Goal: Task Accomplishment & Management: Manage account settings

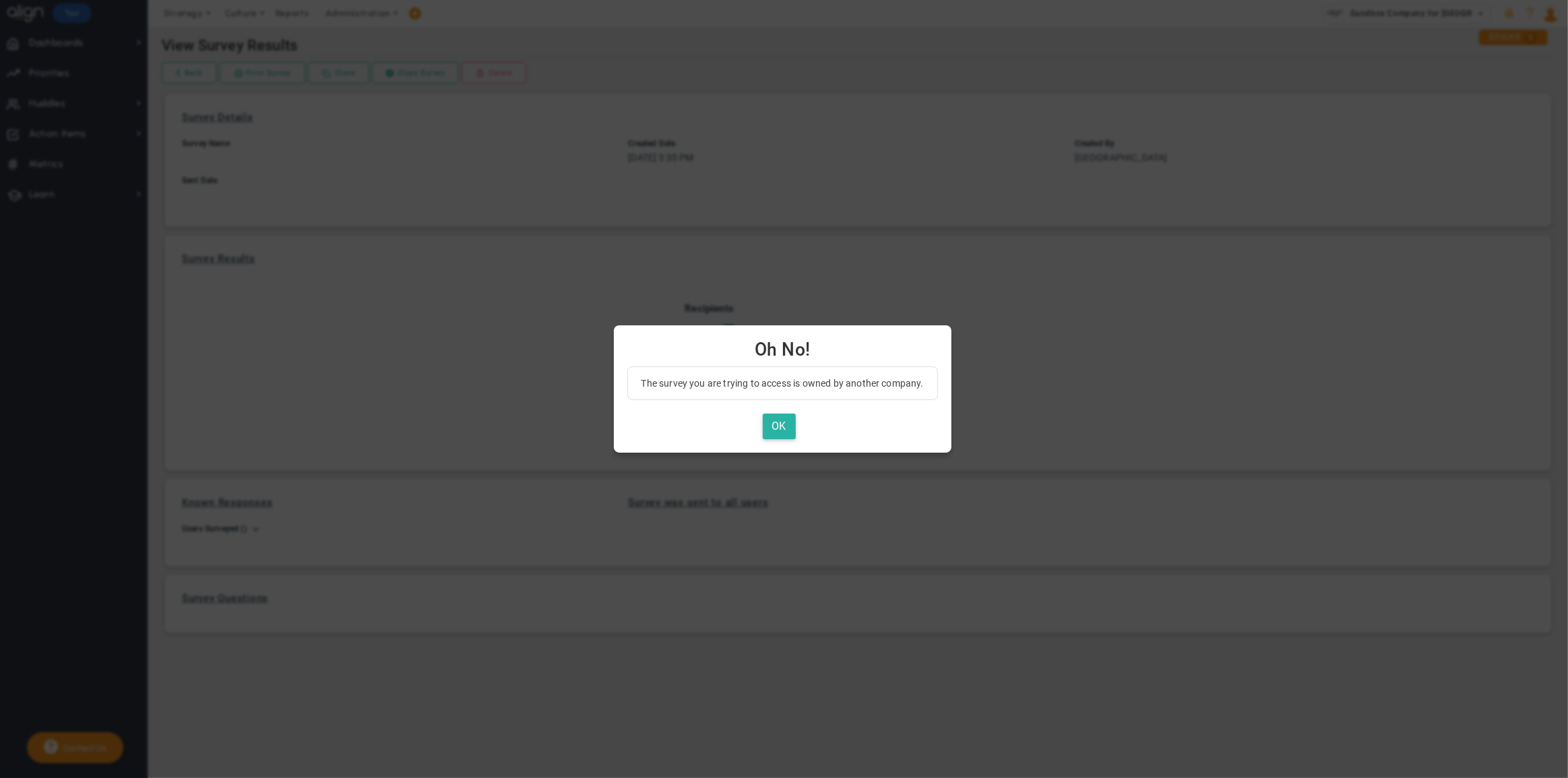
click at [772, 425] on button "OK" at bounding box center [779, 426] width 33 height 26
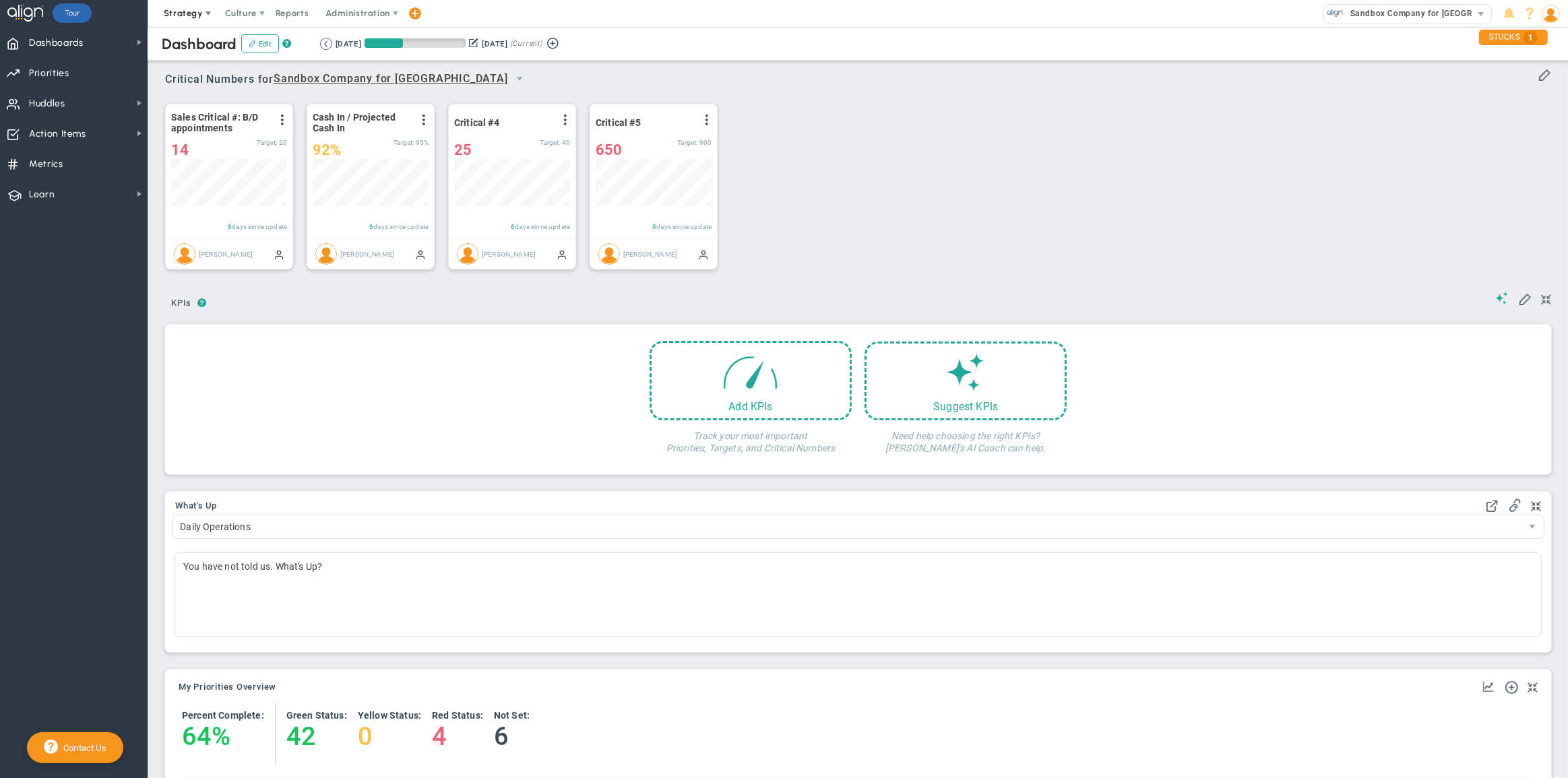
click at [188, 13] on span "Strategy" at bounding box center [183, 13] width 39 height 10
click at [191, 38] on span "One Page Strategic Plan" at bounding box center [227, 40] width 145 height 27
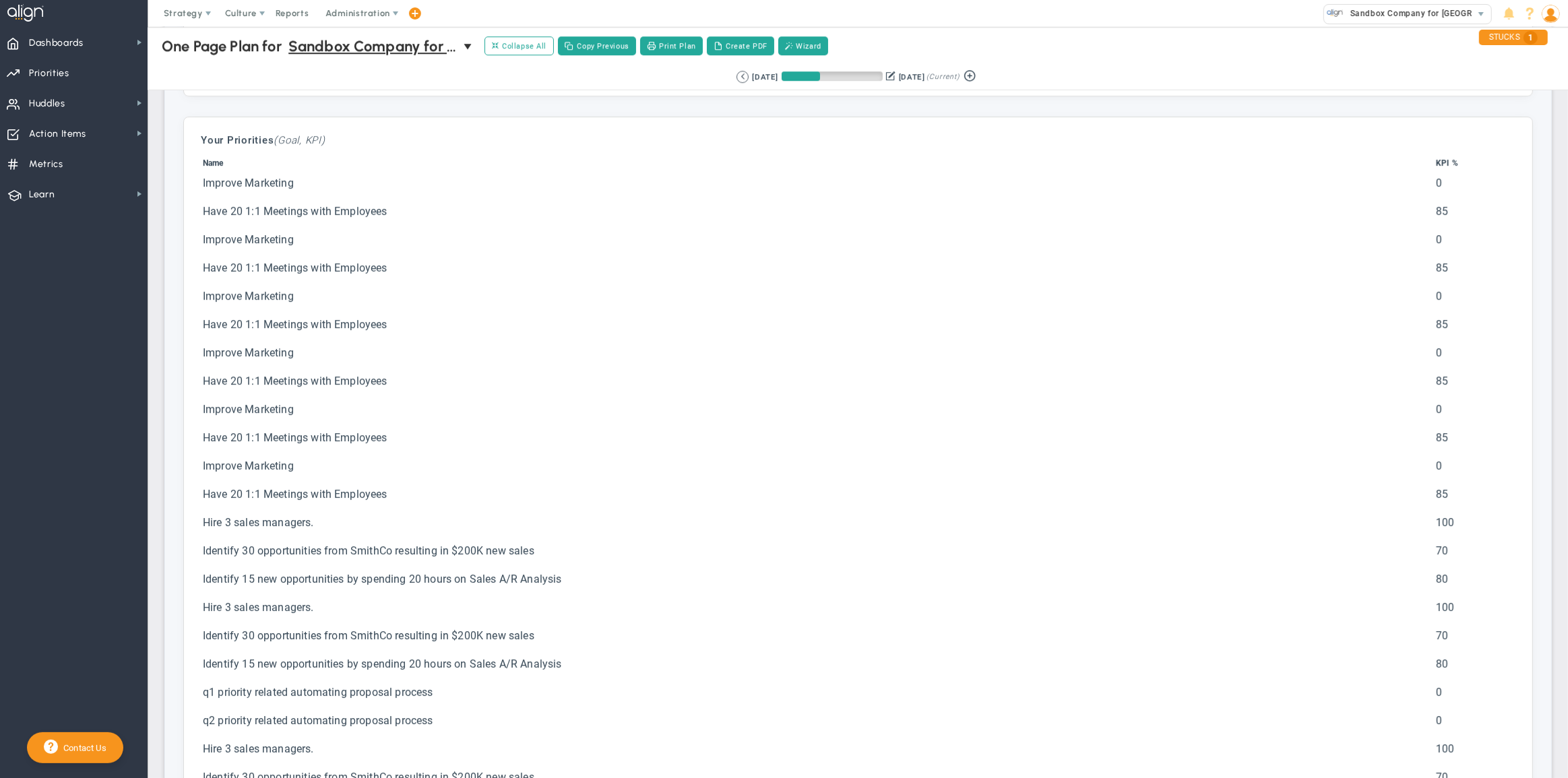
scroll to position [4595, 0]
click at [232, 202] on td "Improve Marketing" at bounding box center [818, 189] width 1232 height 27
click at [60, 78] on span "Priorities" at bounding box center [49, 73] width 40 height 28
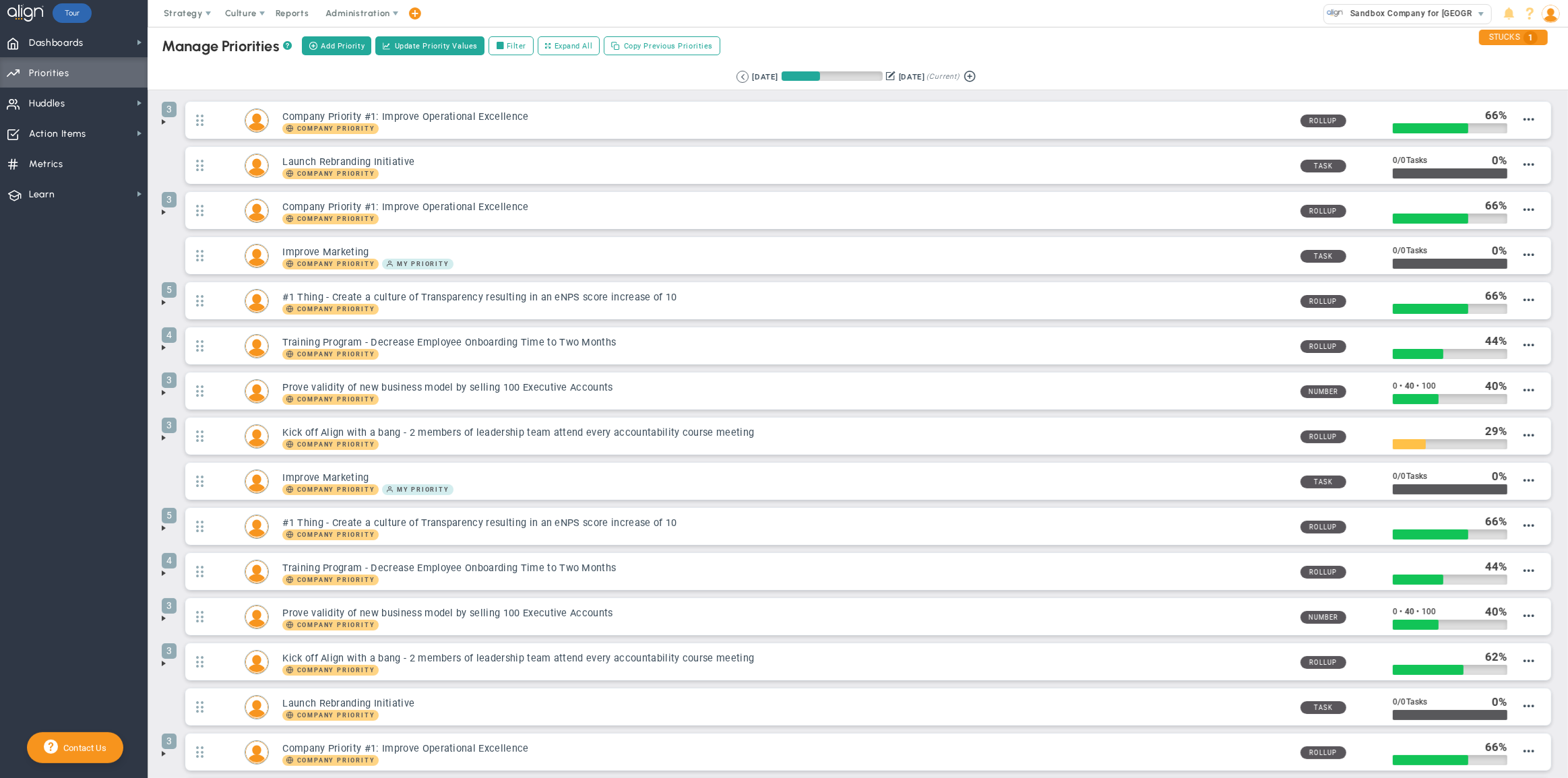
click at [166, 123] on span at bounding box center [163, 121] width 11 height 11
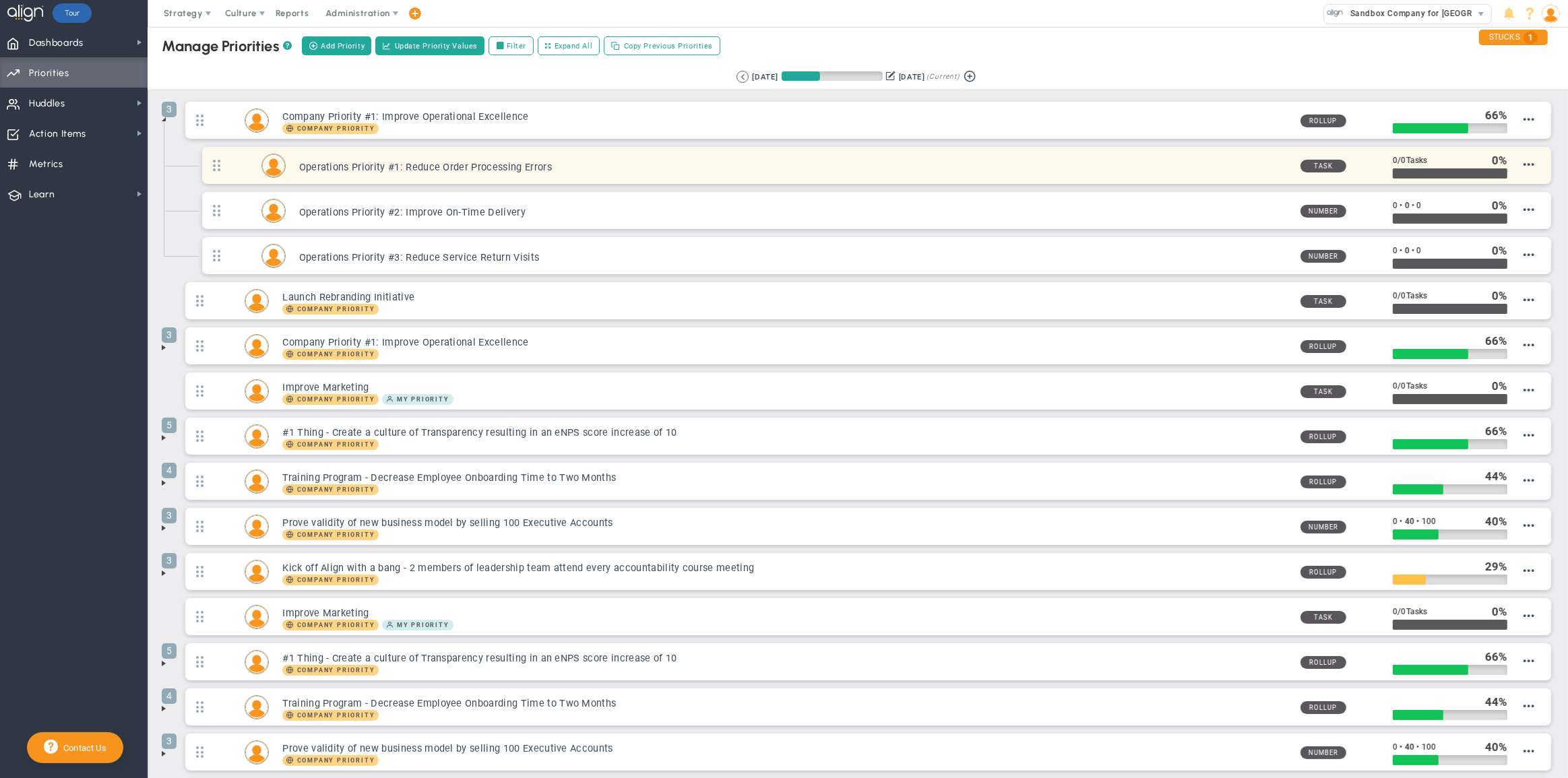
click at [443, 168] on h3 "Operations Priority #1: Reduce Order Processing Errors" at bounding box center [794, 168] width 990 height 13
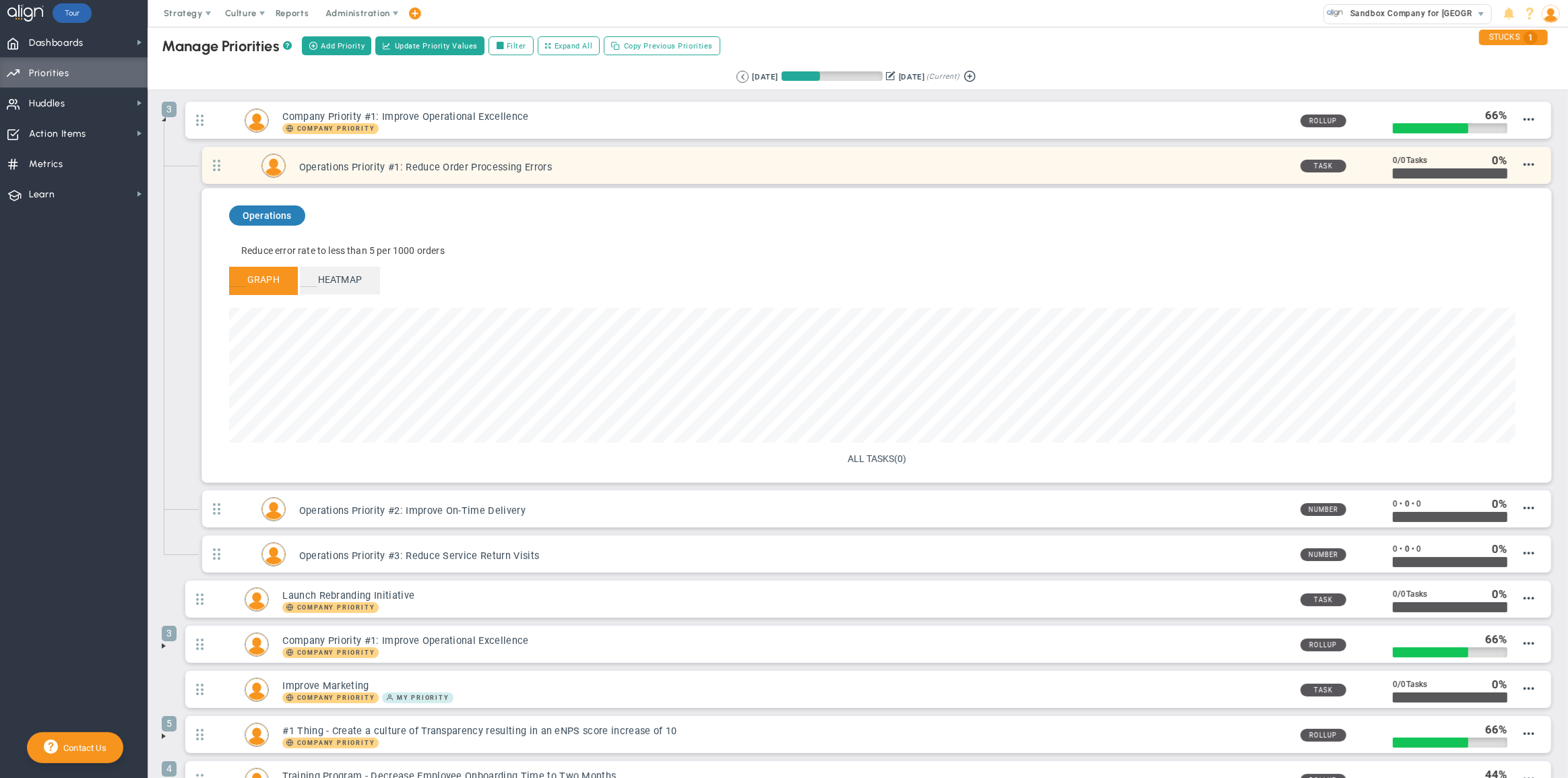
scroll to position [155, 1286]
click at [1516, 175] on span "Edit Priority" at bounding box center [1511, 177] width 47 height 9
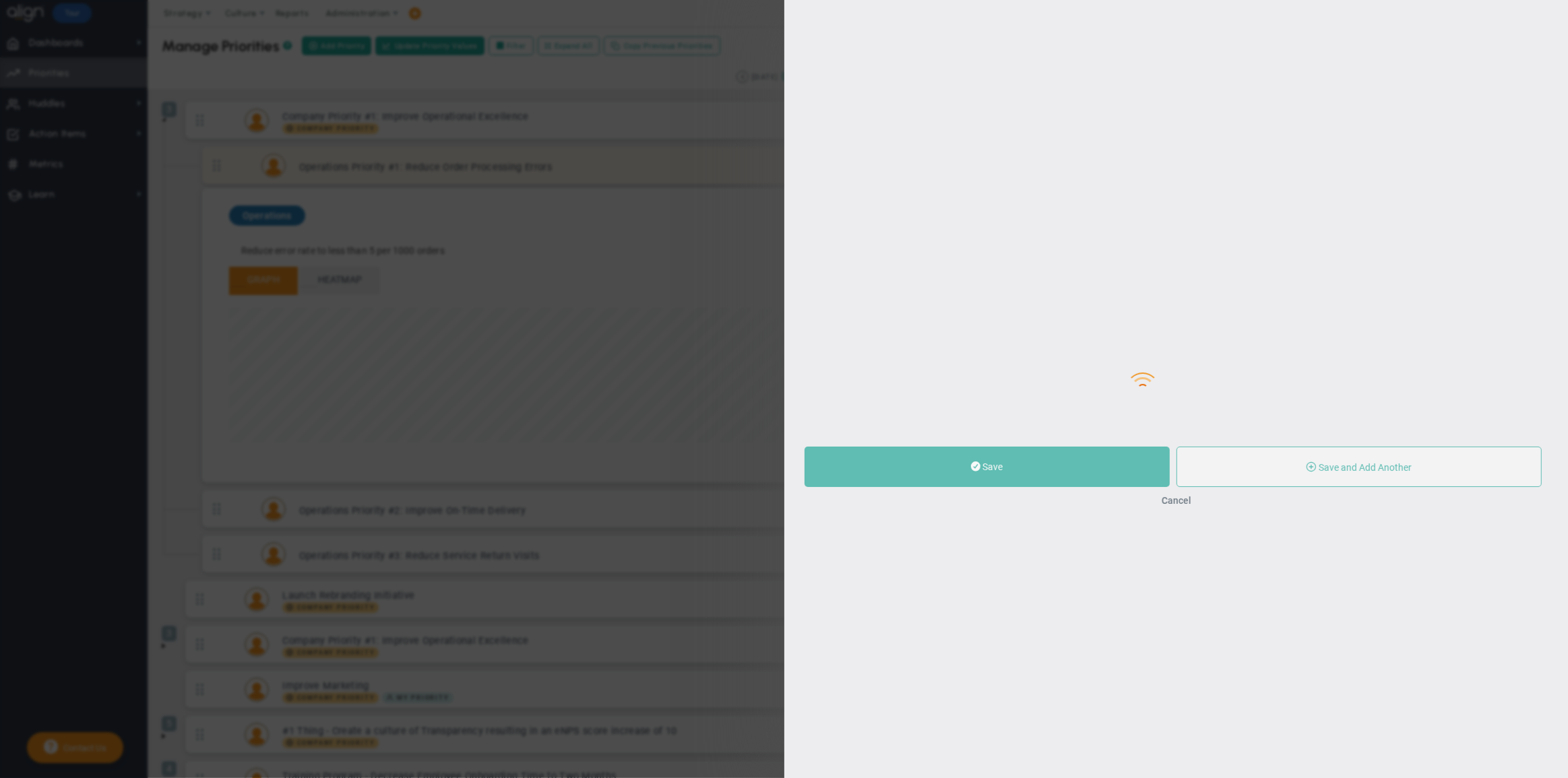
type input "Operations Priority #1: Reduce Order Processing Errors"
type input "0"
radio input "true"
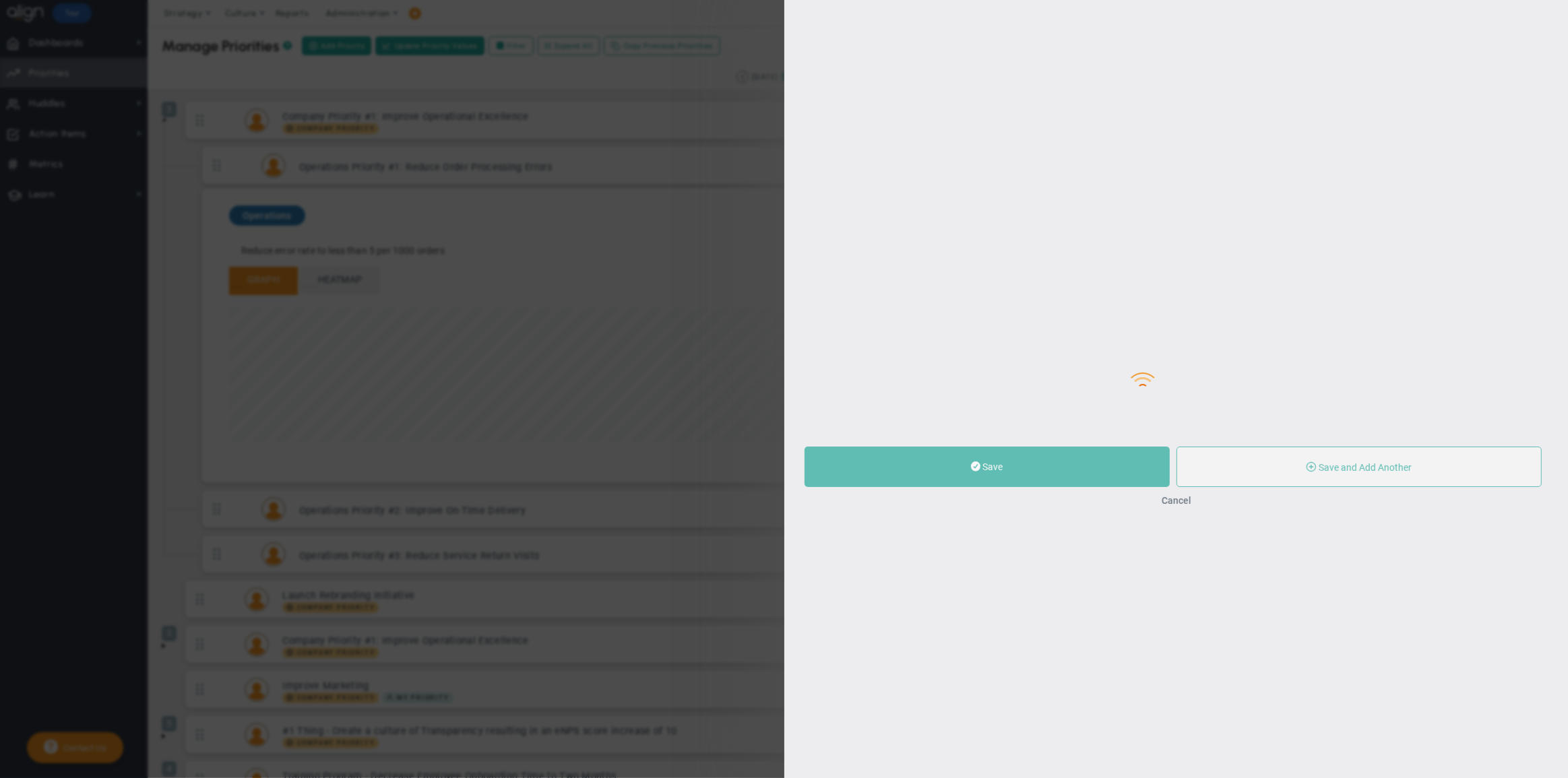
type input "[PERSON_NAME]"
type input "0"
radio input "true"
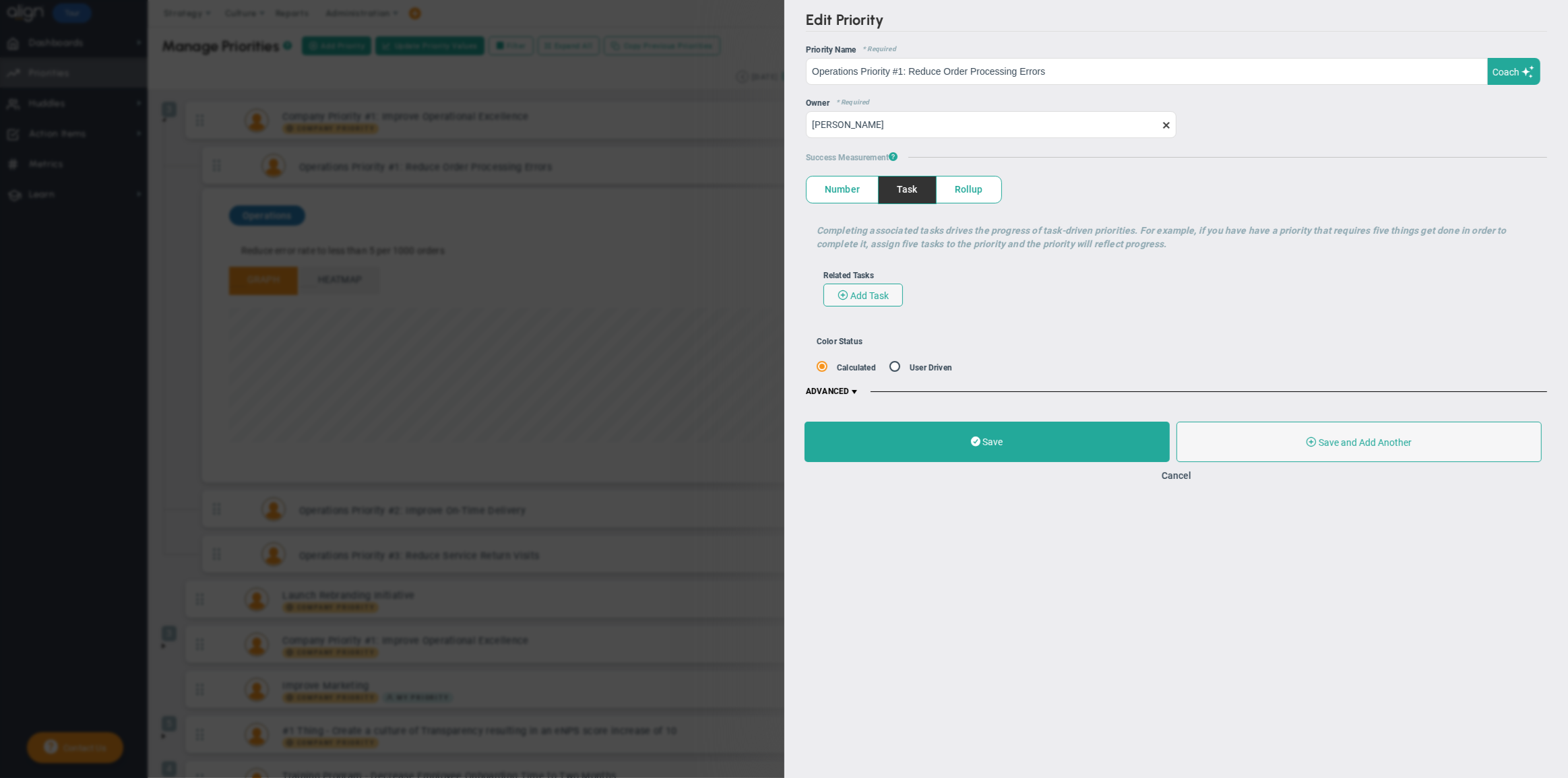
click at [856, 396] on span at bounding box center [854, 391] width 11 height 11
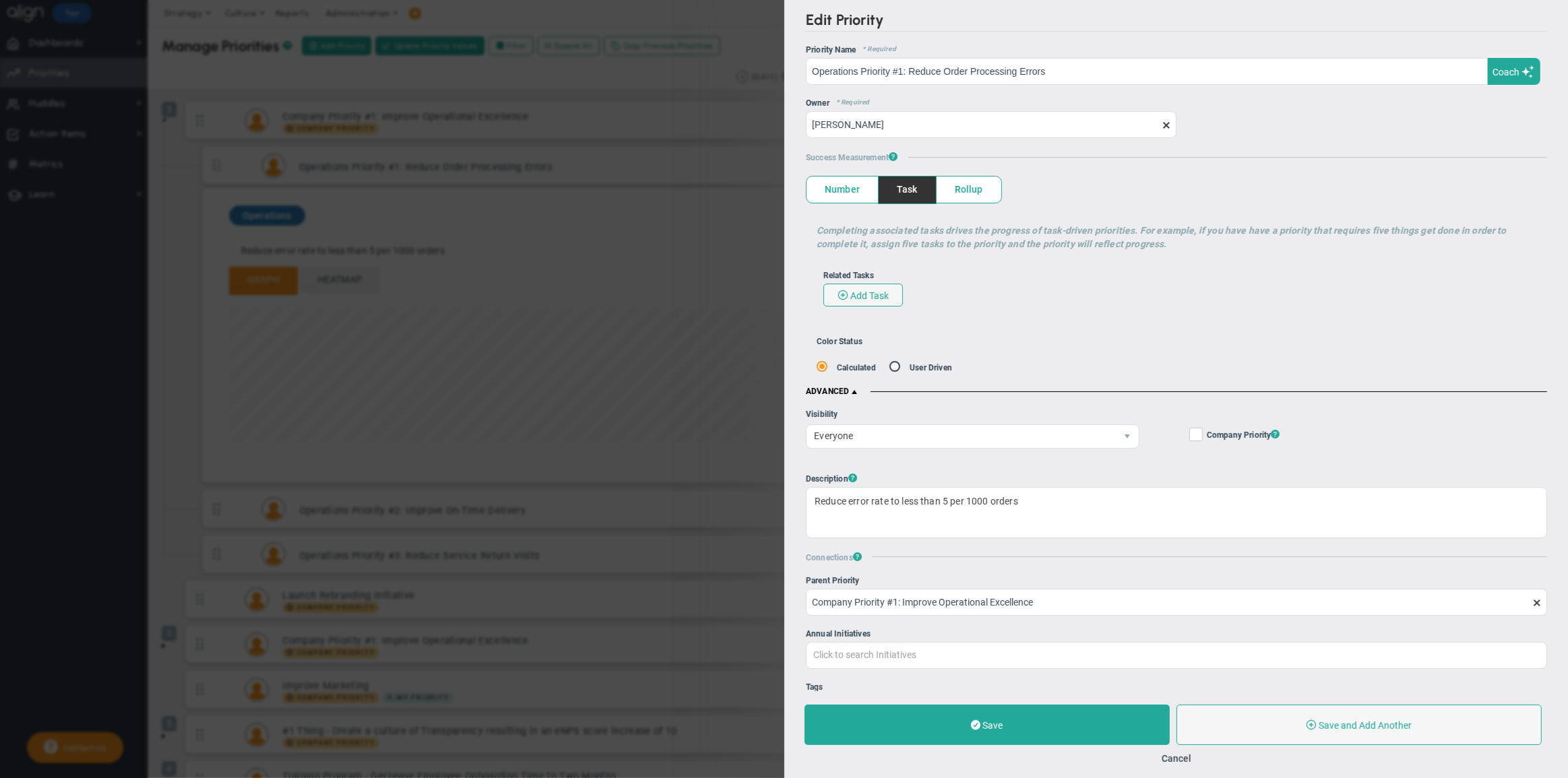
click at [898, 369] on input "radio" at bounding box center [899, 369] width 13 height 13
radio input "true"
click at [1246, 371] on div "No Status" at bounding box center [1266, 368] width 43 height 20
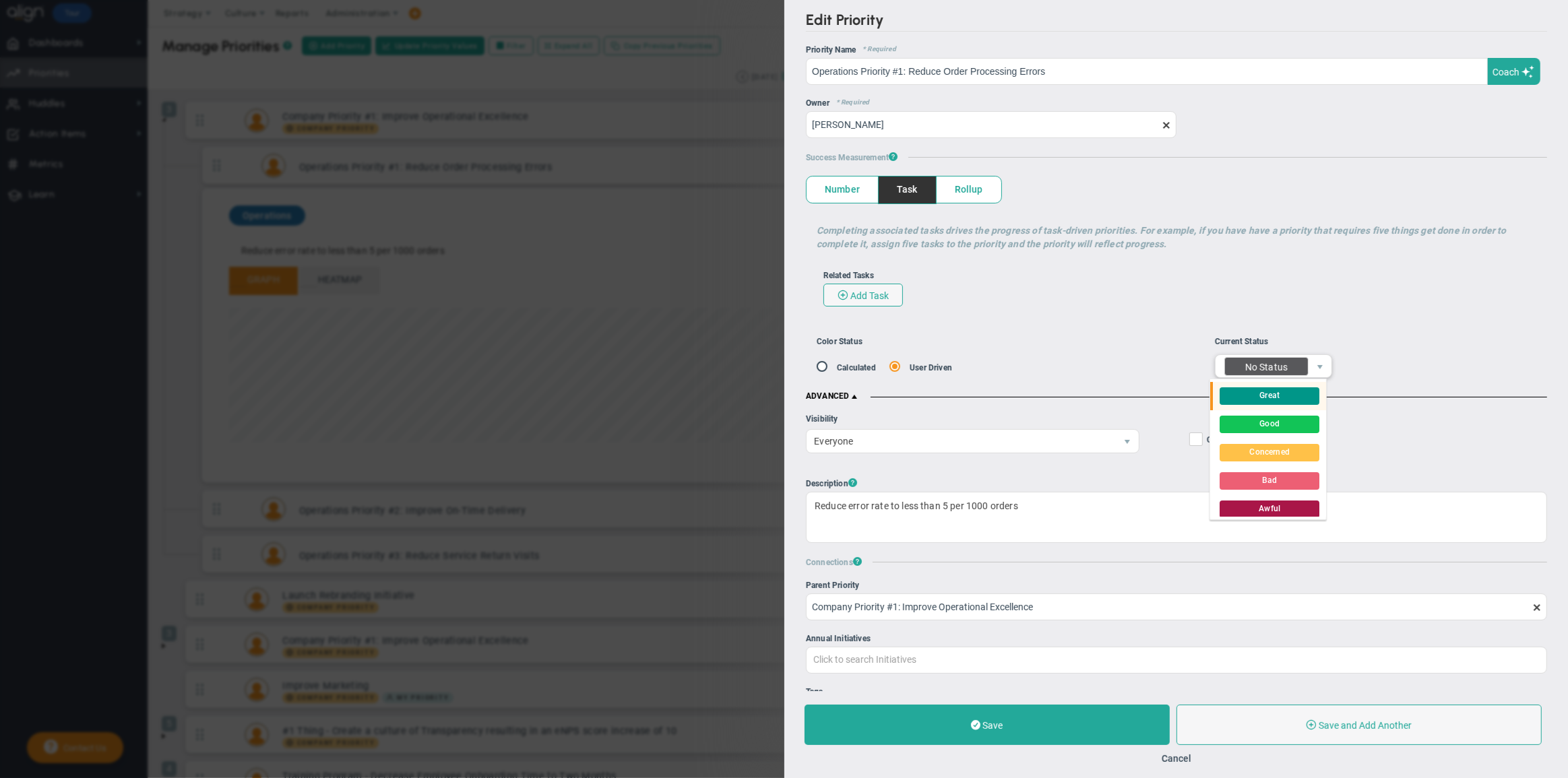
click at [1246, 396] on div "Great" at bounding box center [1270, 396] width 99 height 18
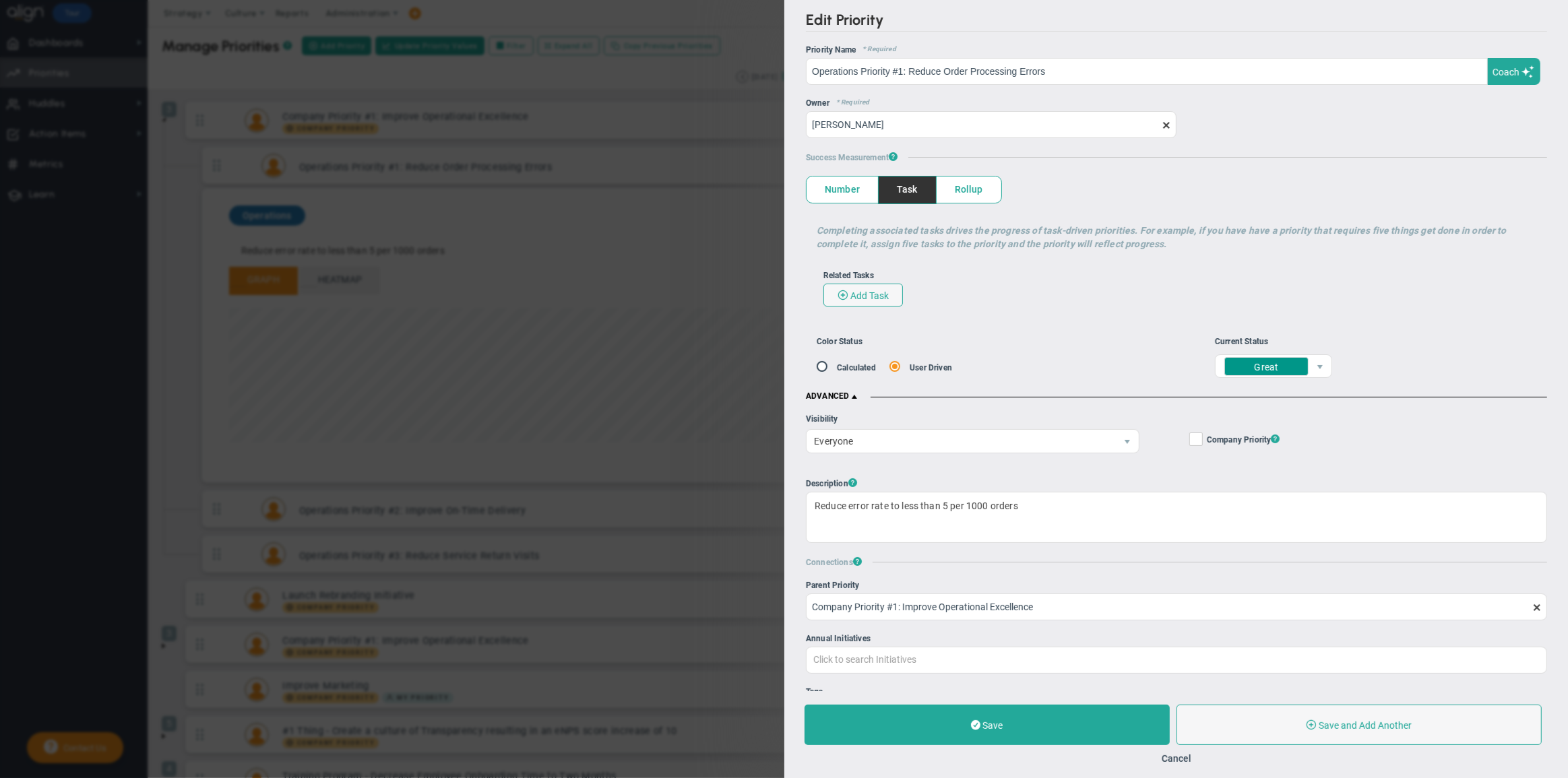
click at [1139, 328] on div "Completing associated tasks drives the progress of task-driven OKRs. For exampl…" at bounding box center [1176, 270] width 741 height 134
click at [1027, 718] on button "Save" at bounding box center [987, 725] width 365 height 40
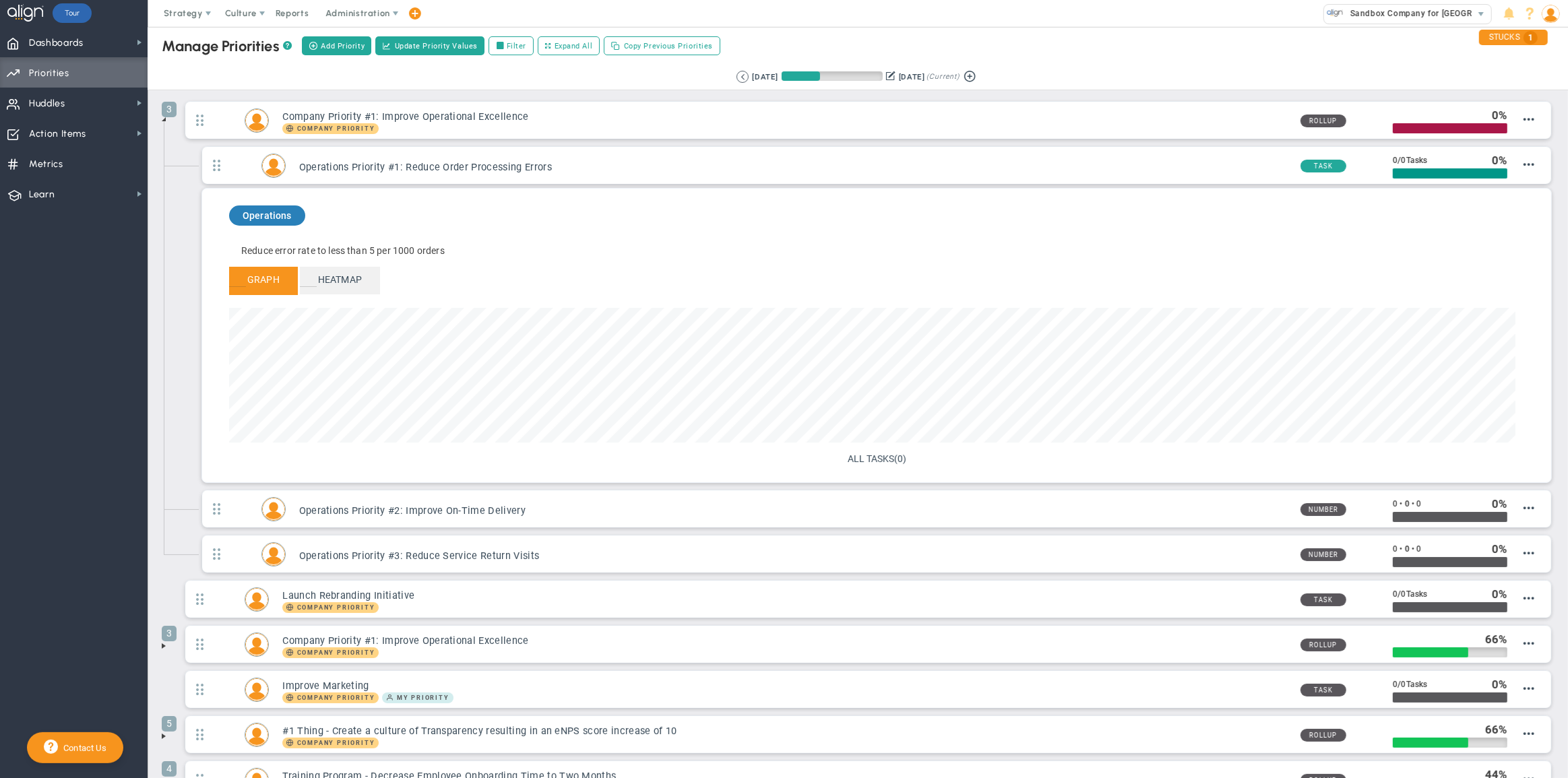
scroll to position [155, 1286]
click at [851, 160] on div "Operations Priority #1: Reduce Order Processing Errors" at bounding box center [787, 166] width 1004 height 16
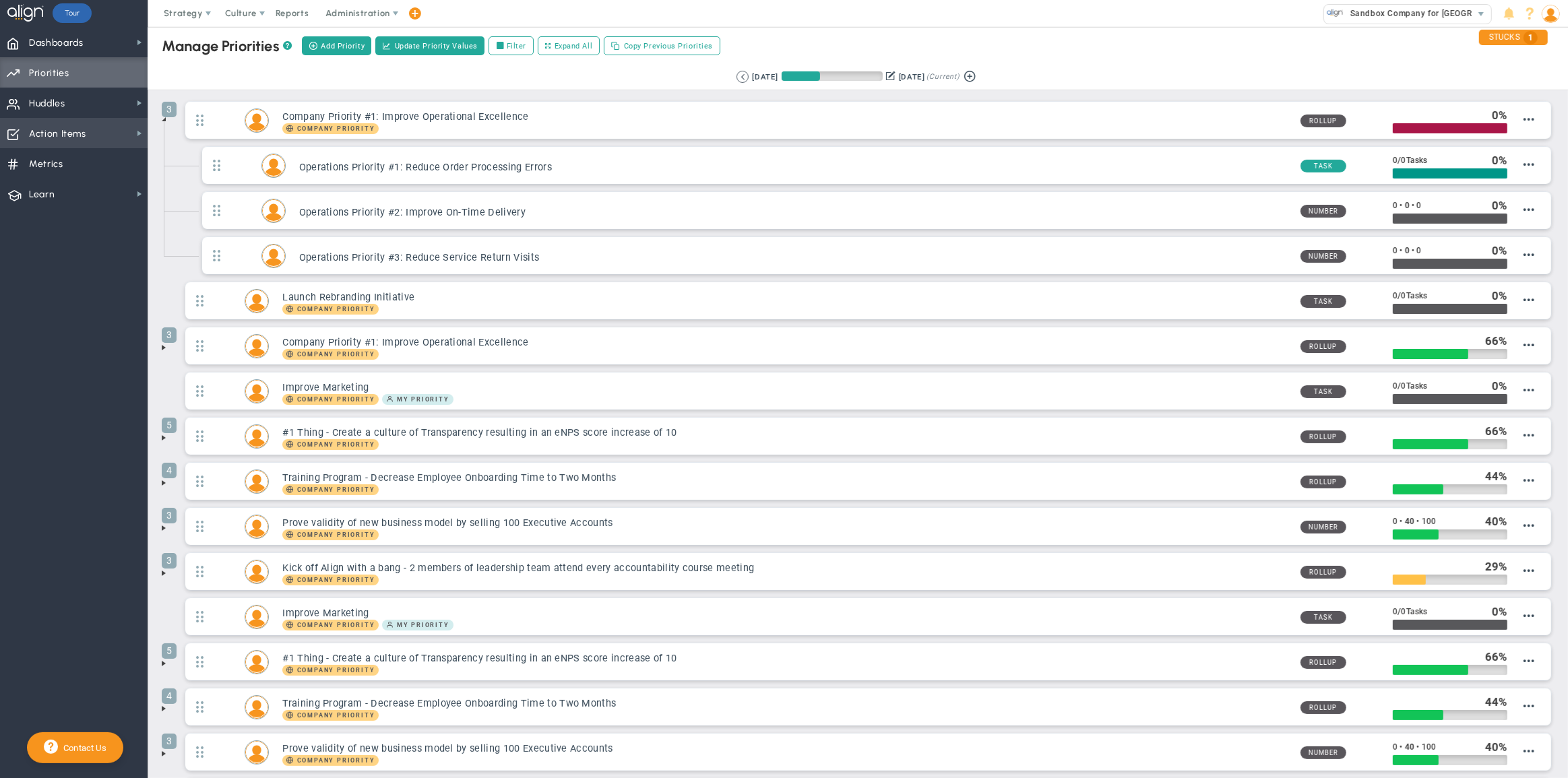
click at [104, 135] on span "Action Items Action Items" at bounding box center [74, 133] width 148 height 31
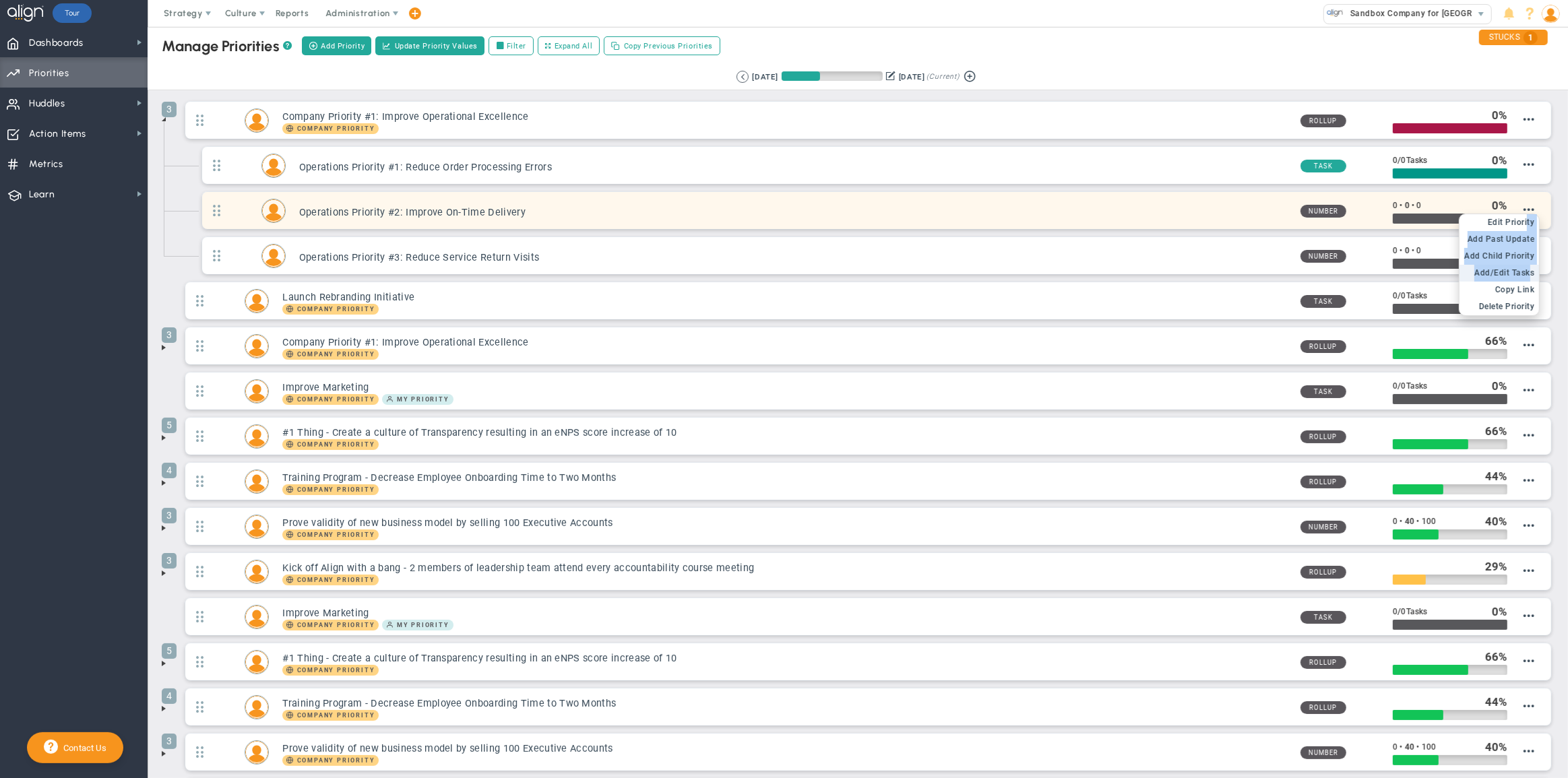
drag, startPoint x: 1515, startPoint y: 222, endPoint x: 1515, endPoint y: 274, distance: 52.0
click at [1515, 274] on ul "Edit OKR Edit Priority Add Past Update Add Child OKR Add Child Priority Add/Edi…" at bounding box center [1499, 265] width 80 height 101
click at [1515, 274] on span "Add/Edit Tasks" at bounding box center [1504, 272] width 60 height 9
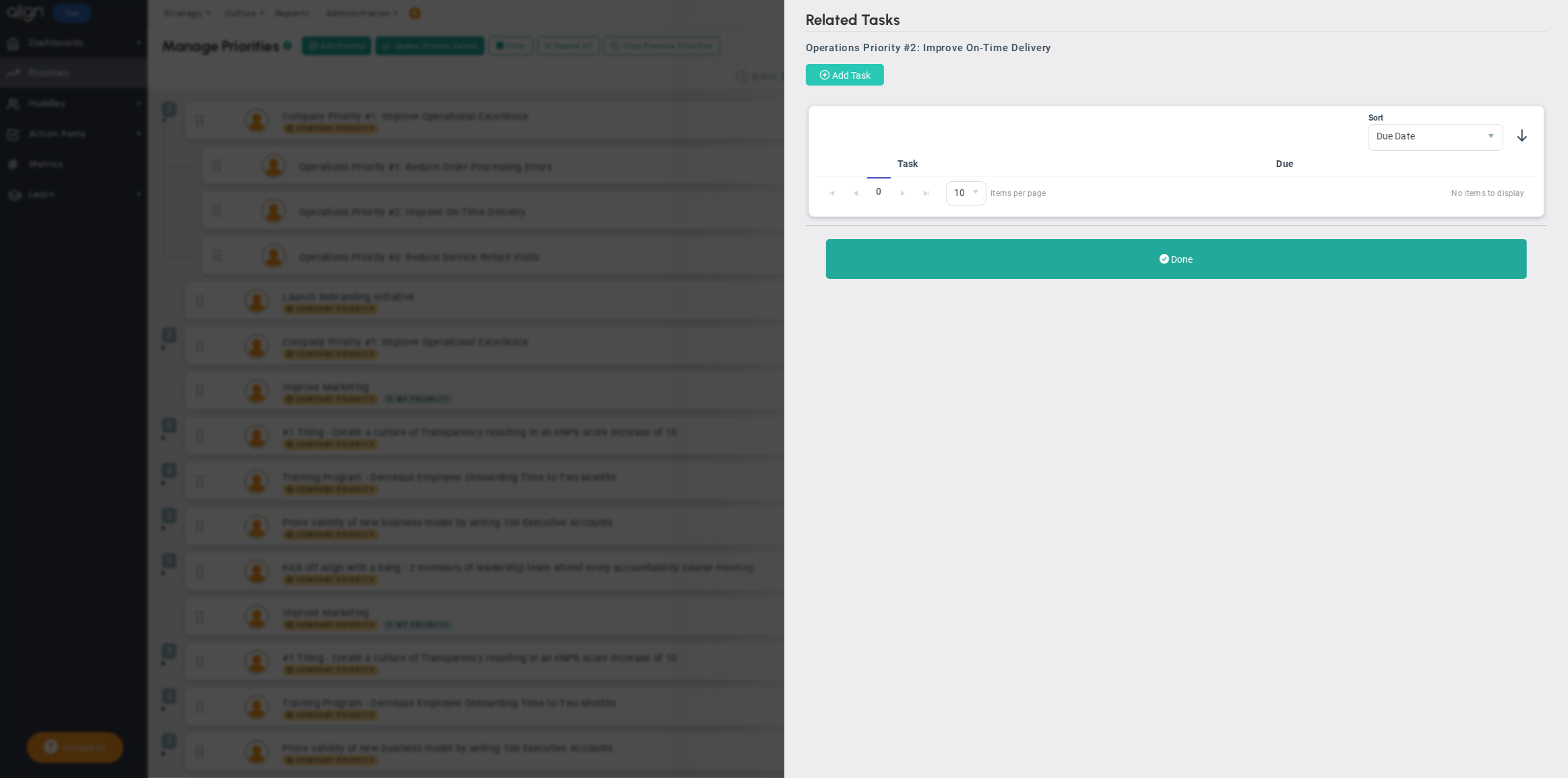
click at [870, 75] on span "Add Task" at bounding box center [851, 75] width 38 height 11
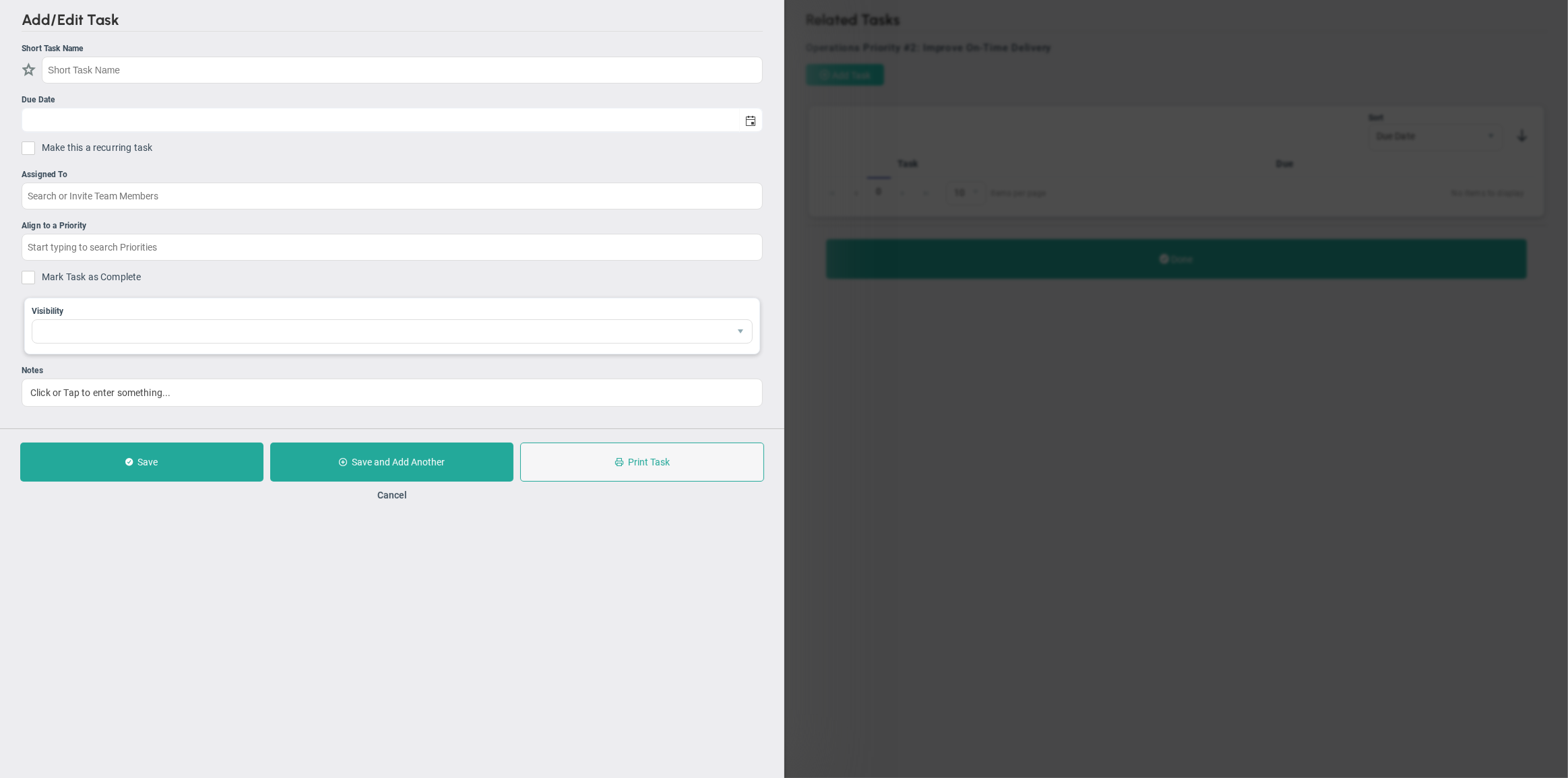
checkbox input "false"
type input "[DATE]"
checkbox input "false"
type input "Operations Priority #2: Improve On-Time Delivery"
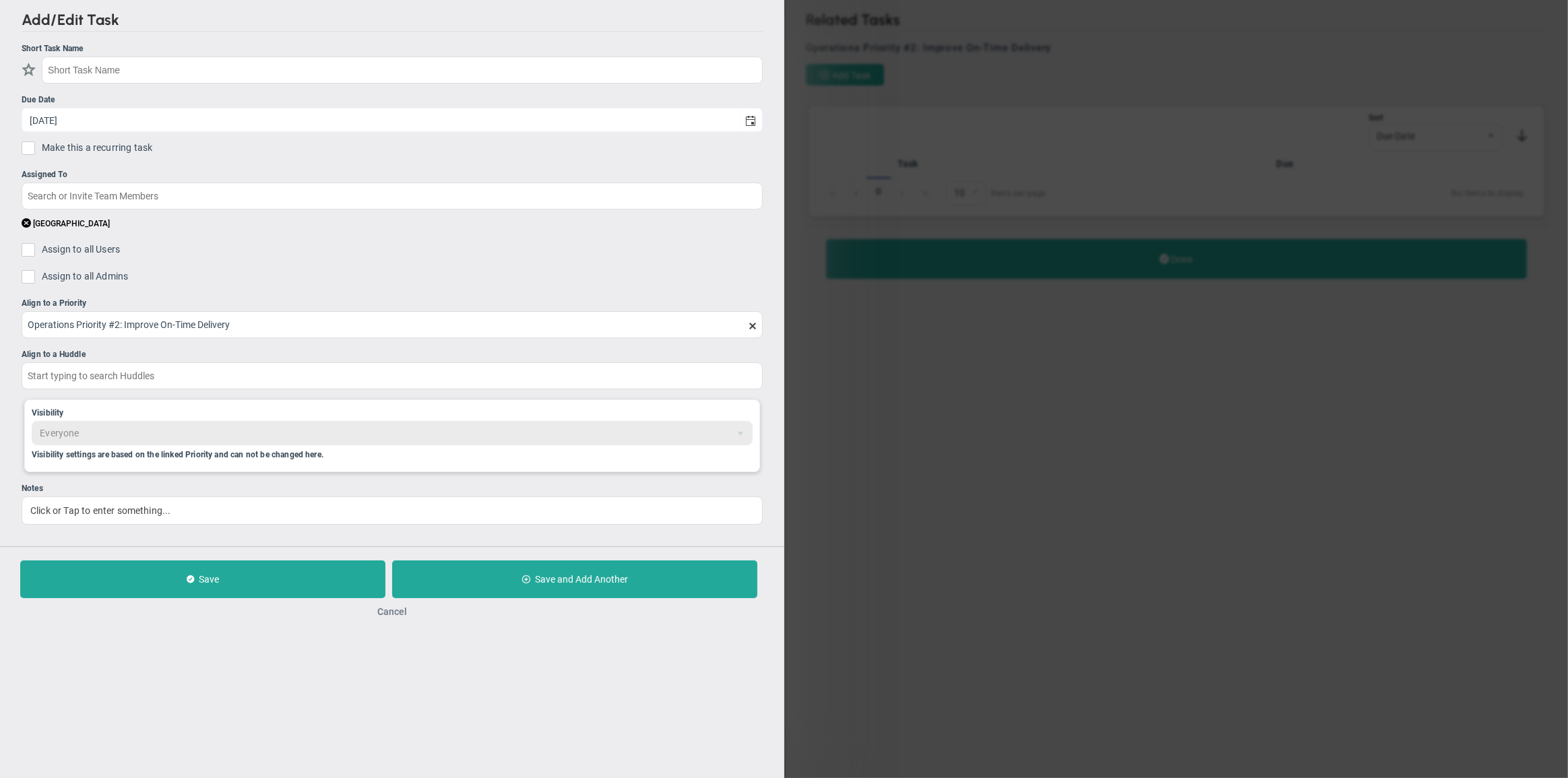
click at [389, 617] on button "Cancel" at bounding box center [392, 612] width 30 height 11
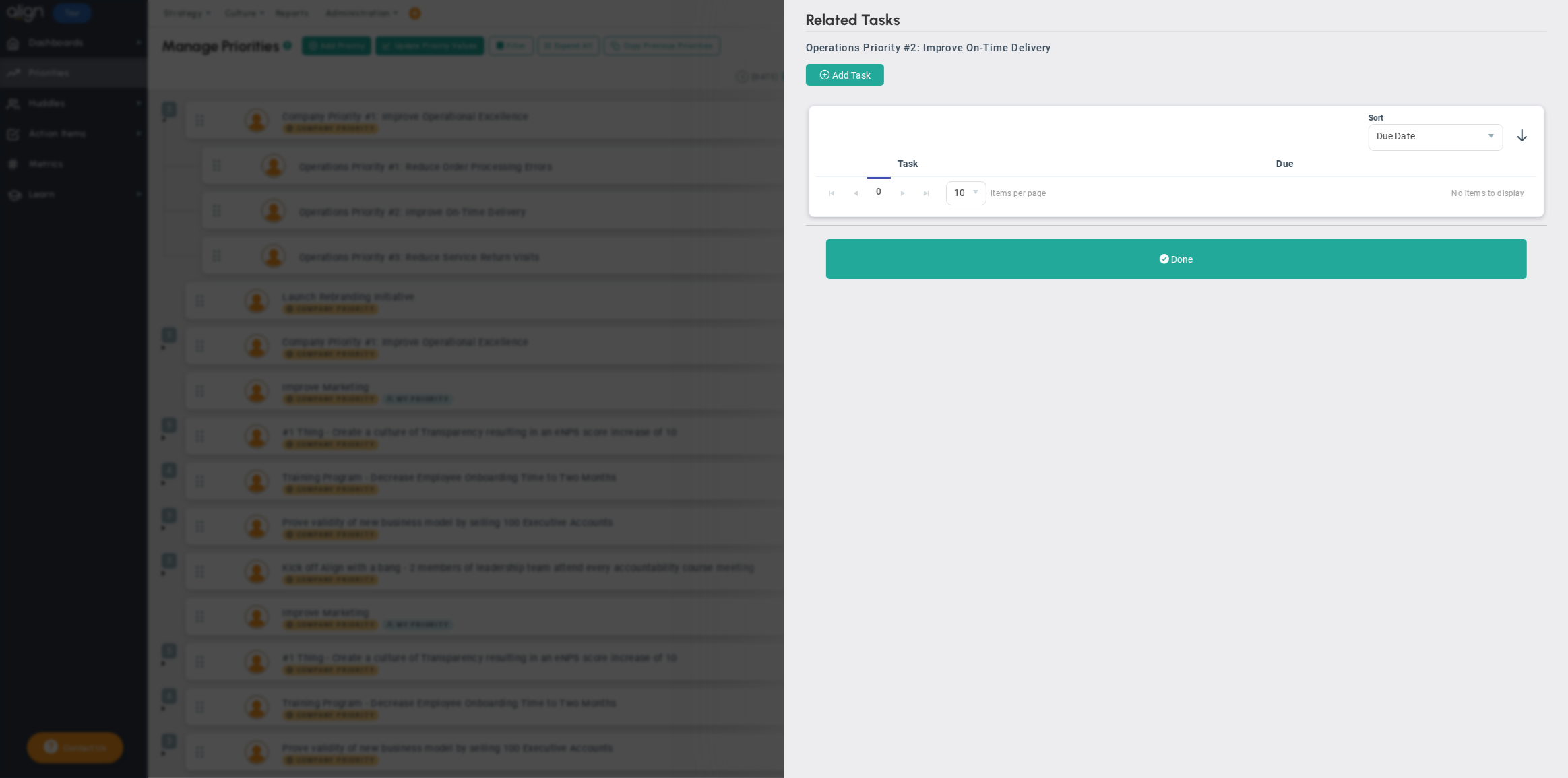
click at [1357, 91] on div "Related Tasks Operations Priority #2: Improve On-Time Delivery Add Task No Task…" at bounding box center [1177, 151] width 784 height 303
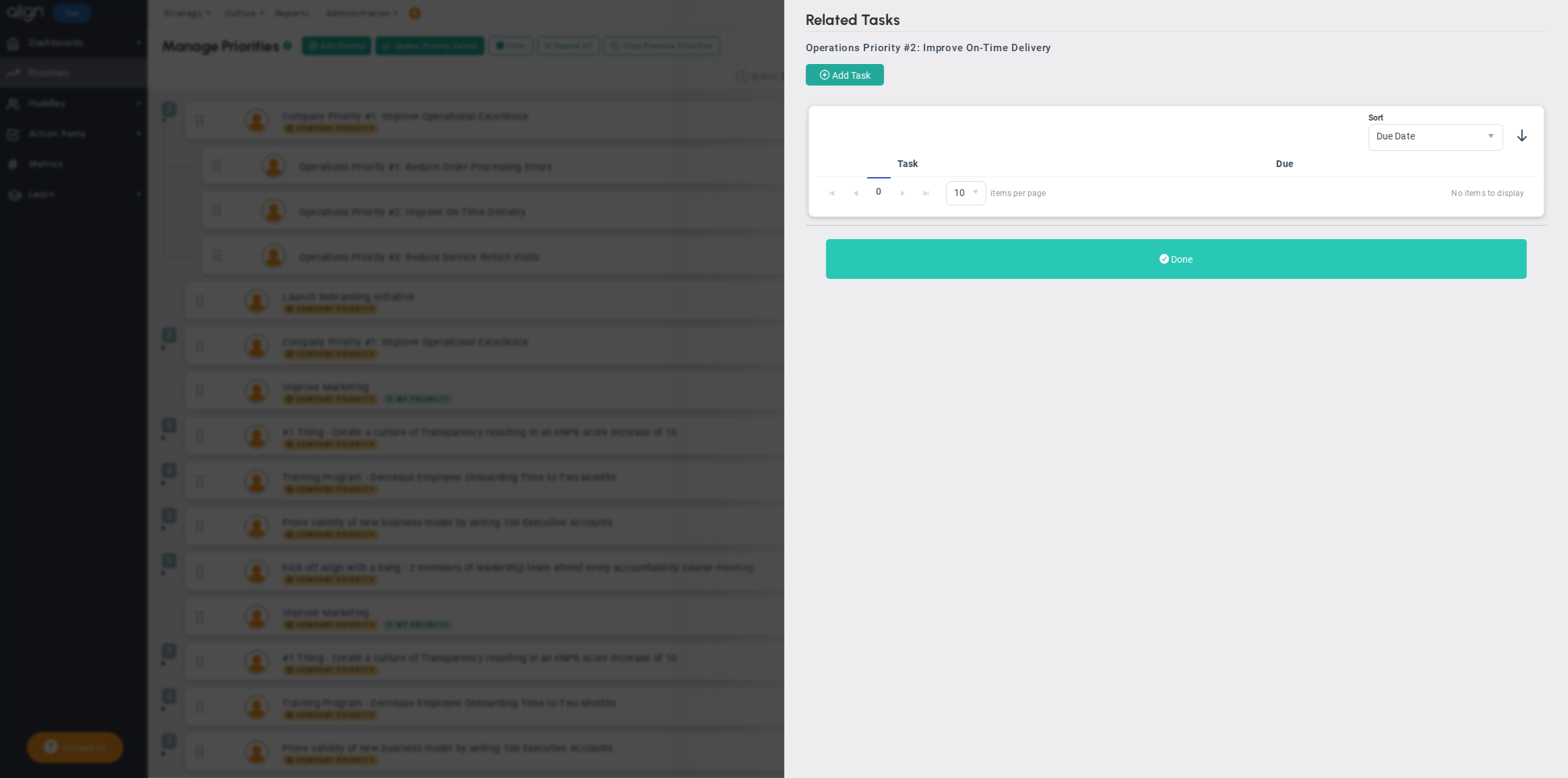
click at [1069, 258] on button "Done" at bounding box center [1177, 259] width 701 height 40
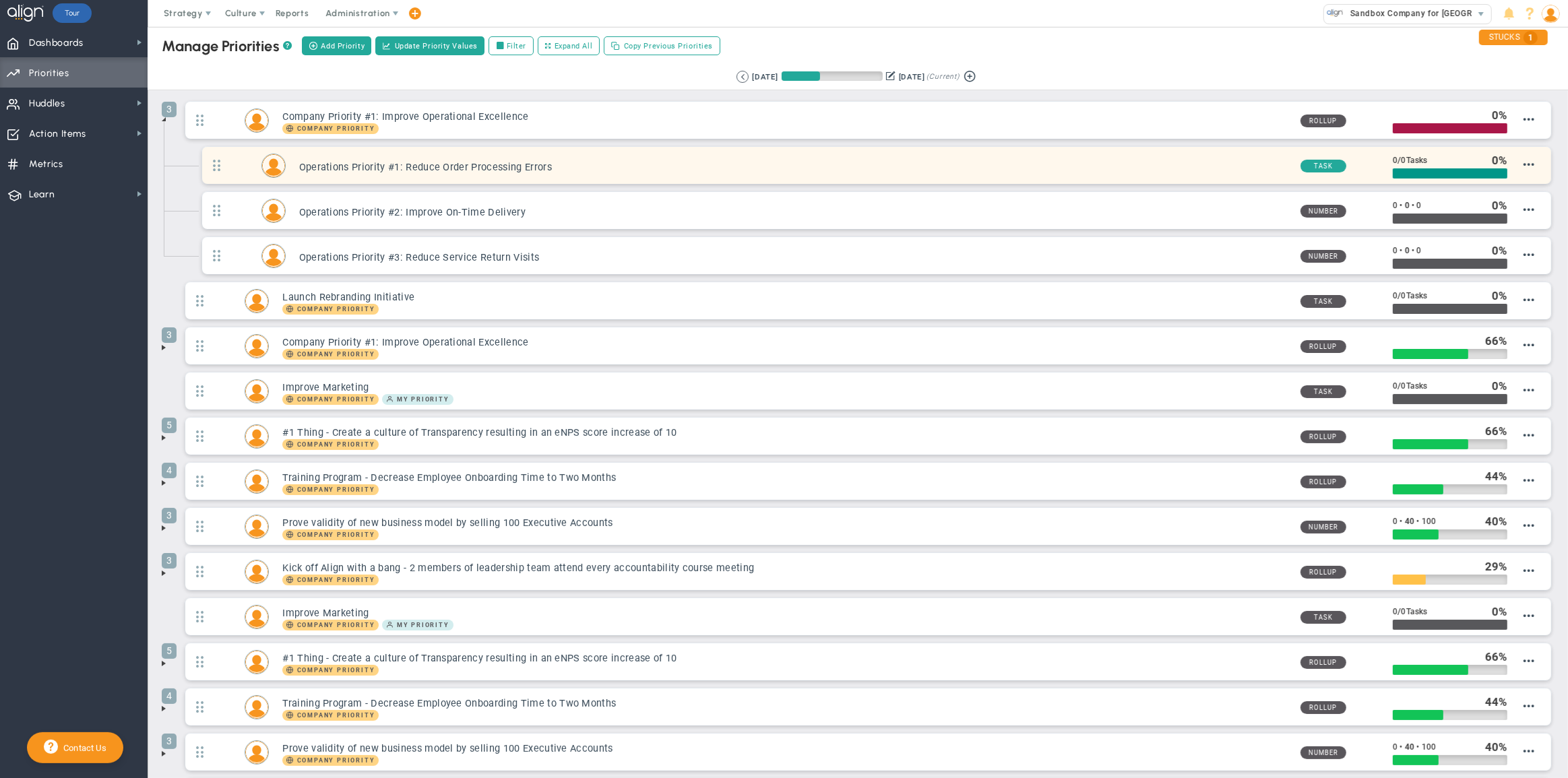
click at [1526, 163] on div "Operations Priority #1: Reduce Order Processing Errors Task 0 / 0 Tasks 0" at bounding box center [877, 166] width 1349 height 37
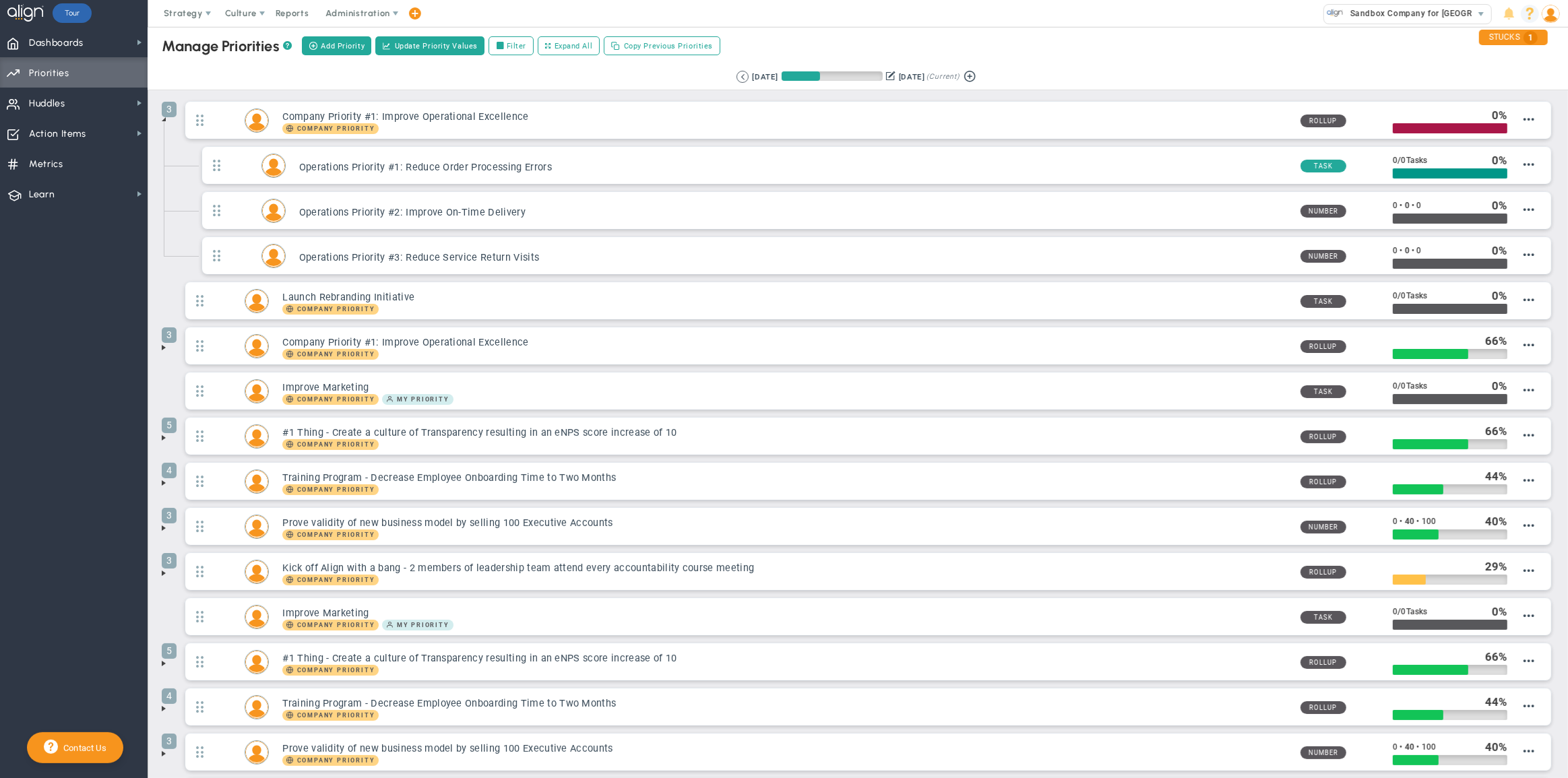
click at [1530, 11] on span at bounding box center [1530, 14] width 18 height 18
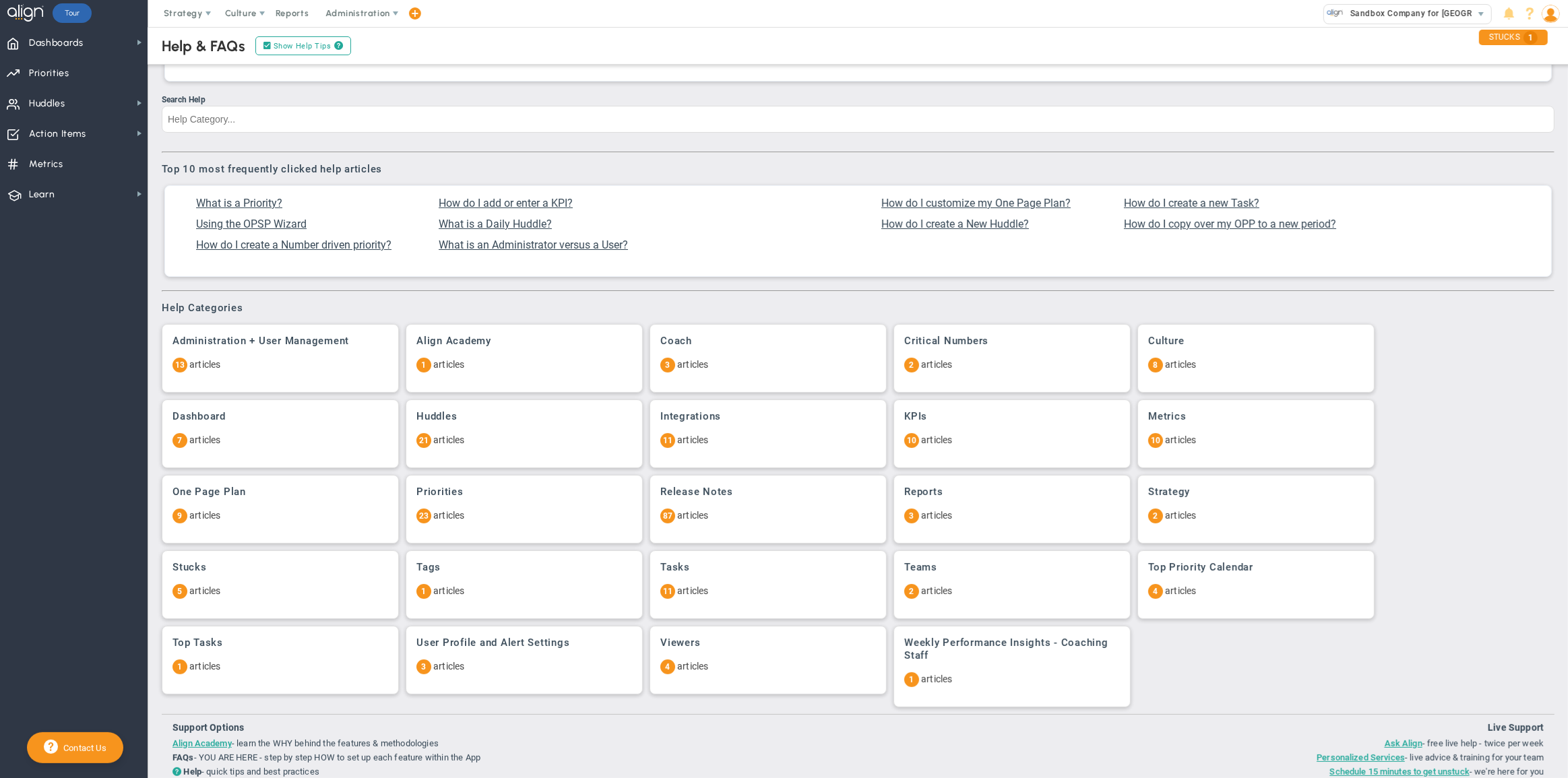
scroll to position [74, 0]
click at [530, 512] on p "23 articles" at bounding box center [524, 512] width 216 height 15
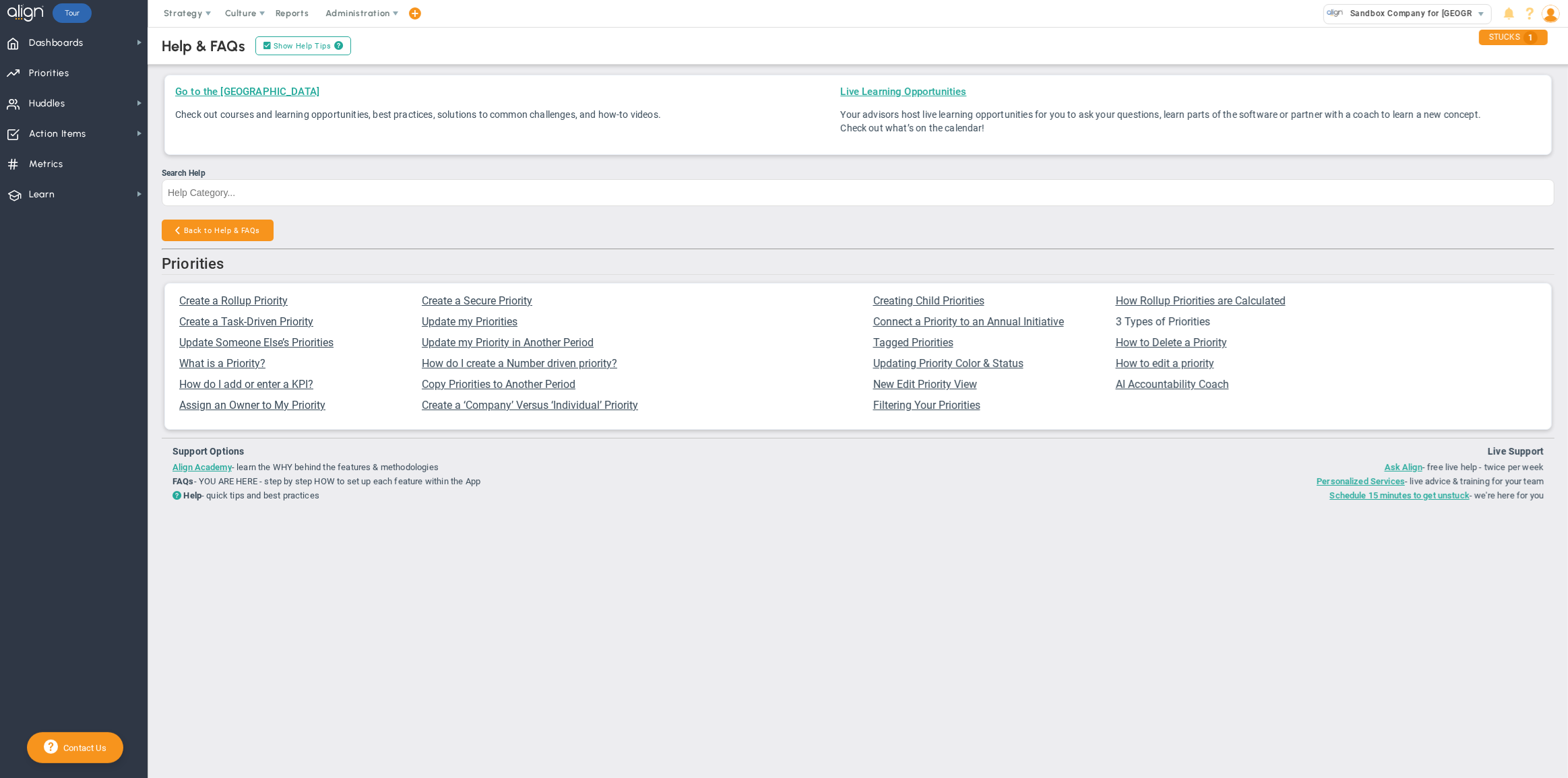
click at [1128, 320] on span "3 Types of Priorities" at bounding box center [1163, 322] width 94 height 13
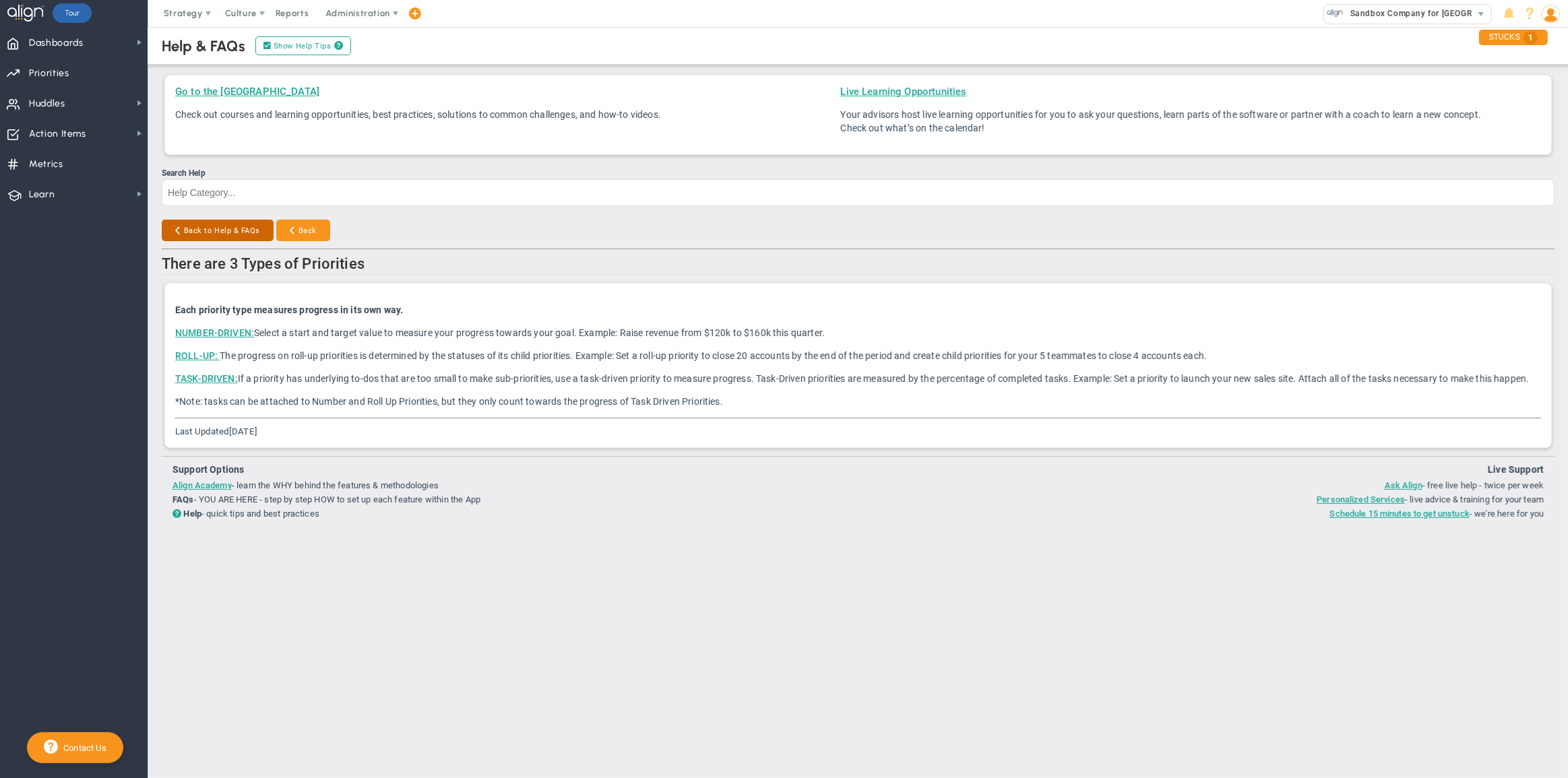
click at [235, 227] on button "Back to Help & FAQs" at bounding box center [217, 230] width 112 height 21
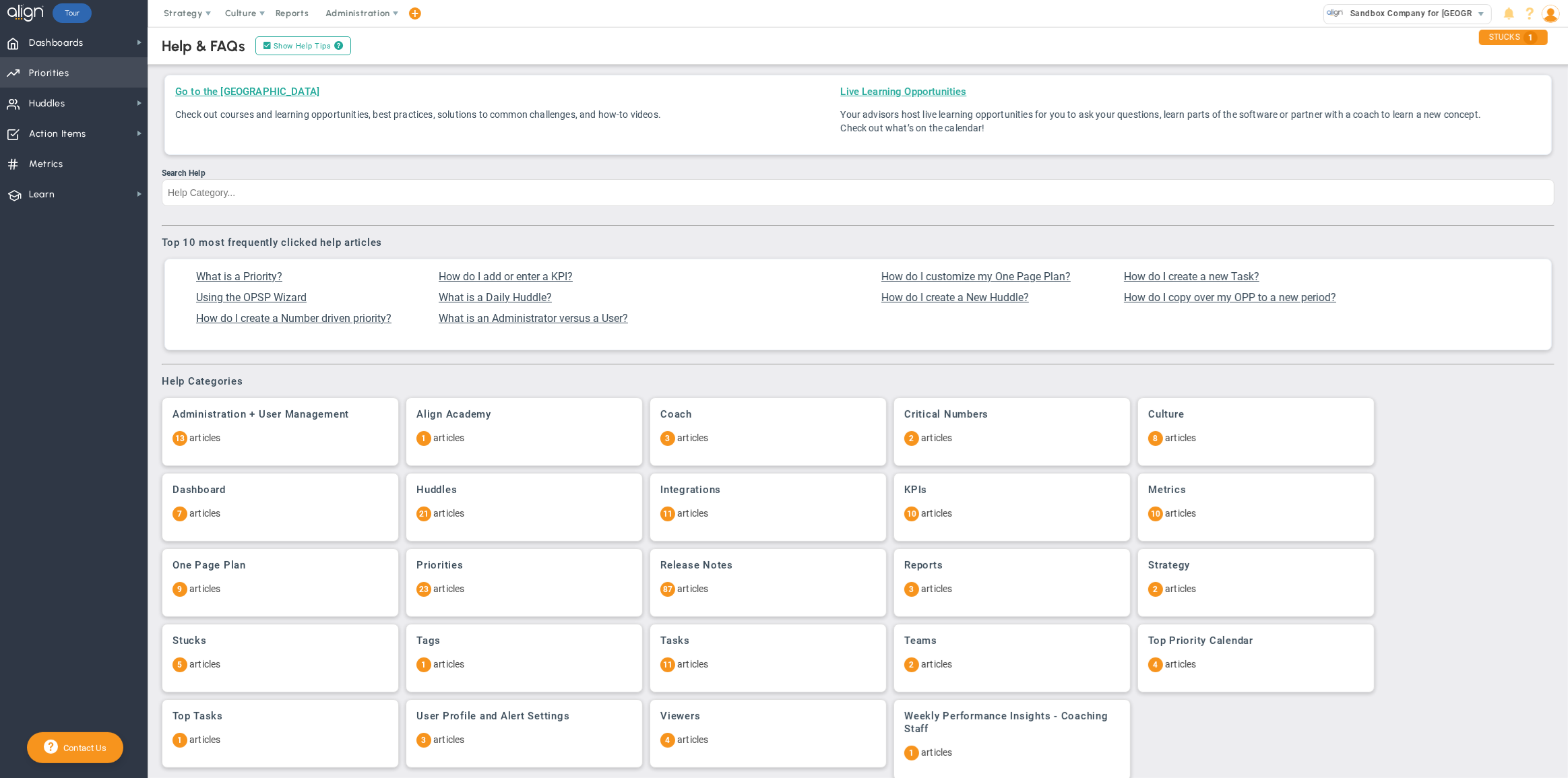
click at [64, 80] on span "Priorities" at bounding box center [49, 73] width 40 height 28
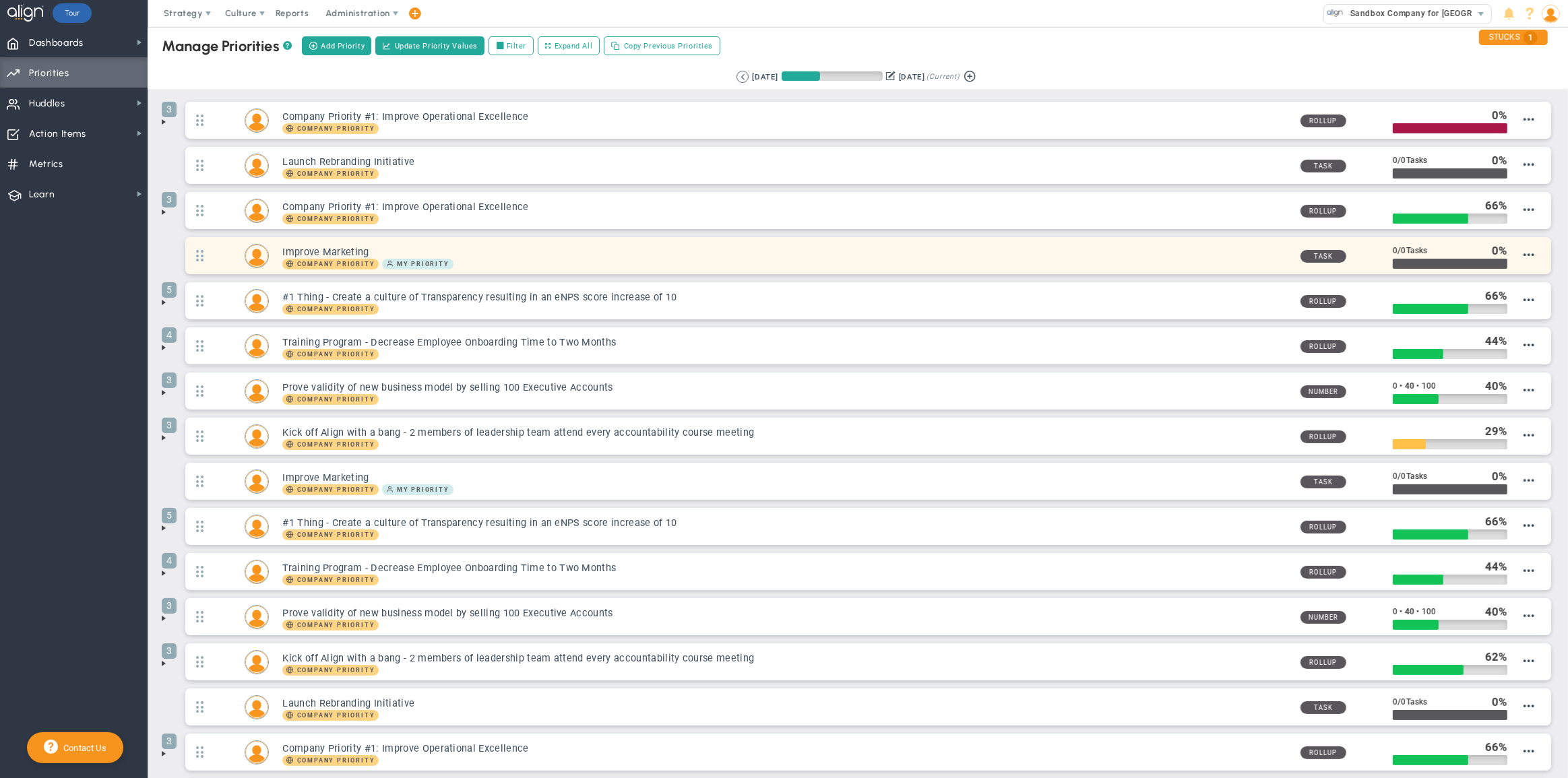
click at [515, 261] on div "Company Priority My Priority" at bounding box center [785, 264] width 1007 height 11
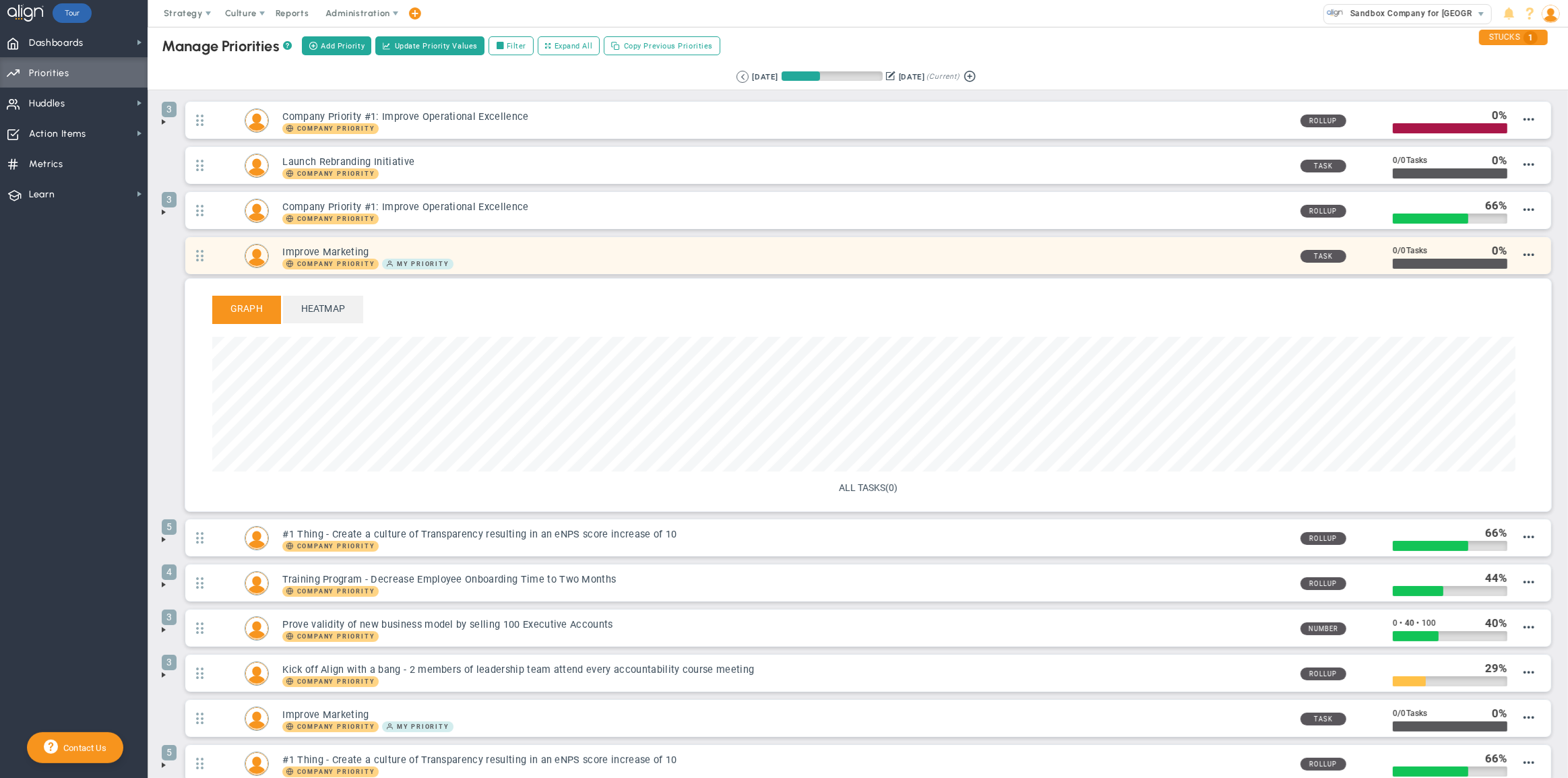
scroll to position [155, 1302]
click at [1523, 254] on span at bounding box center [1528, 254] width 11 height 11
click at [1511, 268] on span "Edit Priority" at bounding box center [1511, 267] width 47 height 9
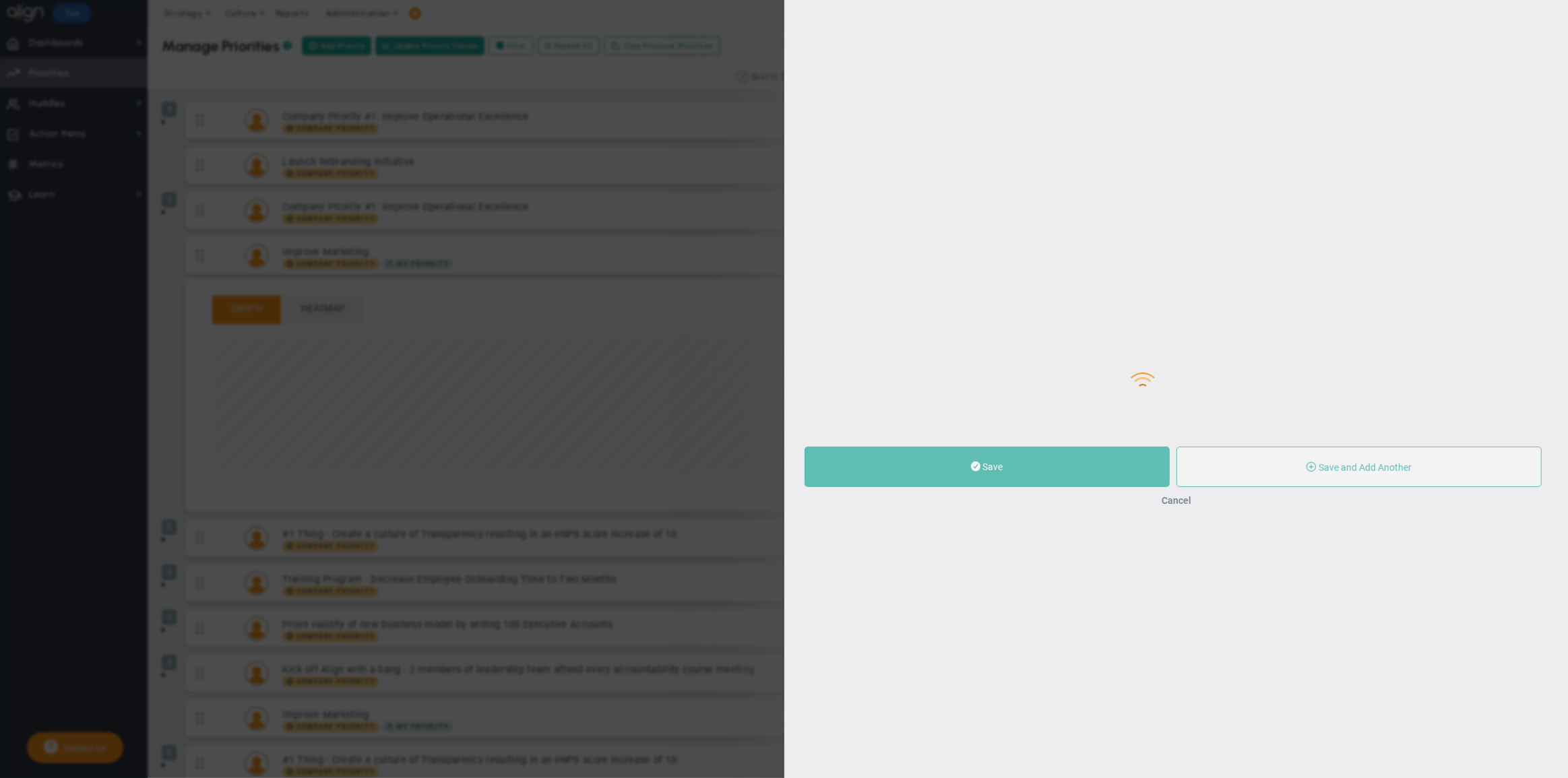
type input "Improve Marketing"
type input "0"
radio input "true"
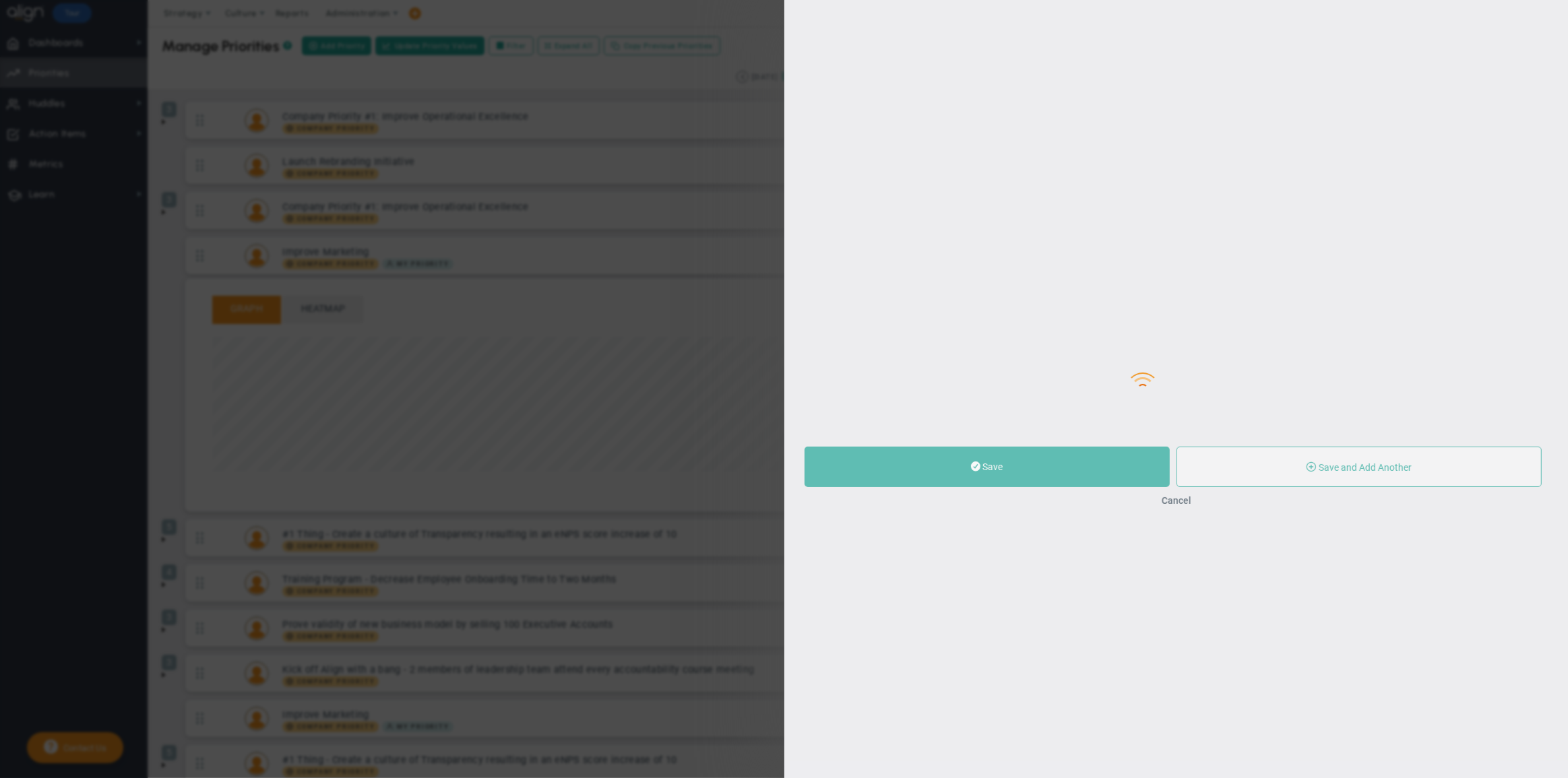
type input "[GEOGRAPHIC_DATA]"
type input "0"
radio input "true"
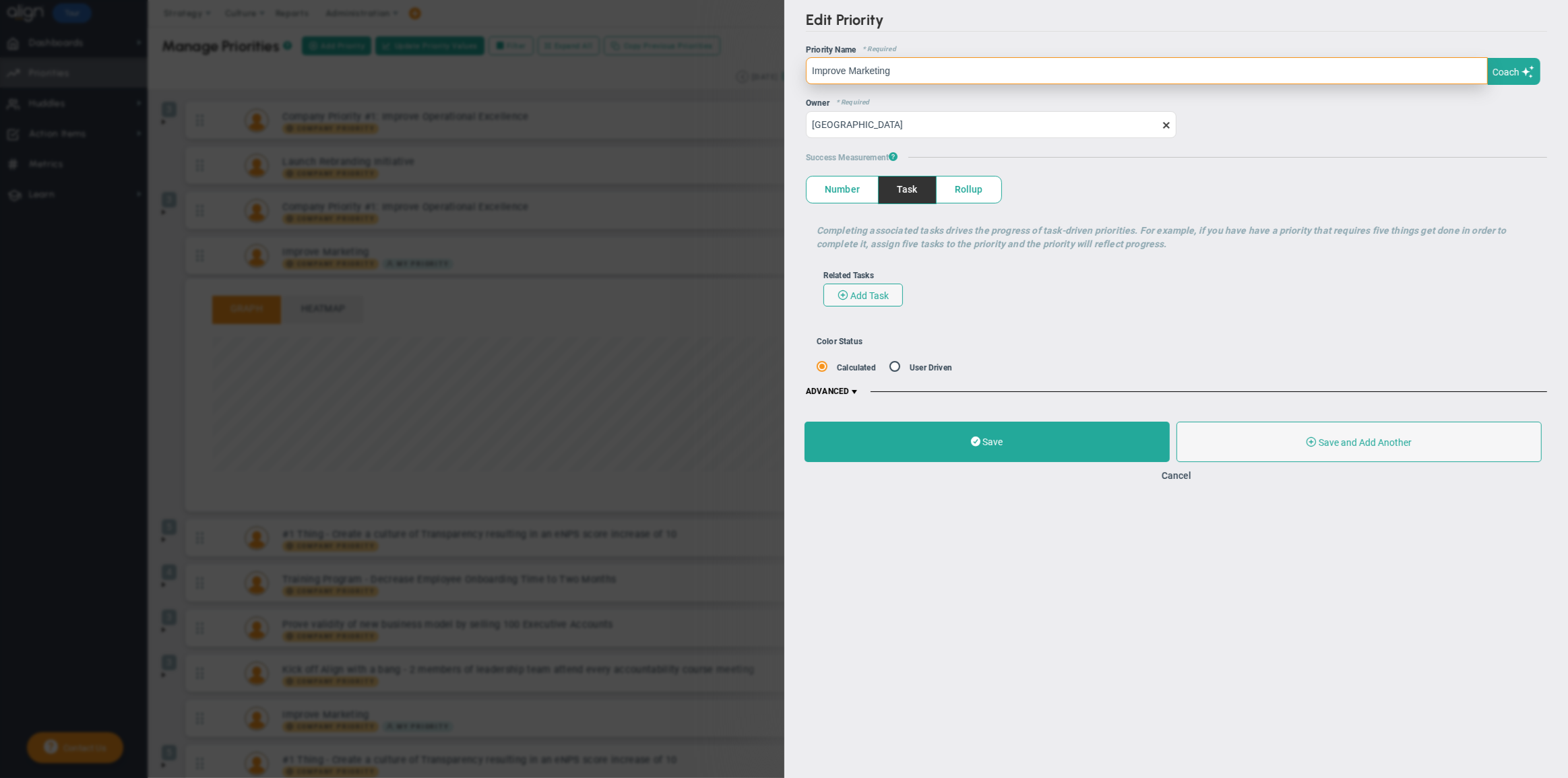
click at [849, 72] on input "Improve Marketing" at bounding box center [1147, 71] width 682 height 27
click at [1510, 65] on button "Coach" at bounding box center [1513, 72] width 52 height 27
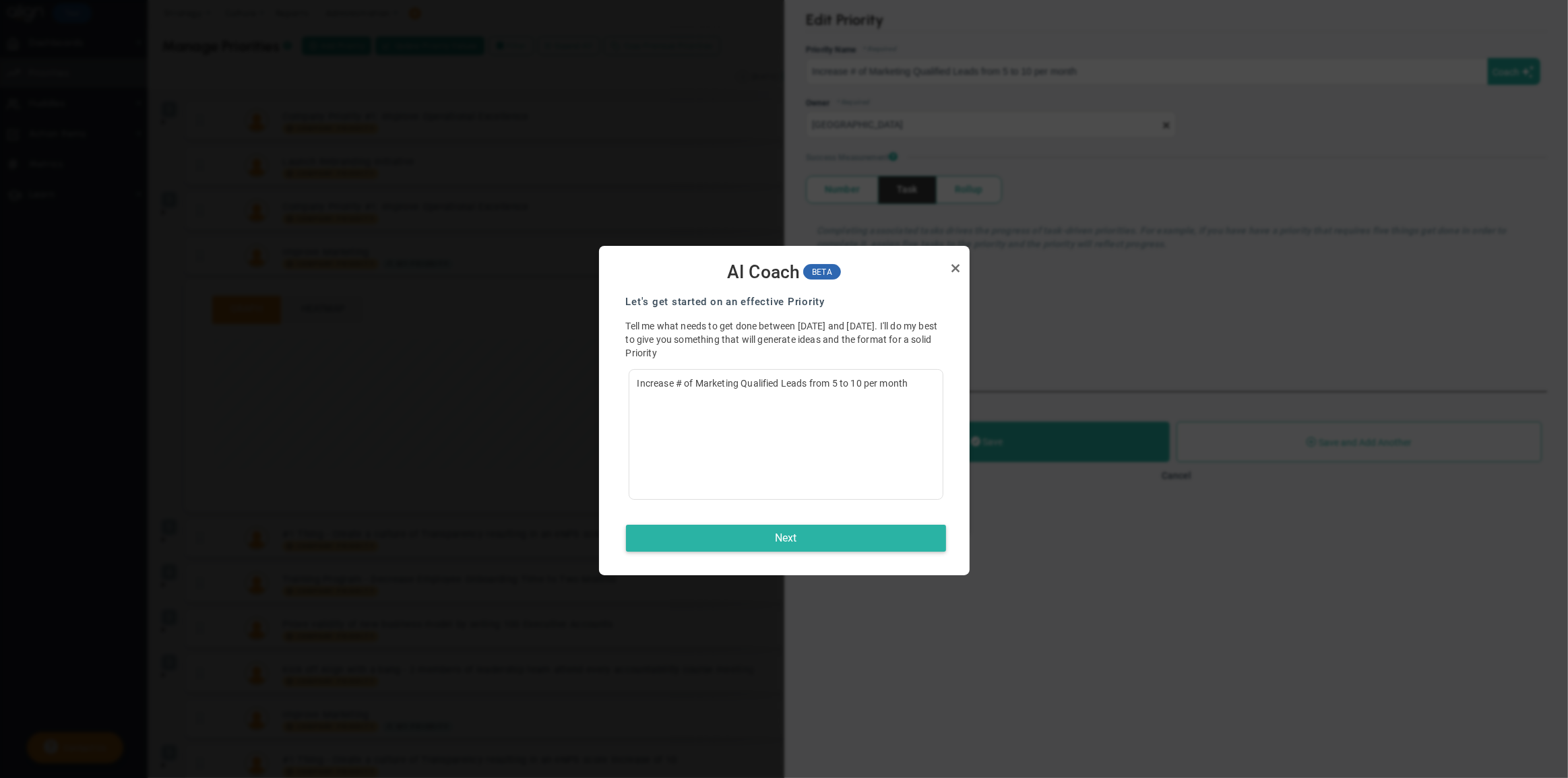
click at [824, 526] on button "Next" at bounding box center [786, 539] width 320 height 27
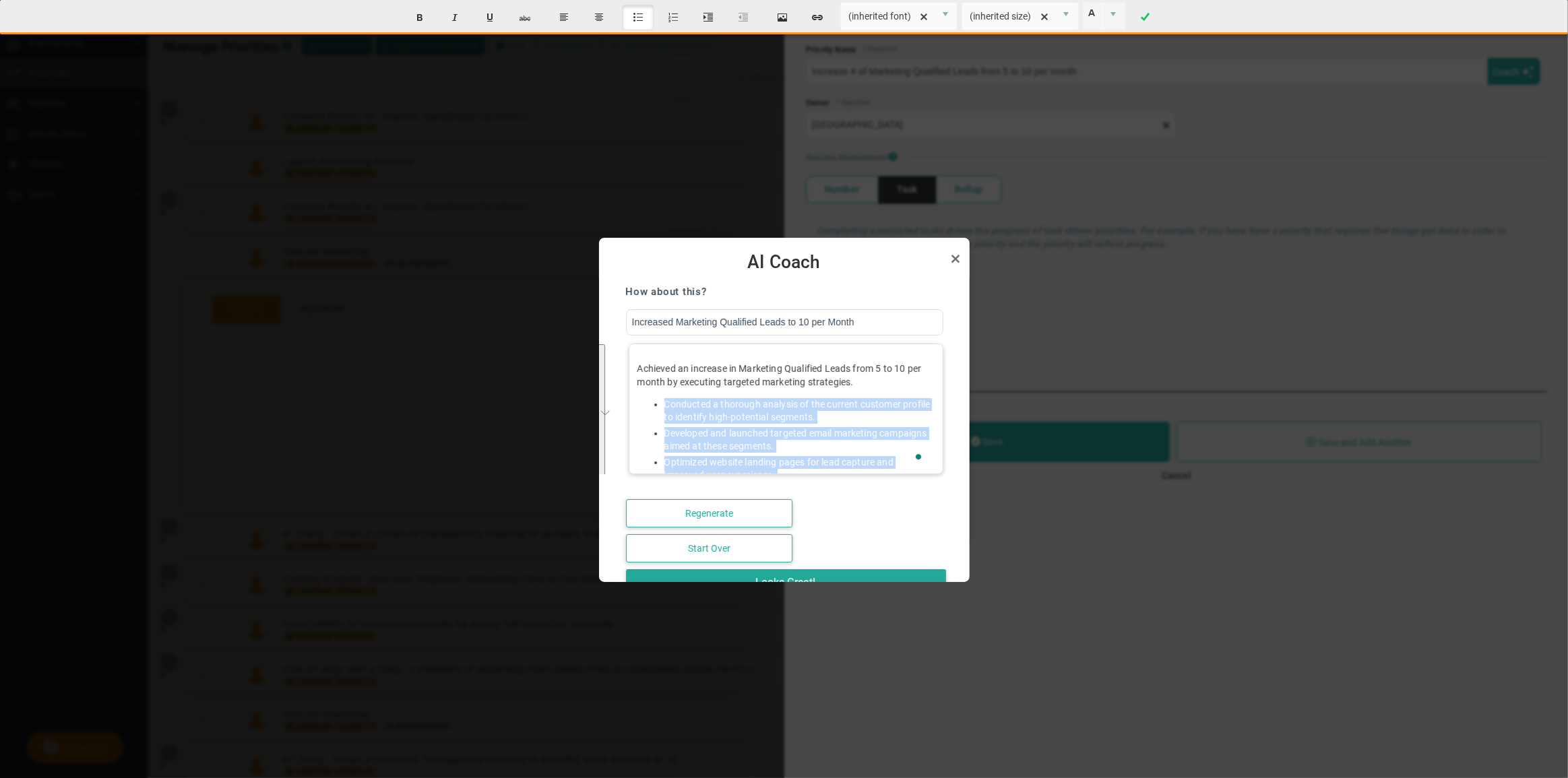
drag, startPoint x: 750, startPoint y: 451, endPoint x: 661, endPoint y: 406, distance: 99.7
click at [661, 406] on ul "Conducted a thorough analysis of the current customer profile to identify high-…" at bounding box center [786, 469] width 297 height 141
copy ul "Conducted a thorough analysis of the current customer profile to identify high-…"
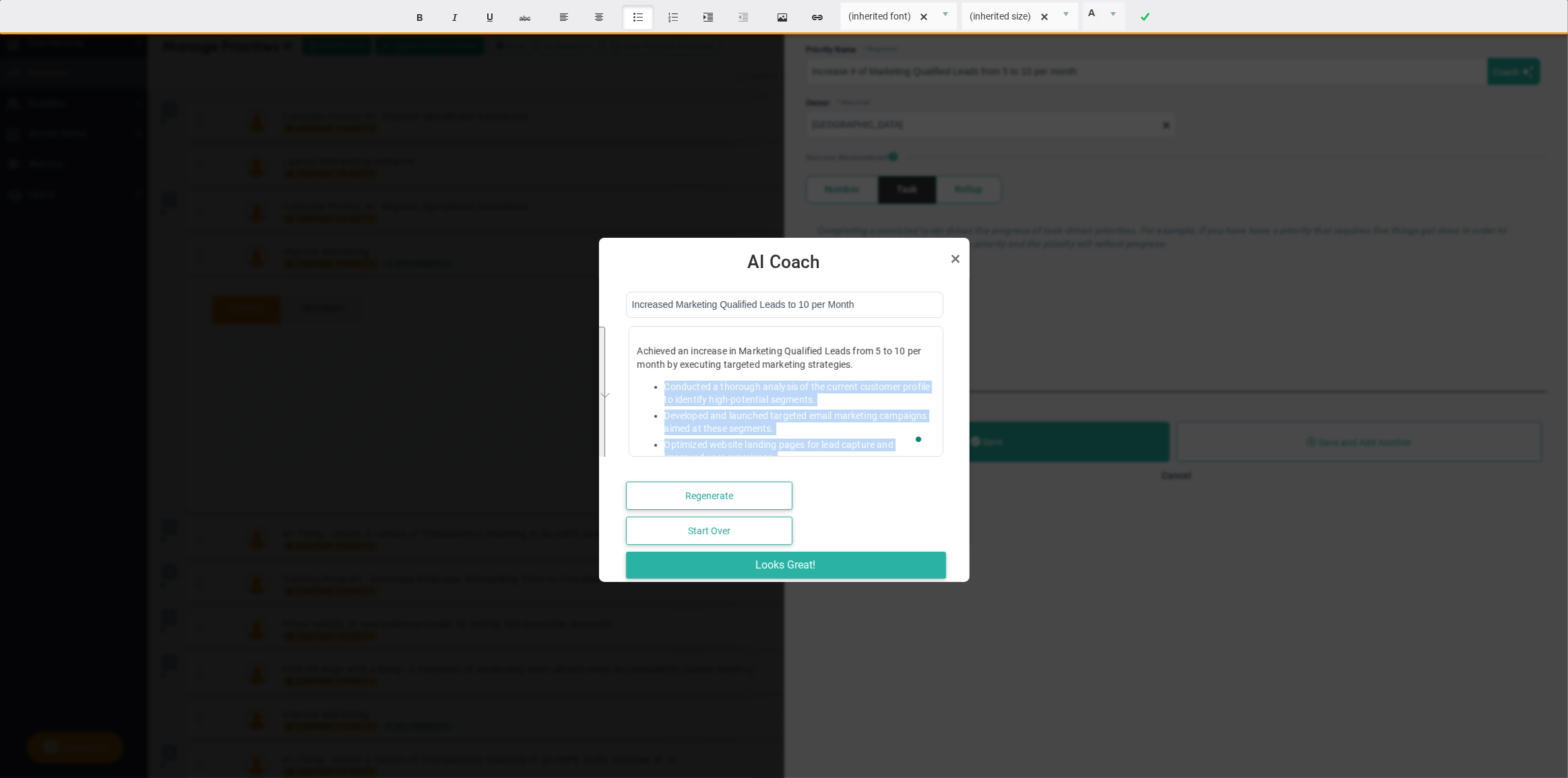
click at [825, 557] on button "Looks Great!" at bounding box center [786, 566] width 320 height 27
type input "Increased Marketing Qualified Leads to 10 per Month"
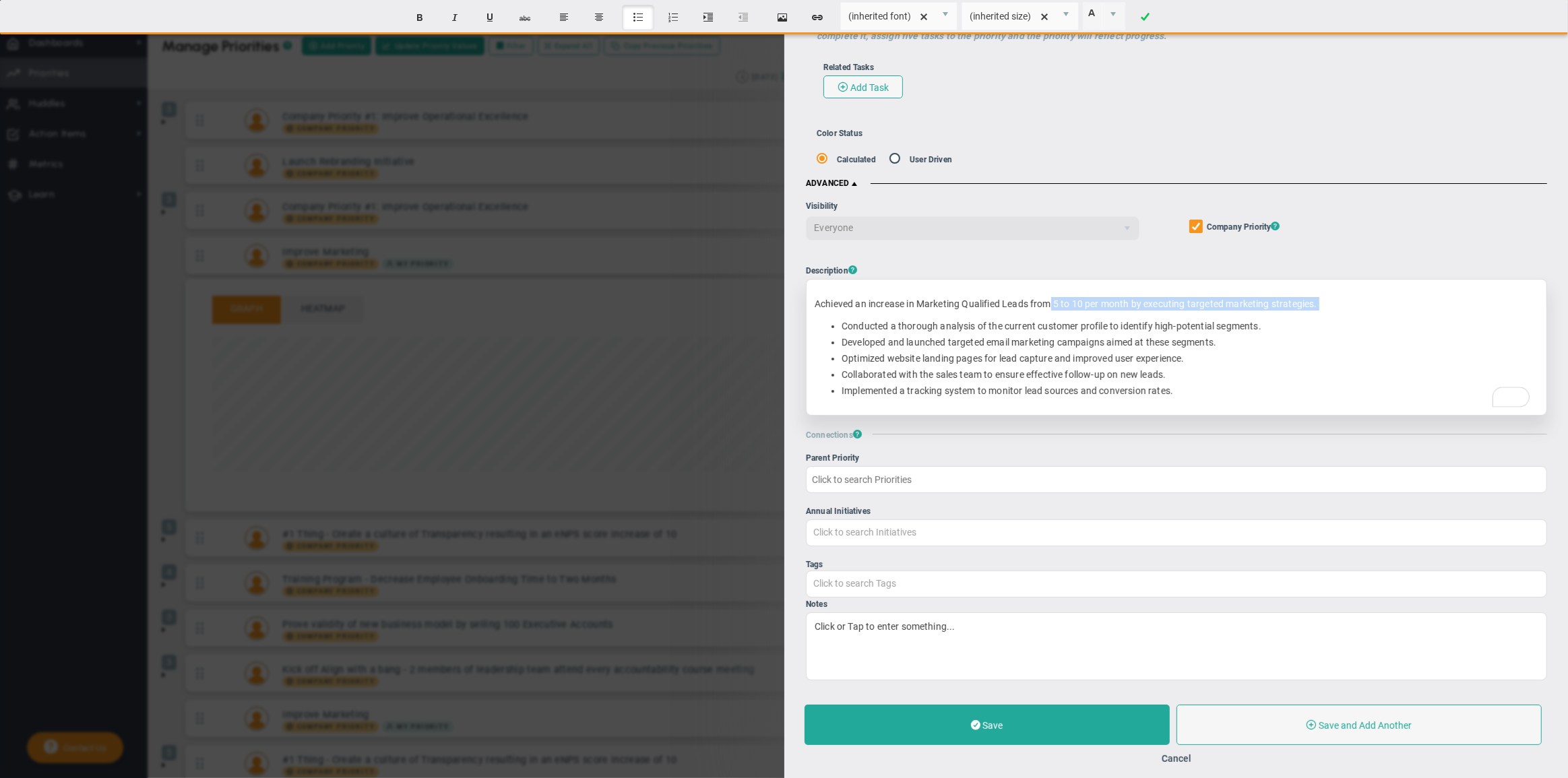
scroll to position [209, 0]
drag, startPoint x: 838, startPoint y: 325, endPoint x: 1262, endPoint y: 330, distance: 424.0
click at [1262, 330] on ul "Conducted a thorough analysis of the current customer profile to identify high-…" at bounding box center [1177, 359] width 724 height 77
click at [1252, 329] on li "Conducted a thorough analysis of the current customer profile to identify high-…" at bounding box center [1190, 327] width 697 height 13
drag, startPoint x: 1118, startPoint y: 323, endPoint x: 1258, endPoint y: 328, distance: 140.1
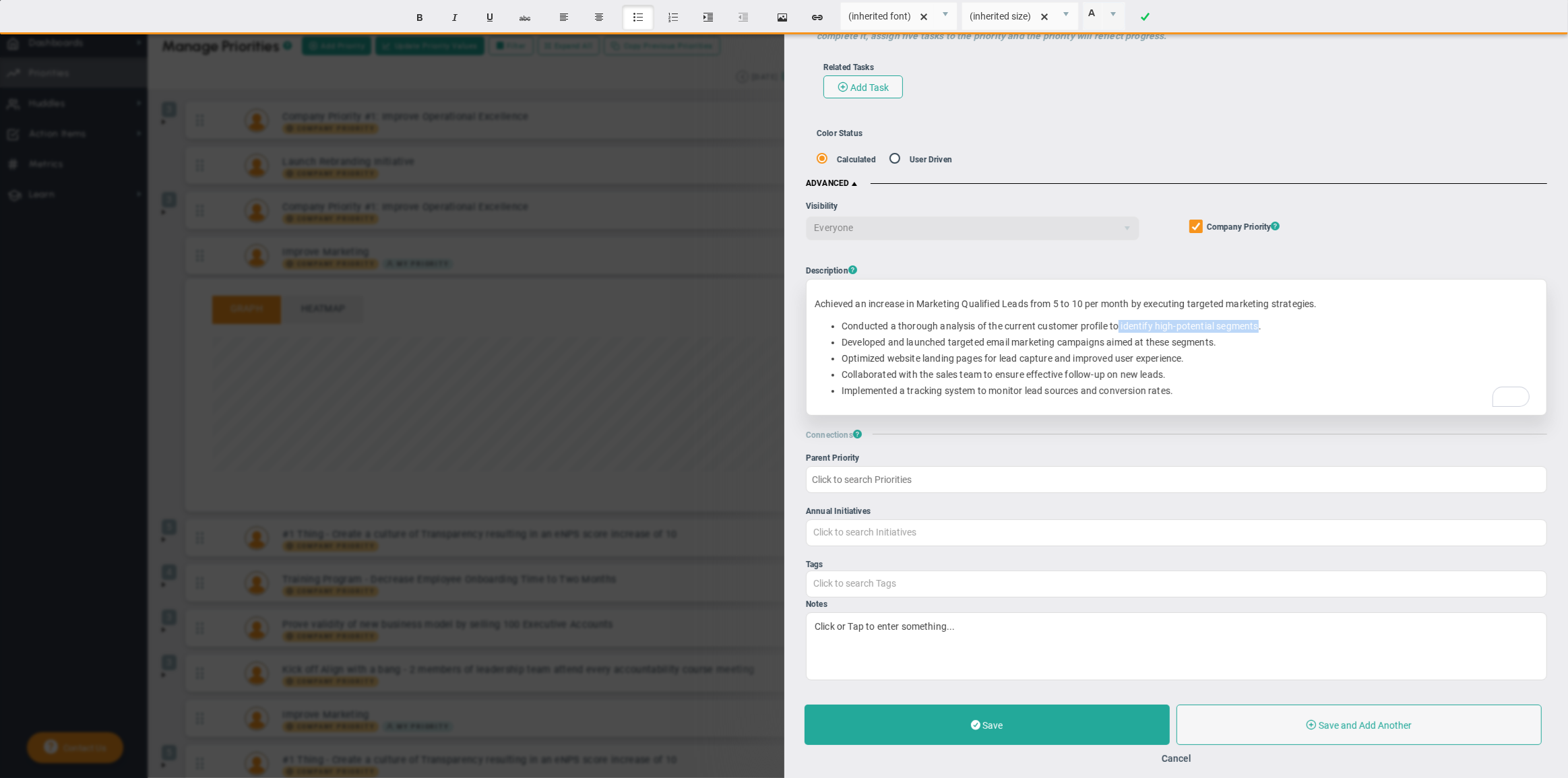
click at [1258, 328] on li "Conducted a thorough analysis of the current customer profile to identify high-…" at bounding box center [1190, 327] width 697 height 13
copy li "identify high-potential segments"
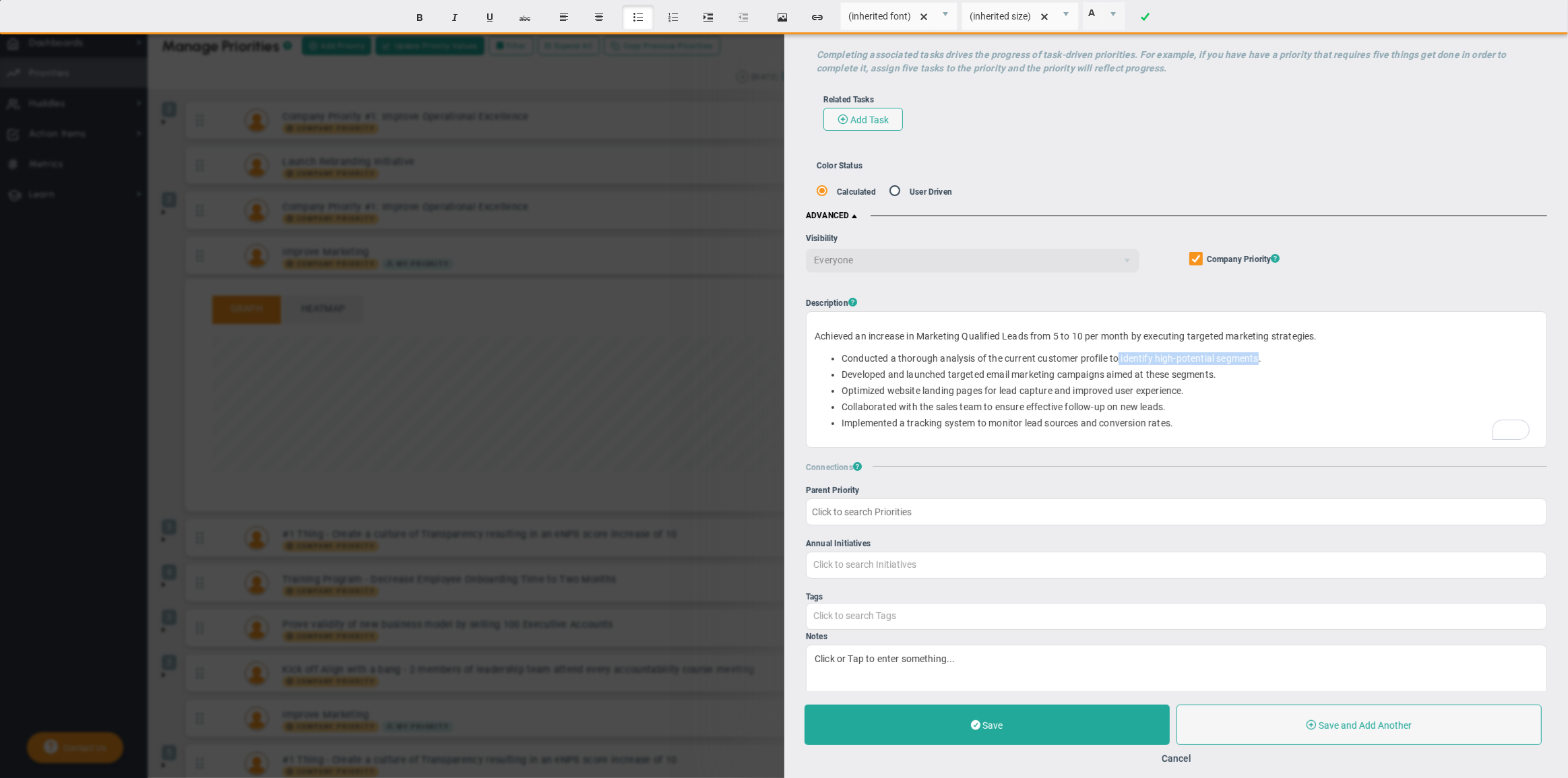
scroll to position [0, 0]
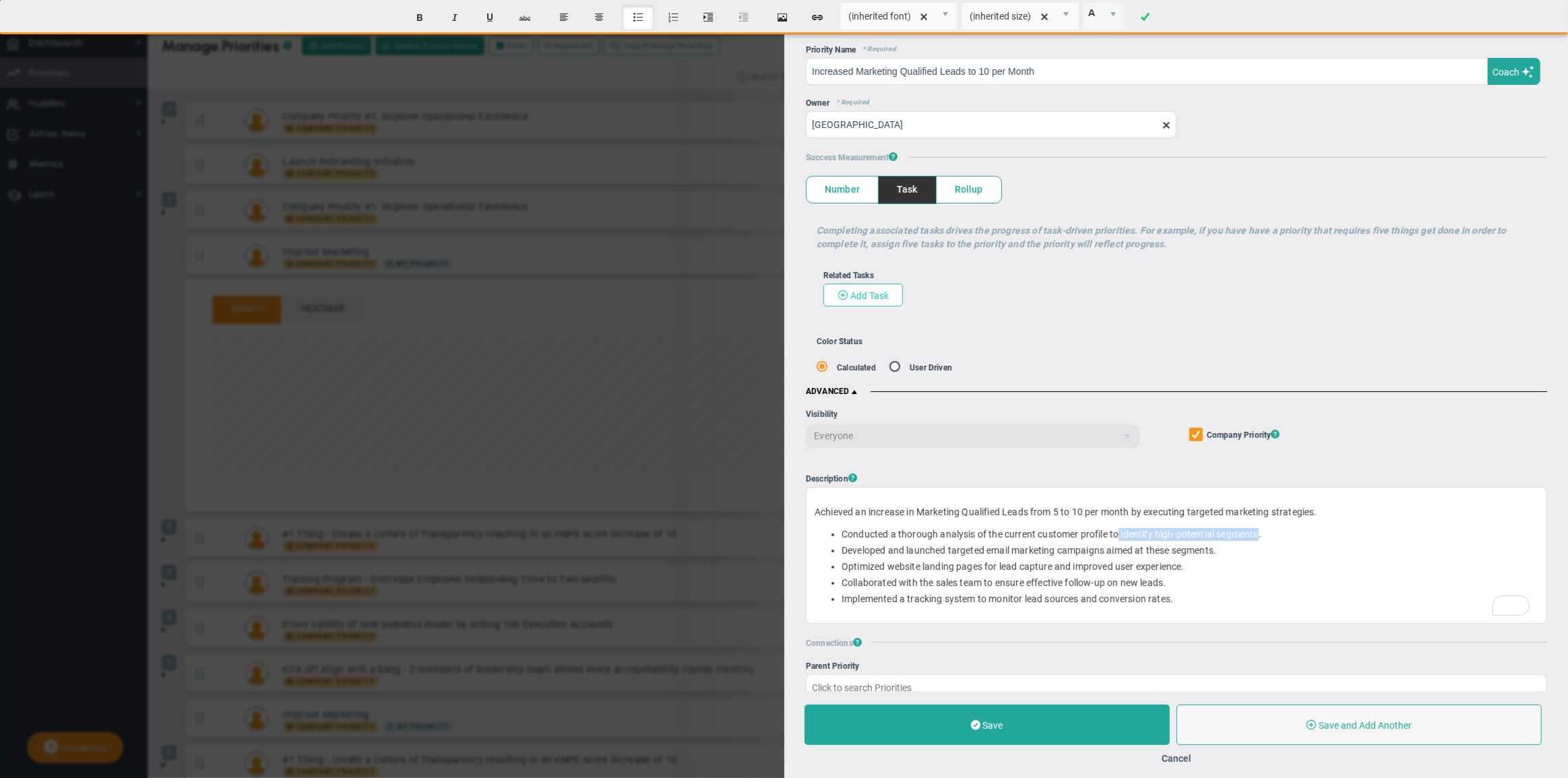
click at [876, 298] on span "Add Task" at bounding box center [869, 296] width 38 height 11
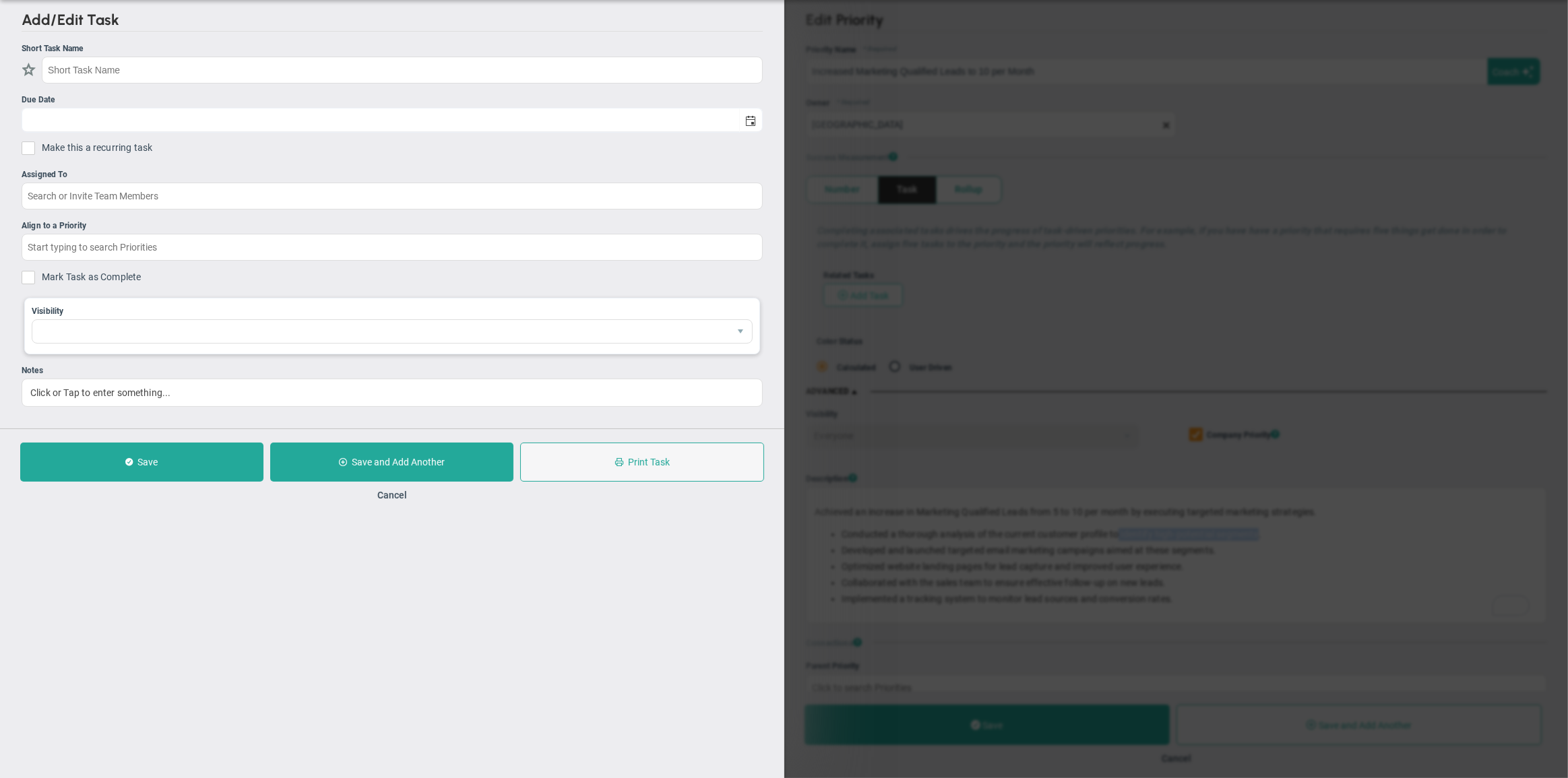
checkbox input "false"
type input "[DATE]"
checkbox input "false"
type input "Increased Marketing Qualified Leads to 10 per Month"
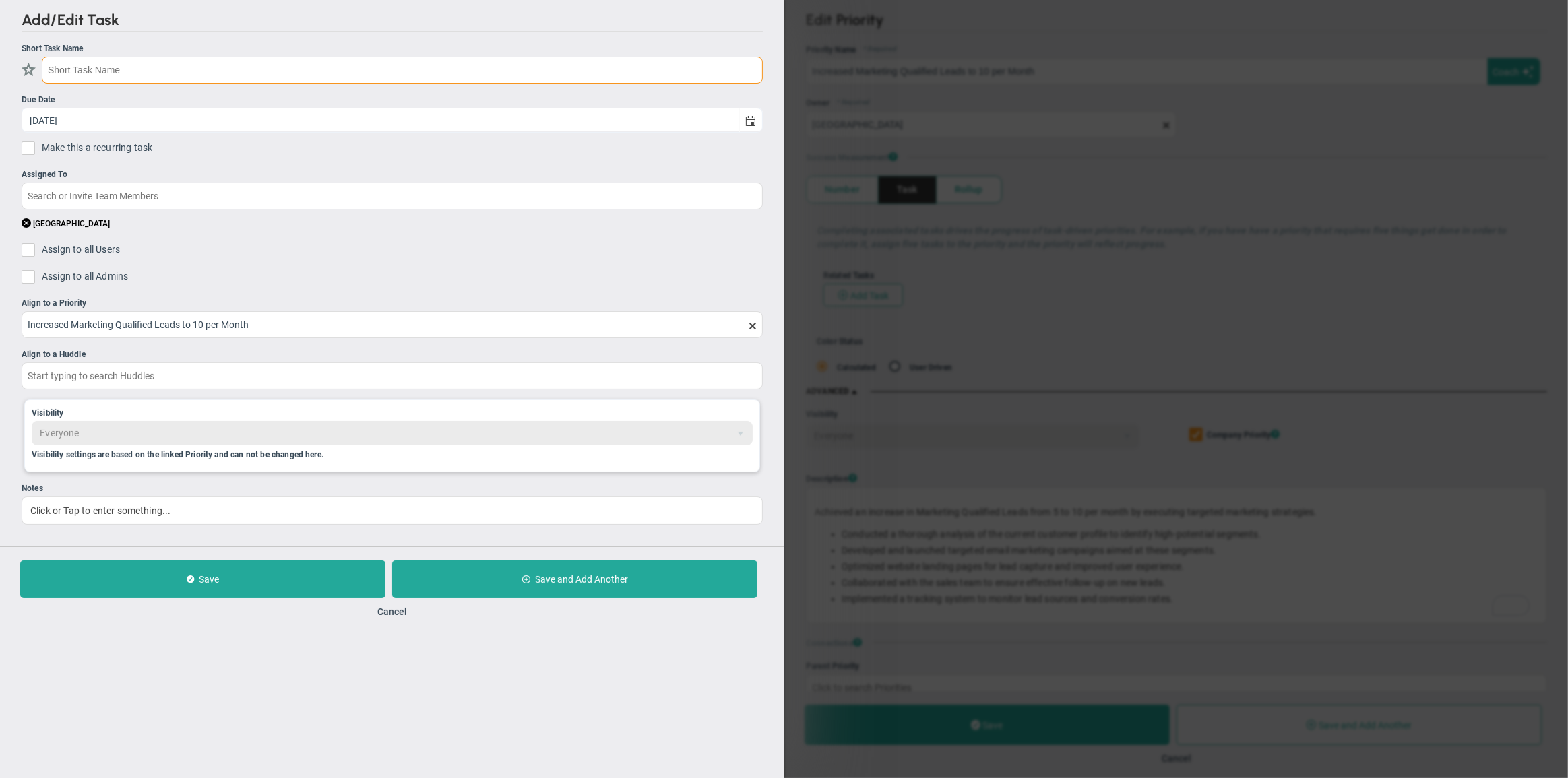
paste input "identify high-potential segments"
click at [51, 65] on input "identify high-potential segments" at bounding box center [402, 70] width 721 height 27
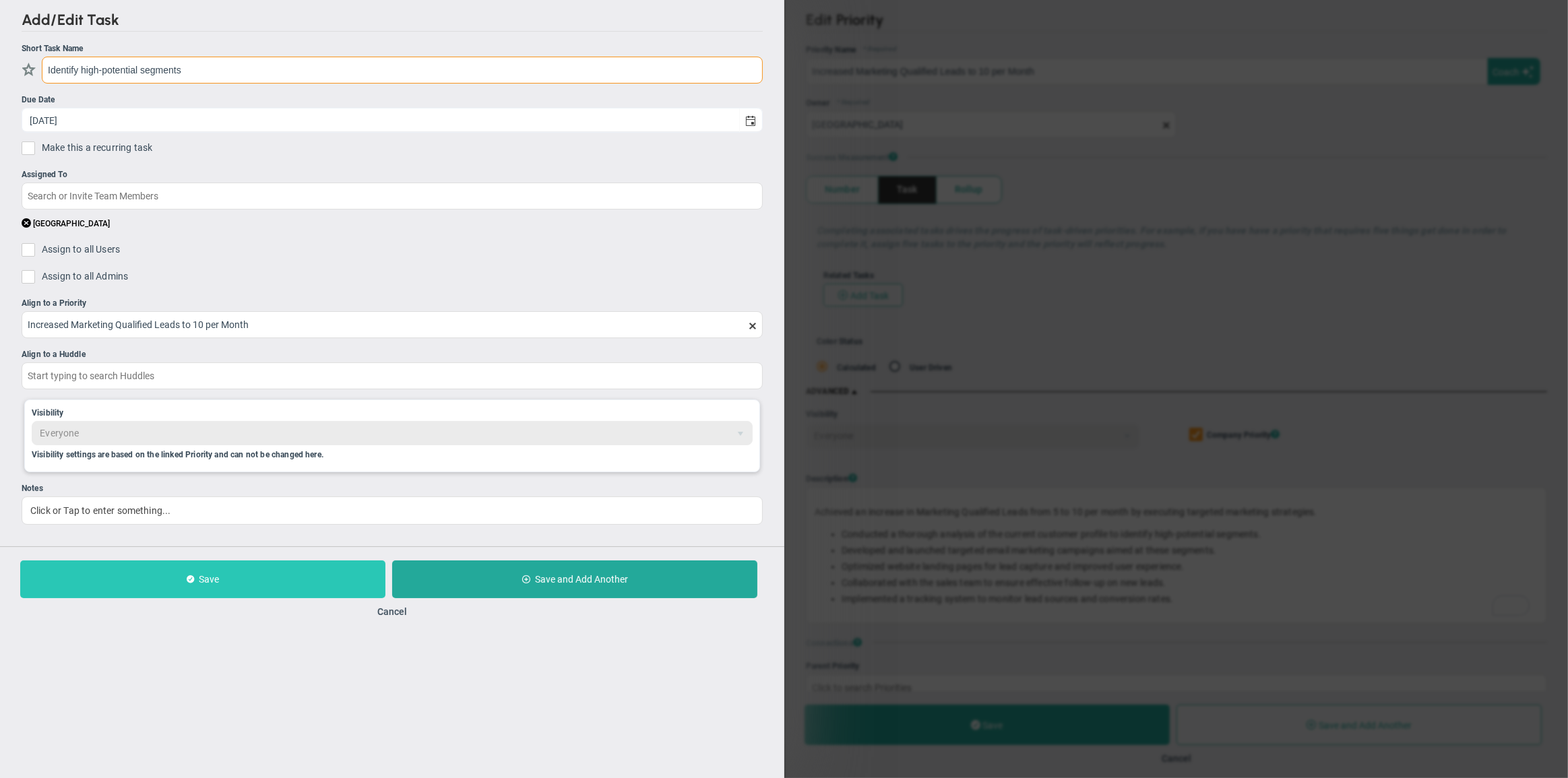
type input "Identify high-potential segments"
click at [205, 593] on button "Save" at bounding box center [202, 579] width 365 height 38
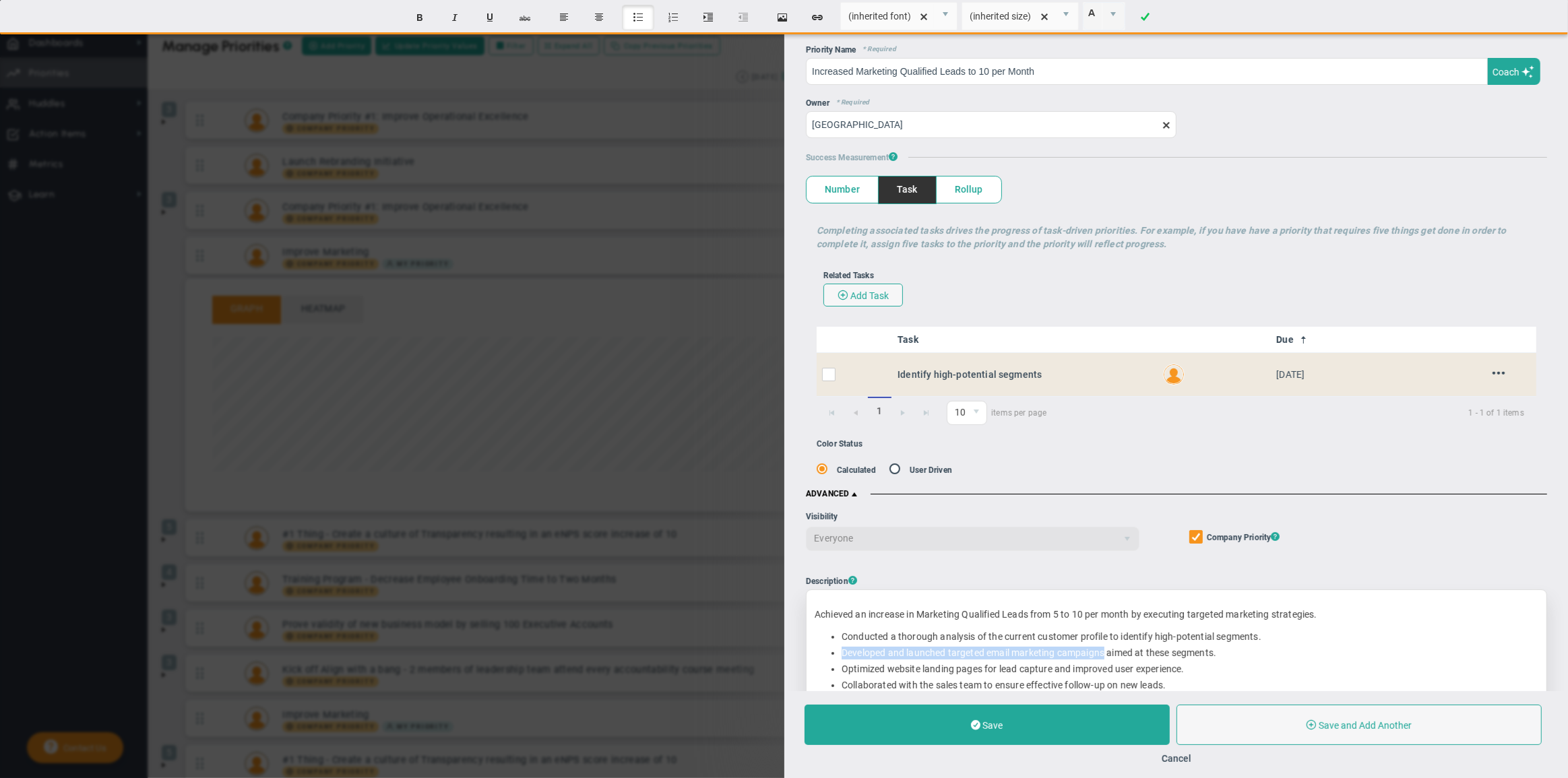
drag, startPoint x: 840, startPoint y: 651, endPoint x: 1104, endPoint y: 655, distance: 264.0
click at [1104, 655] on ul "Conducted a thorough analysis of the current customer profile to identify high-…" at bounding box center [1177, 669] width 724 height 77
copy li "Developed and launched targeted email marketing campaigns"
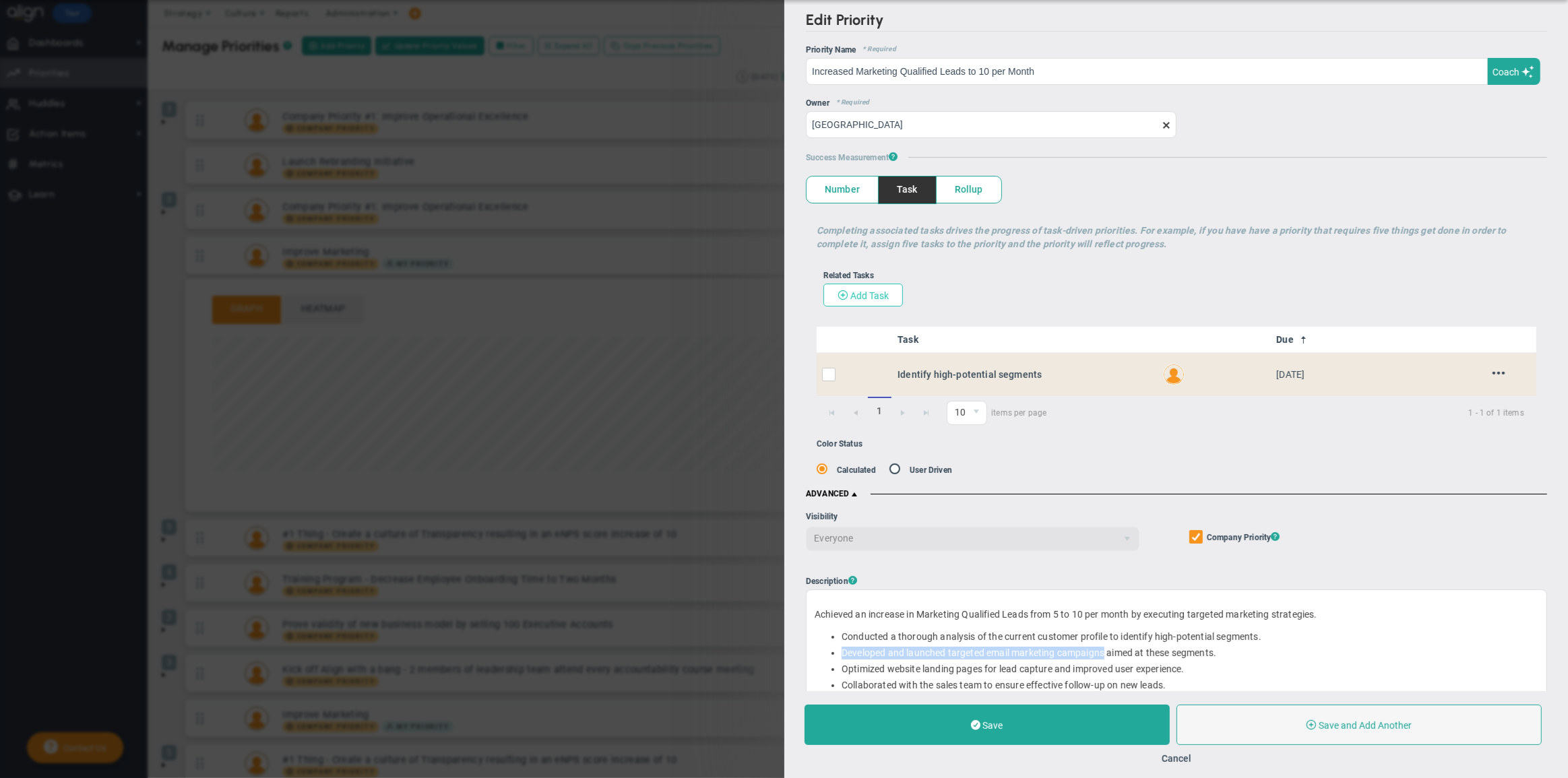
click at [887, 301] on button "Add Task" at bounding box center [863, 295] width 80 height 23
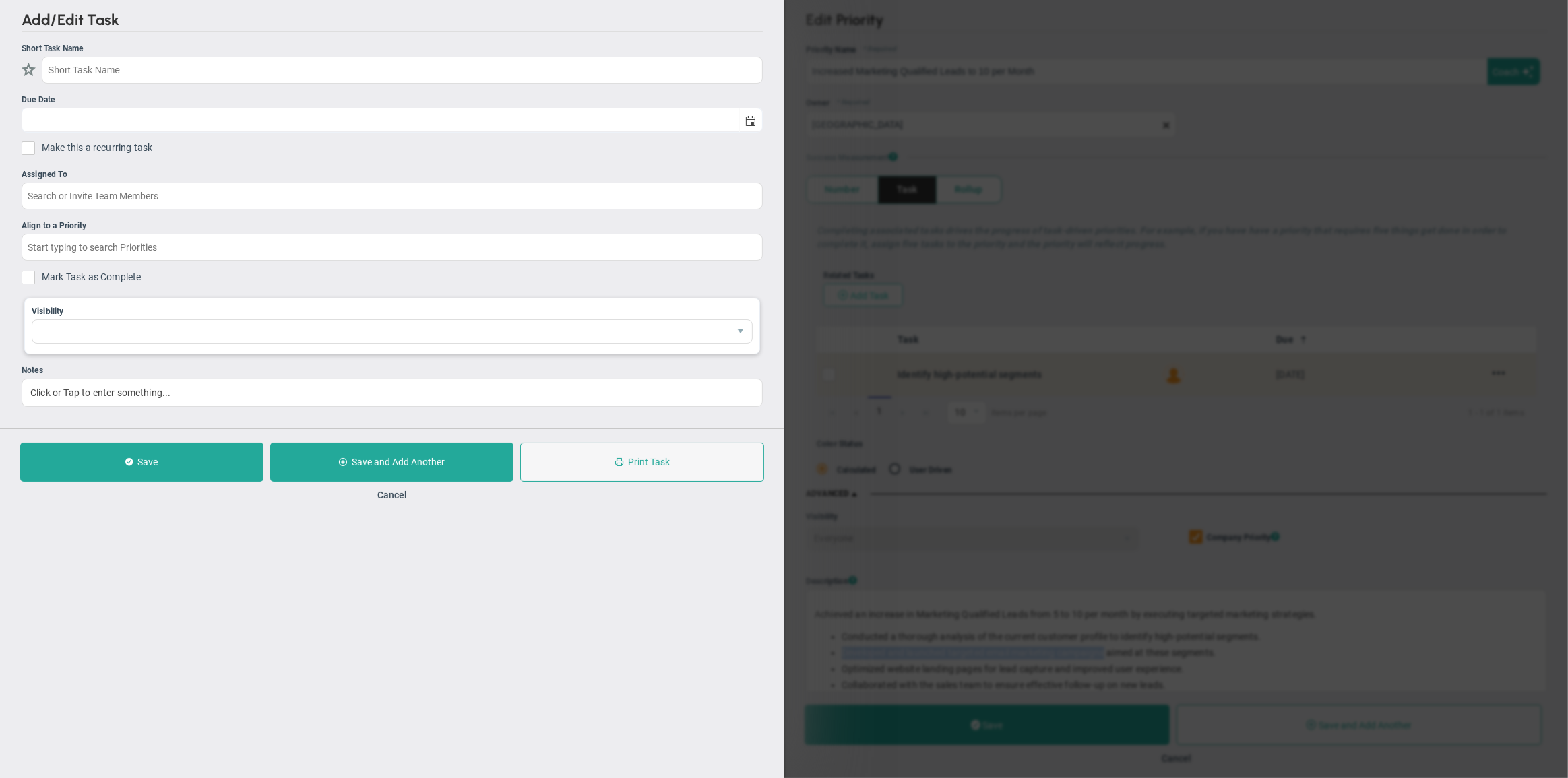
checkbox input "false"
type input "[DATE]"
checkbox input "false"
type input "Increased Marketing Qualified Leads to 10 per Month"
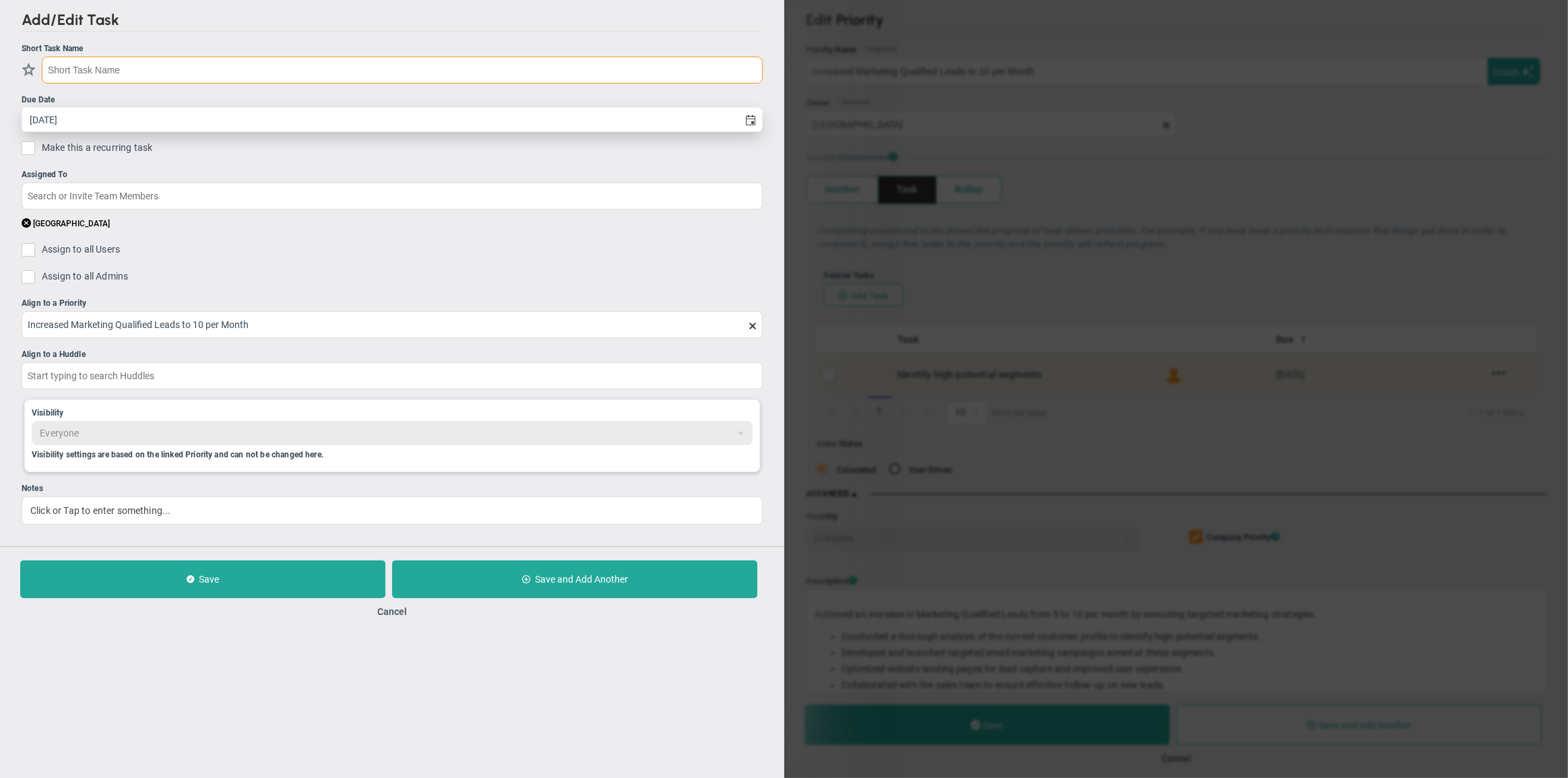
paste input "Developed and launched targeted email marketing campaigns"
click at [94, 71] on input "Developed and launched targeted email marketing campaigns" at bounding box center [402, 70] width 721 height 27
click at [748, 126] on span "select" at bounding box center [750, 119] width 23 height 23
type input "Develop and launch targeted email marketing campaigns"
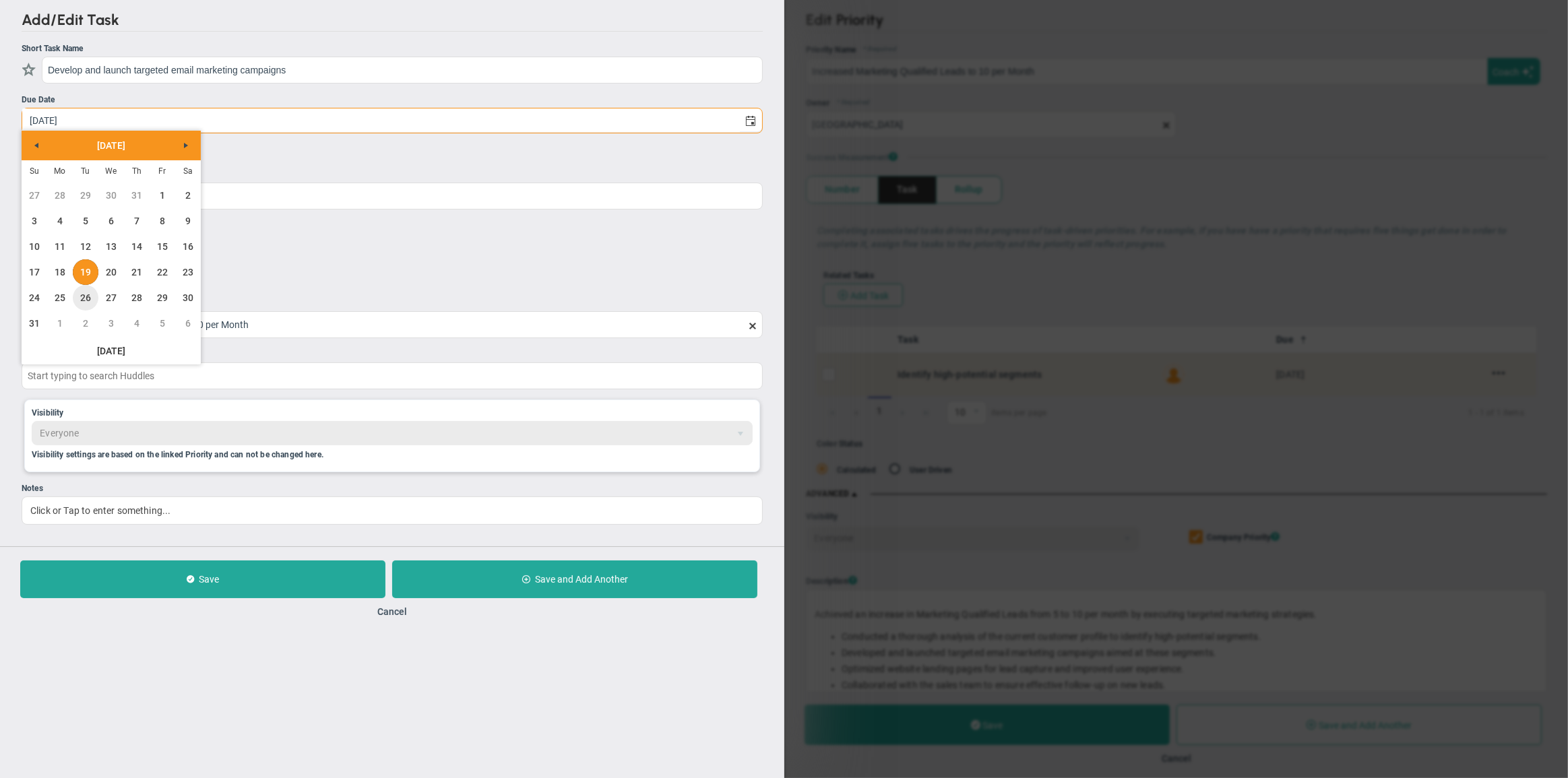
click at [85, 300] on link "26" at bounding box center [85, 298] width 26 height 26
type input "[DATE]"
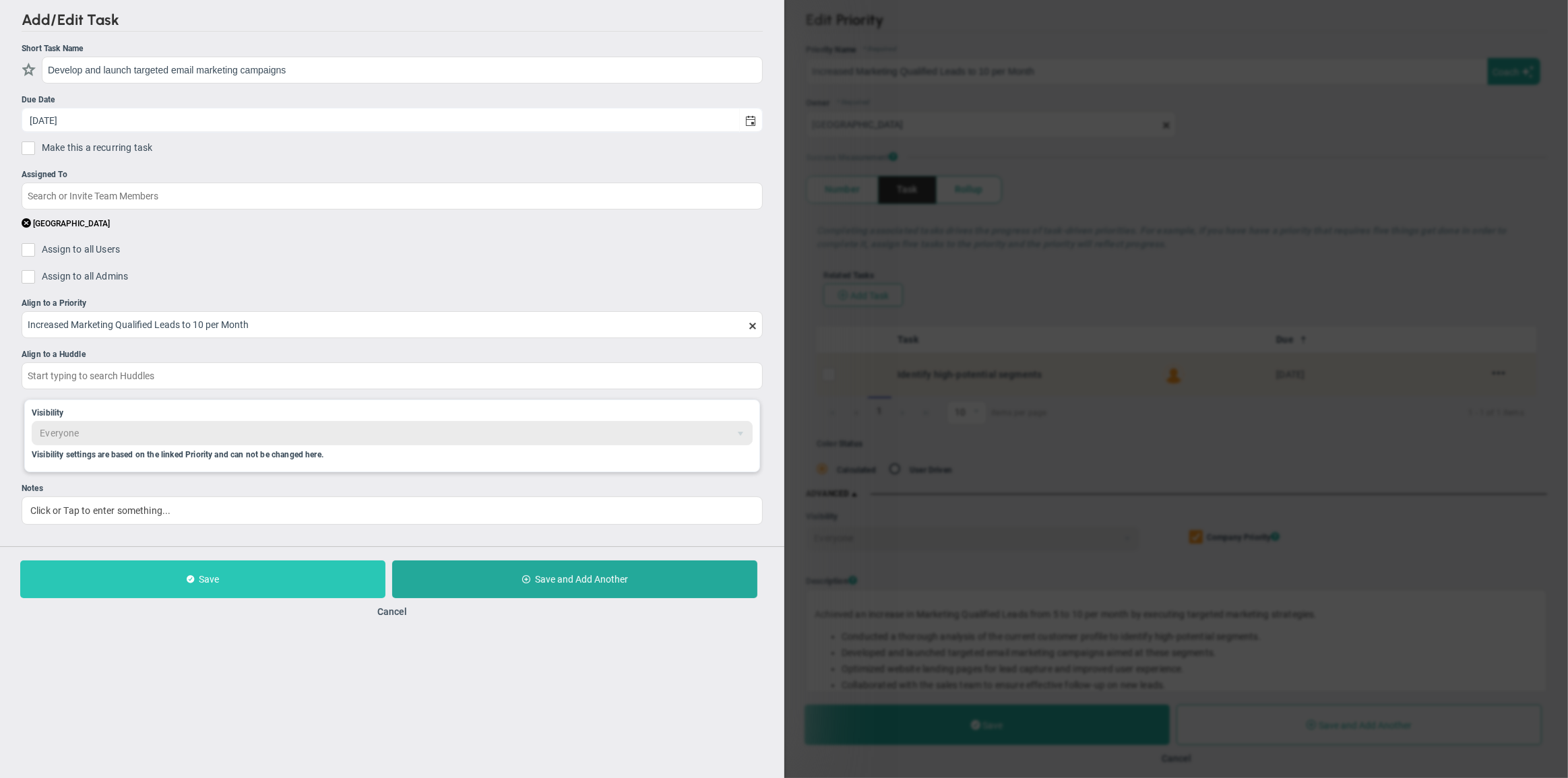
click at [264, 588] on button "Save" at bounding box center [202, 579] width 365 height 38
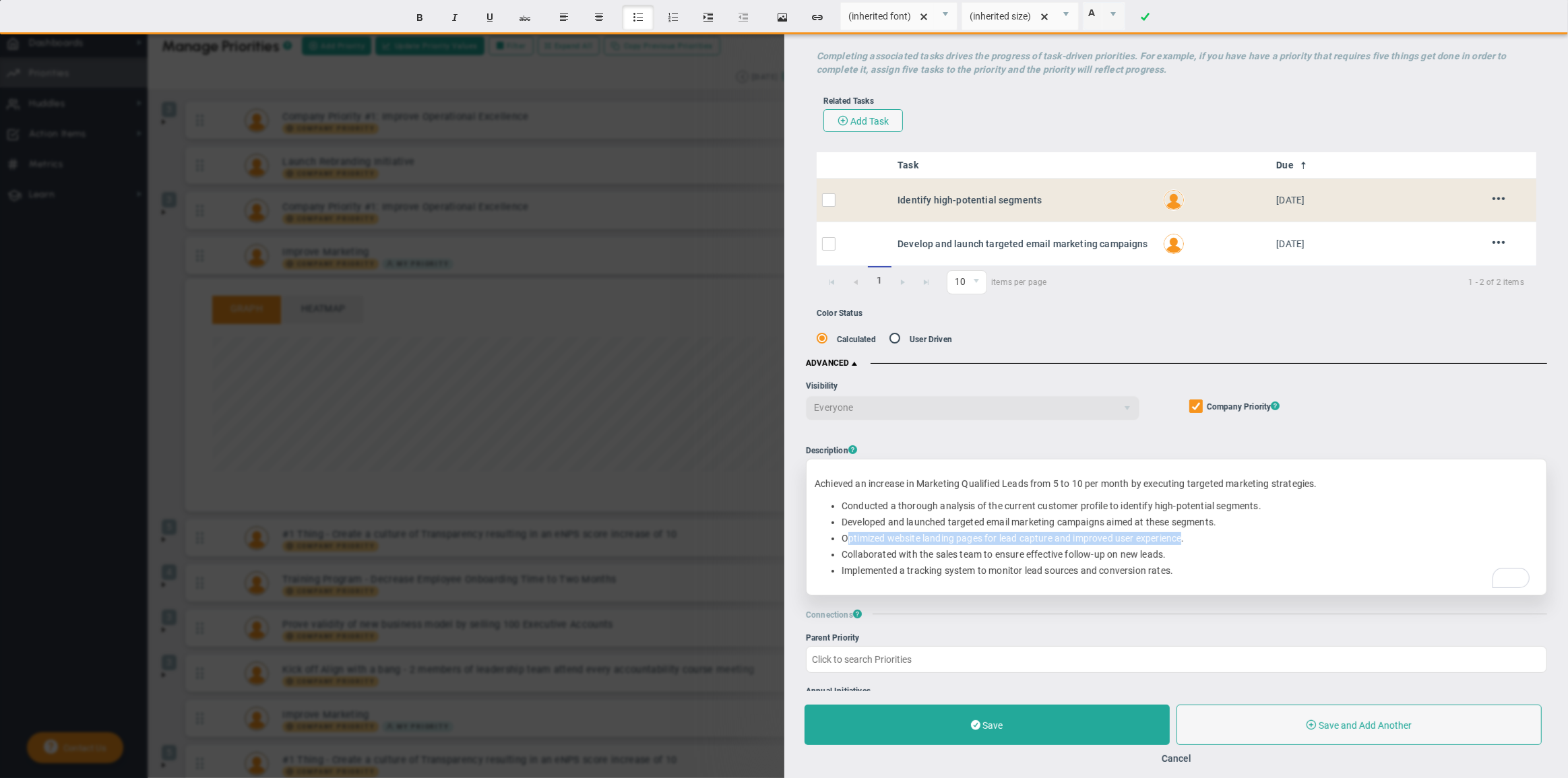
drag, startPoint x: 1184, startPoint y: 538, endPoint x: 845, endPoint y: 541, distance: 339.0
click at [845, 541] on li "Optimized website landing pages for lead capture and improved user experience." at bounding box center [1190, 539] width 697 height 13
click at [842, 539] on li "Optimized website landing pages for lead capture and improved user experience." at bounding box center [1190, 539] width 697 height 13
click at [1180, 542] on li "Optimized website landing pages for lead capture and improved user experience." at bounding box center [1190, 539] width 697 height 13
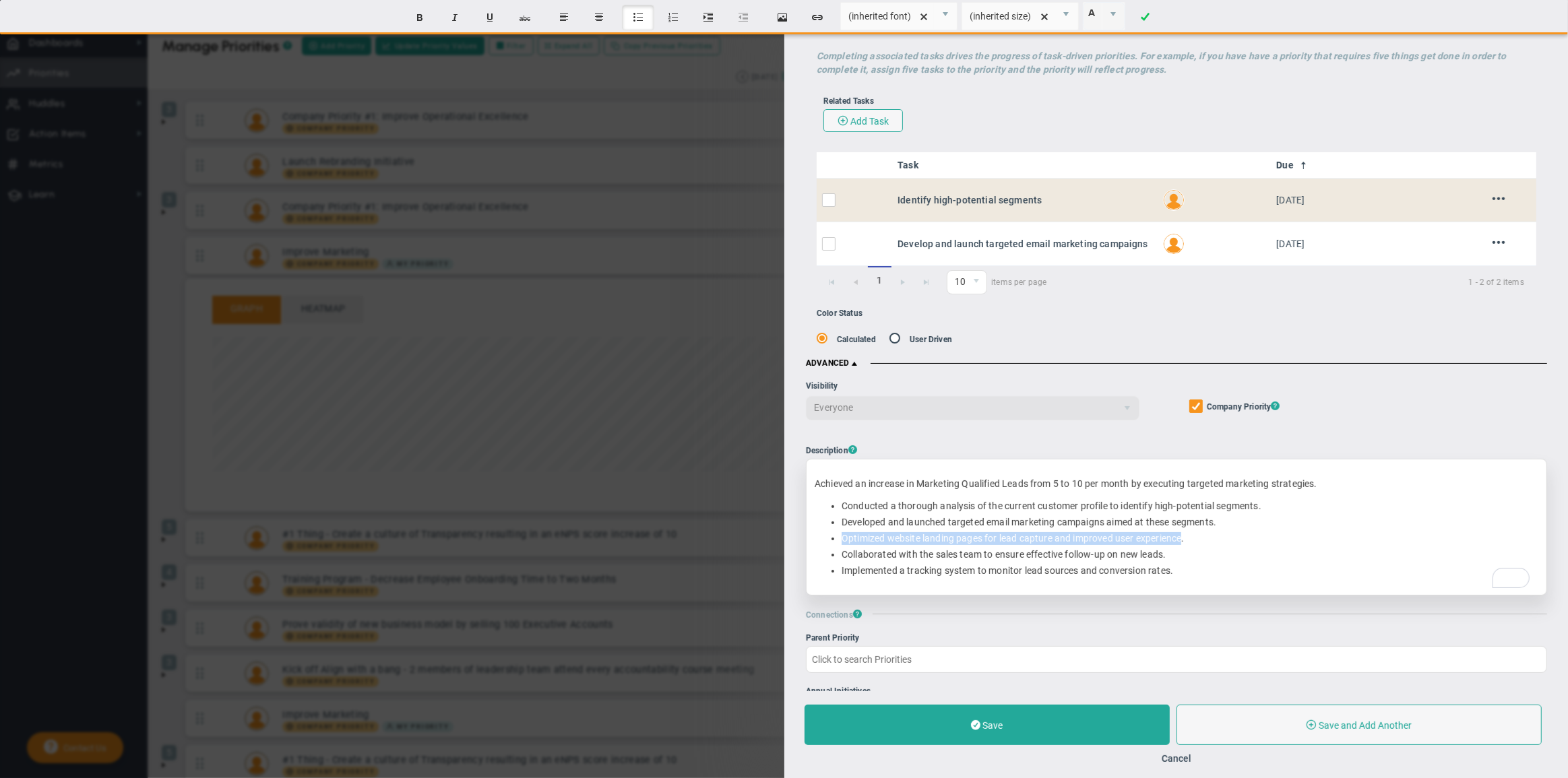
copy li "Optimized website landing pages for lead capture and improved user experience"
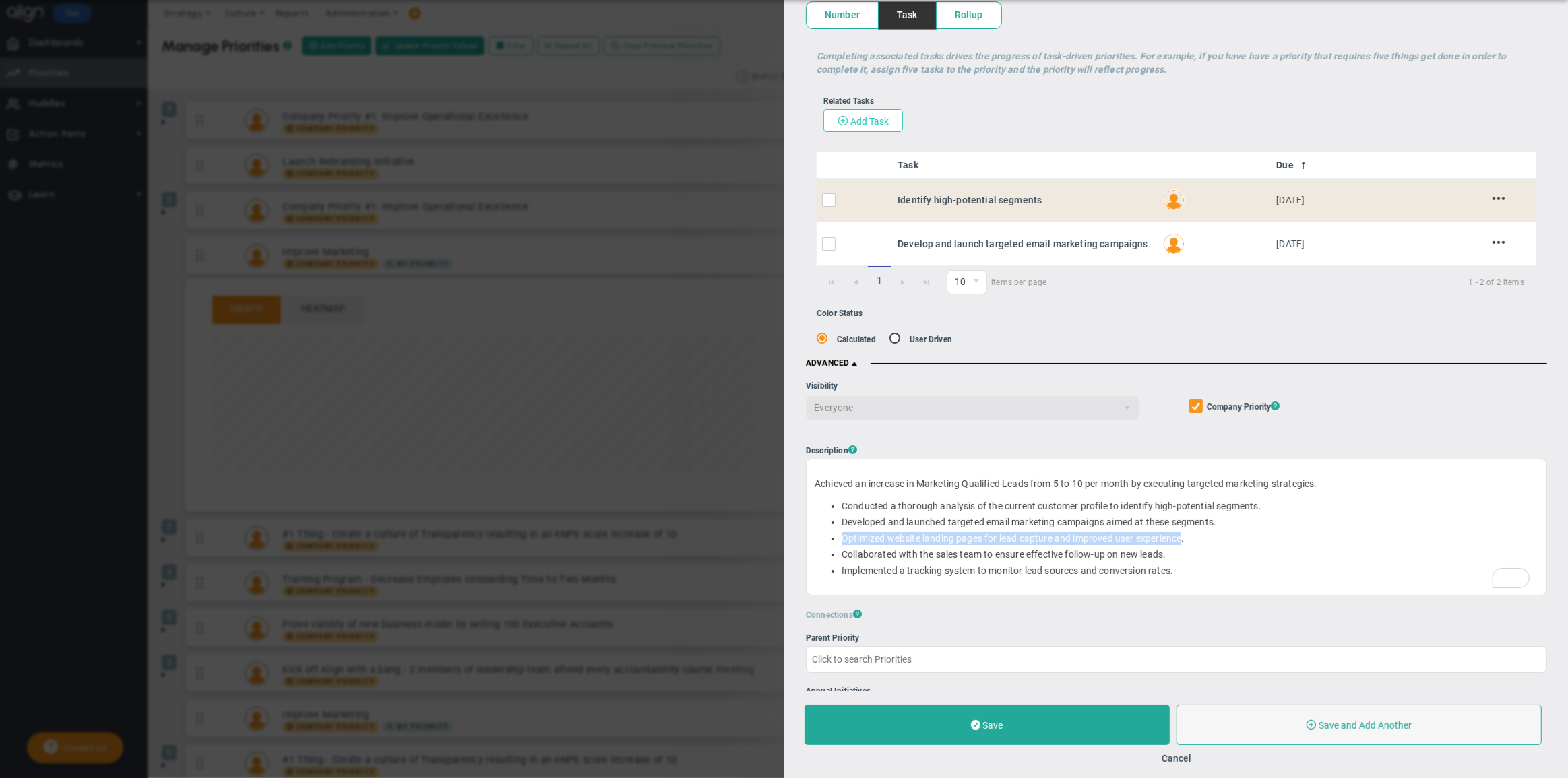
click at [874, 121] on span "Add Task" at bounding box center [869, 121] width 38 height 11
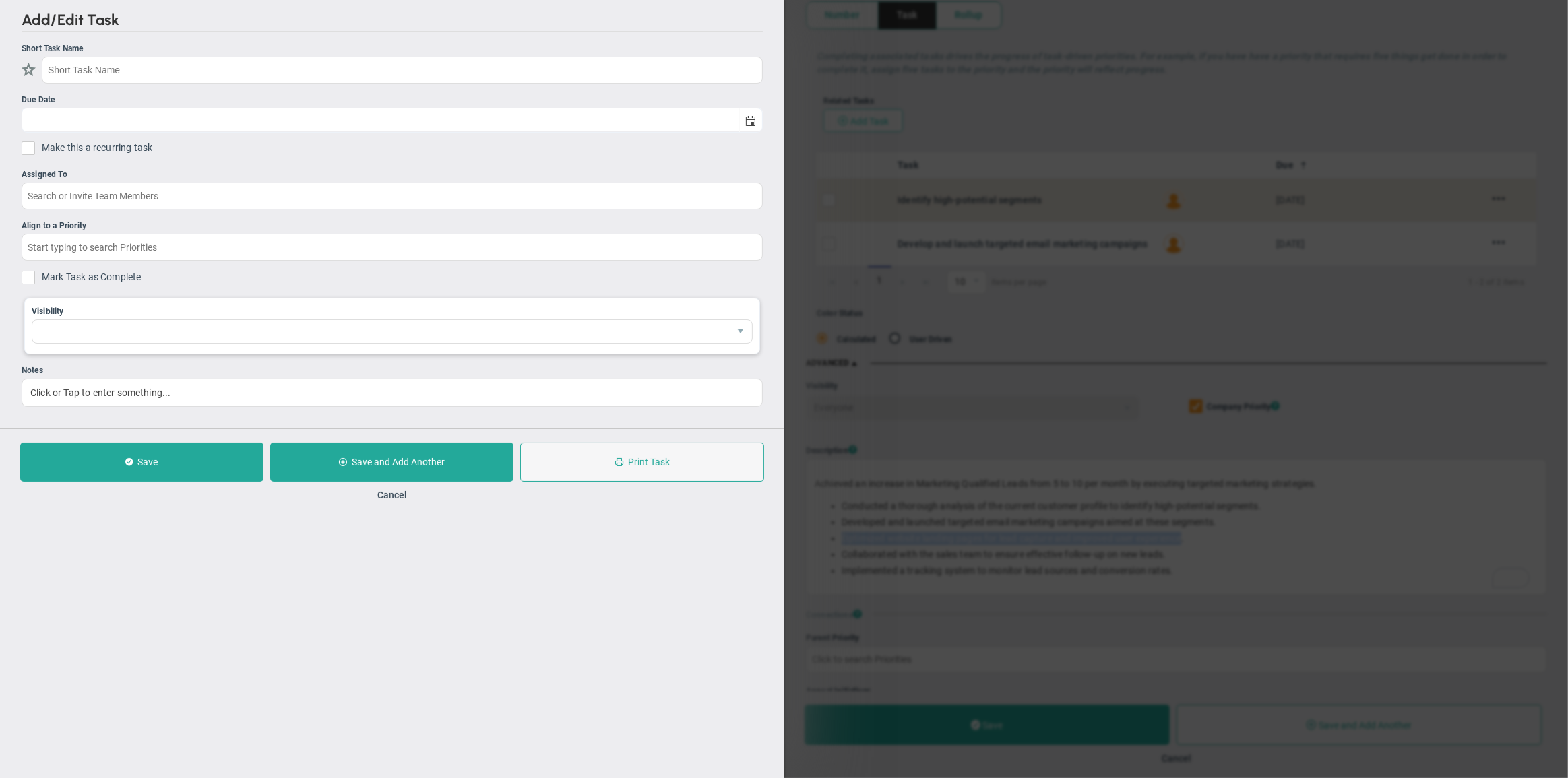
checkbox input "false"
type input "[DATE]"
checkbox input "false"
type input "Increased Marketing Qualified Leads to 10 per Month"
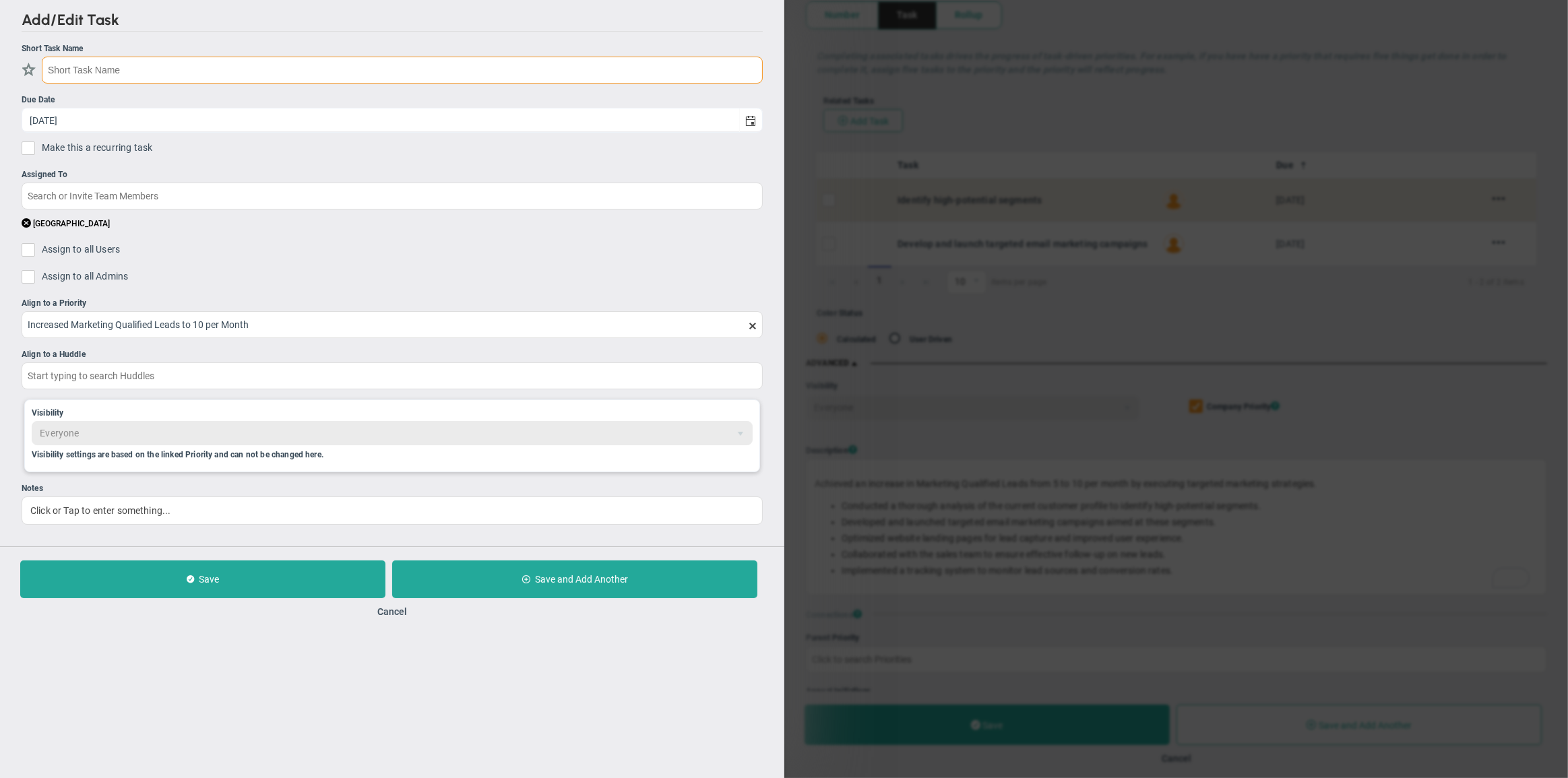
paste input "Optimized website landing pages for lead capture and improved user experience"
click at [87, 70] on input "Optimized website landing pages for lead capture and improved user experience" at bounding box center [402, 70] width 721 height 27
click at [750, 123] on span "select" at bounding box center [750, 120] width 11 height 11
type input "Optimize website landing pages for lead capture and improved user experience"
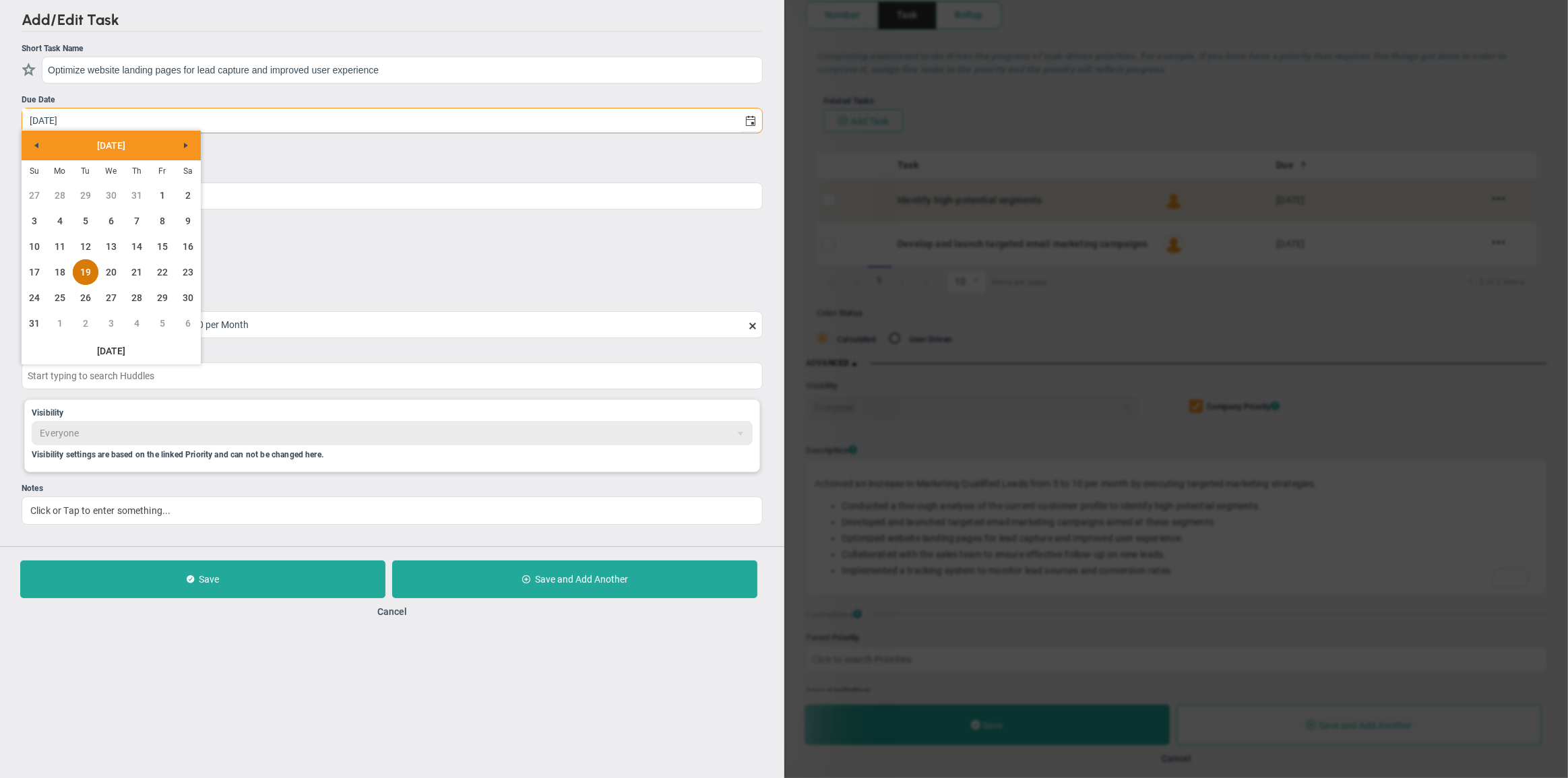
click at [88, 270] on link "19" at bounding box center [85, 272] width 26 height 26
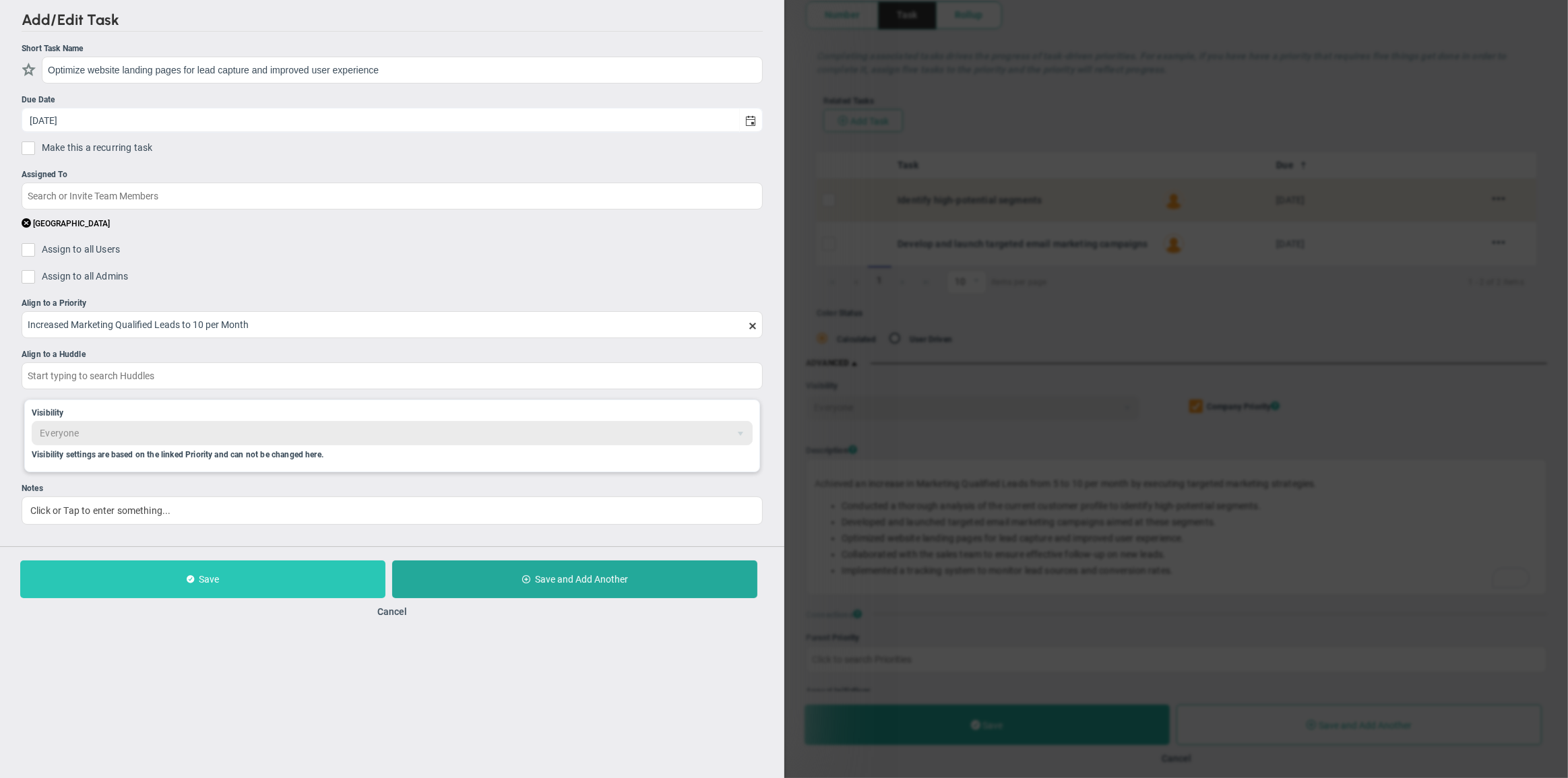
click at [307, 581] on button "Save" at bounding box center [202, 579] width 365 height 38
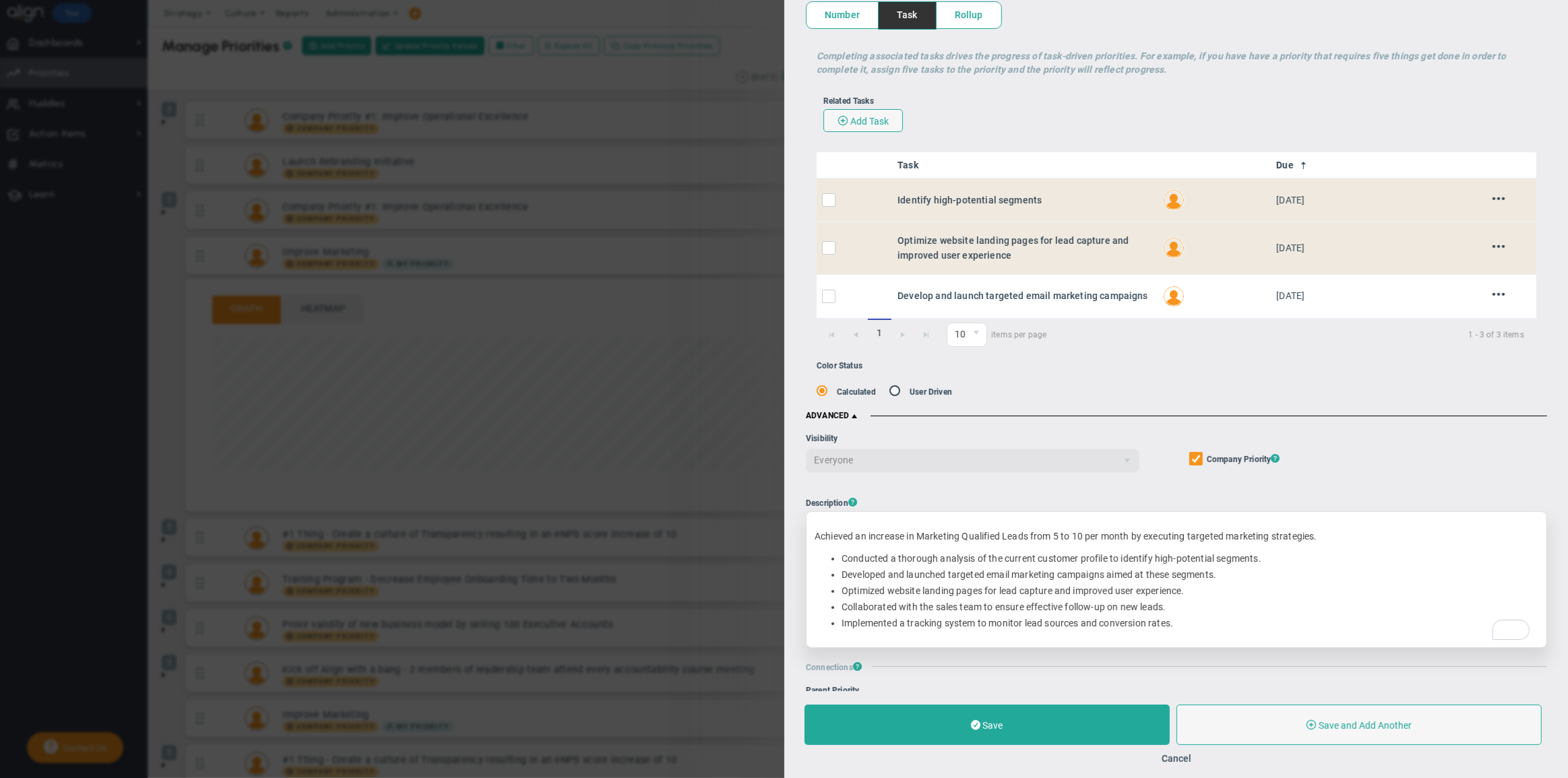
click at [842, 608] on li "Collaborated with the sales team to ensure effective follow-up on new leads." at bounding box center [1190, 607] width 697 height 13
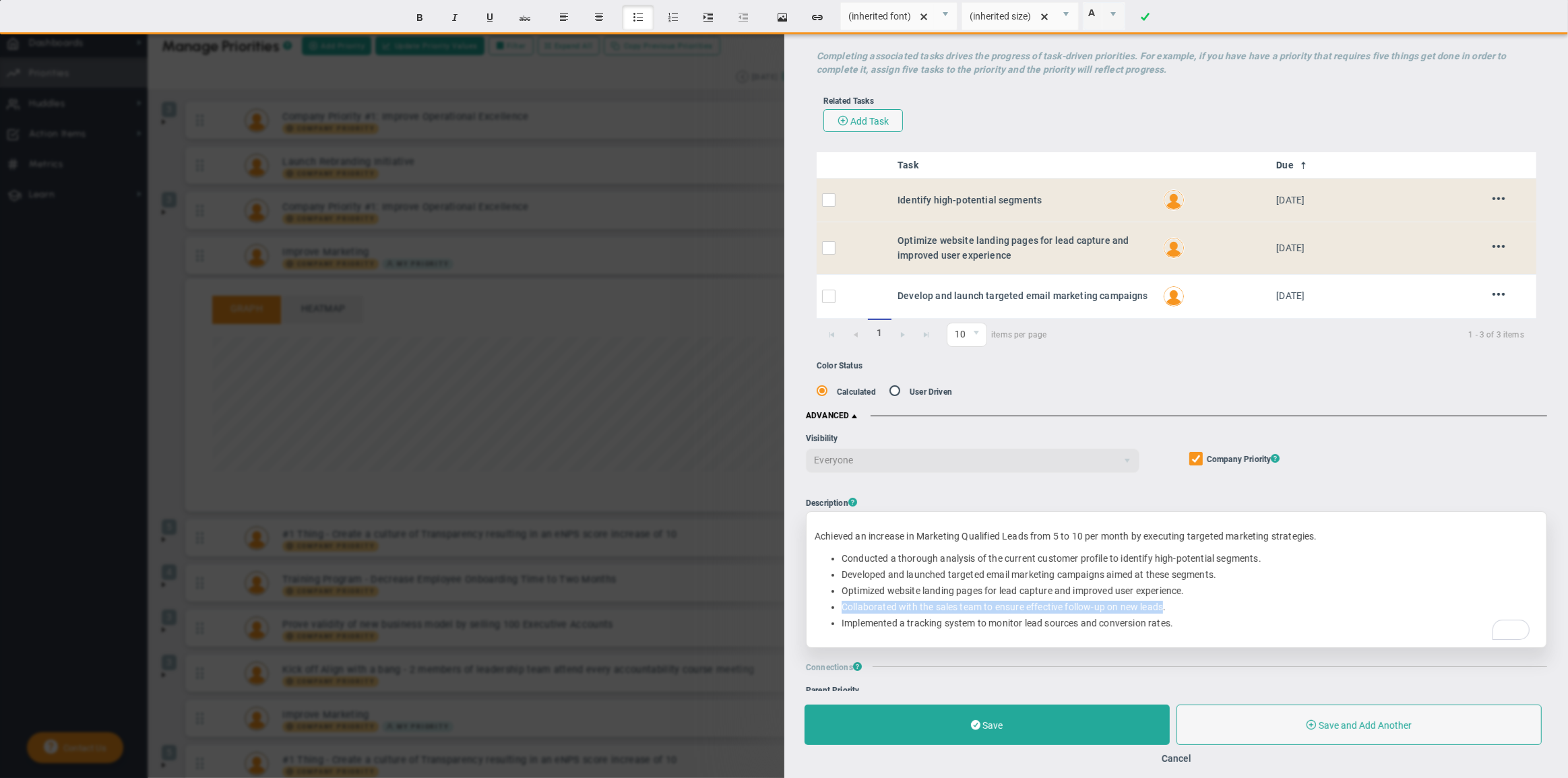
click at [1165, 611] on li "Collaborated with the sales team to ensure effective follow-up on new leads." at bounding box center [1190, 607] width 697 height 13
copy li "Collaborated with the sales team to ensure effective follow-up on new leads"
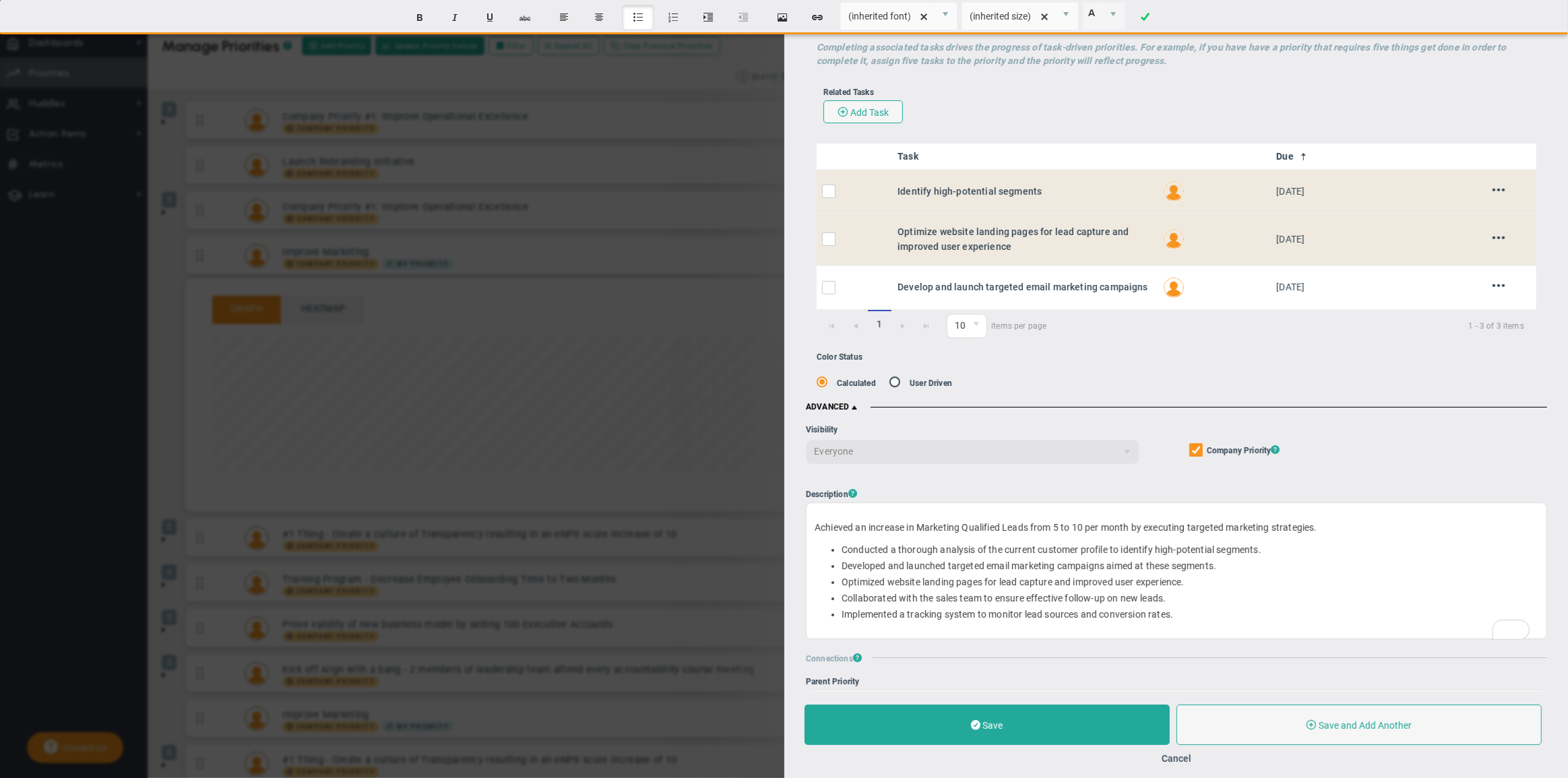
scroll to position [175, 0]
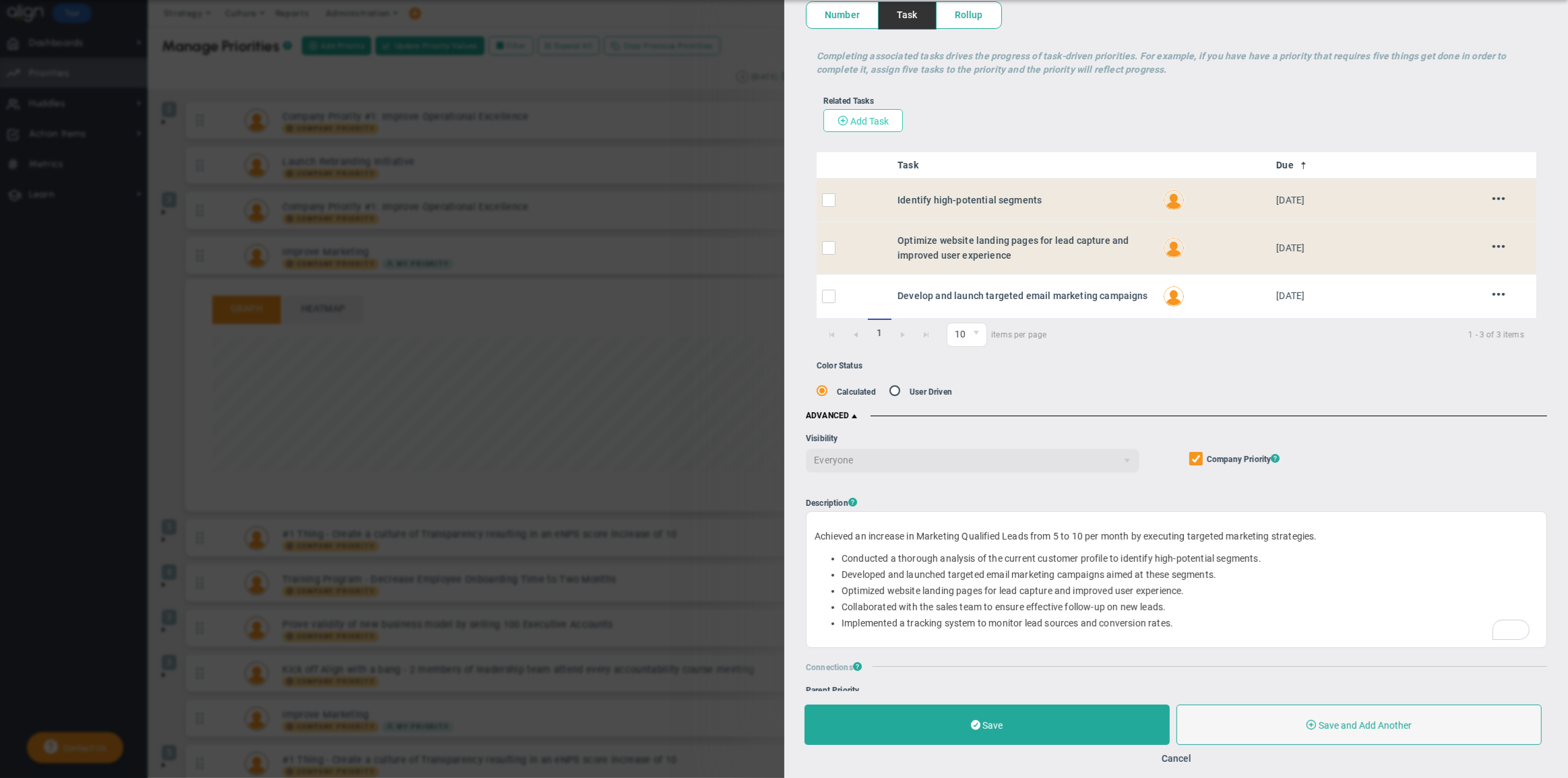
click at [873, 121] on span "Add Task" at bounding box center [869, 121] width 38 height 11
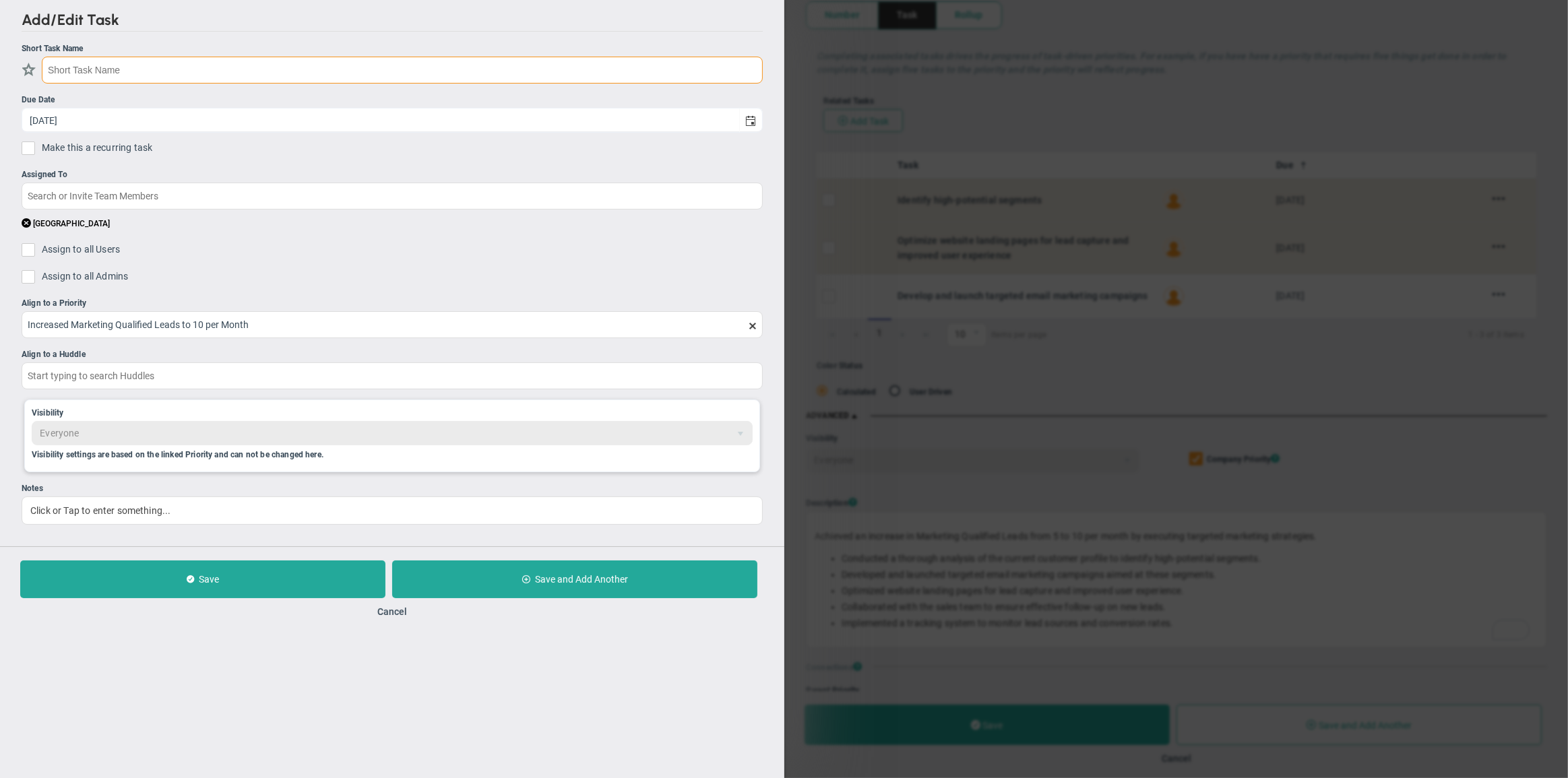
click at [252, 68] on input "text" at bounding box center [402, 70] width 721 height 27
paste input "Collaborated with the sales team to ensure effective follow-up on new leads"
click at [103, 65] on input "Collaborated with the sales team to ensure effective follow-up on new leads" at bounding box center [402, 70] width 721 height 27
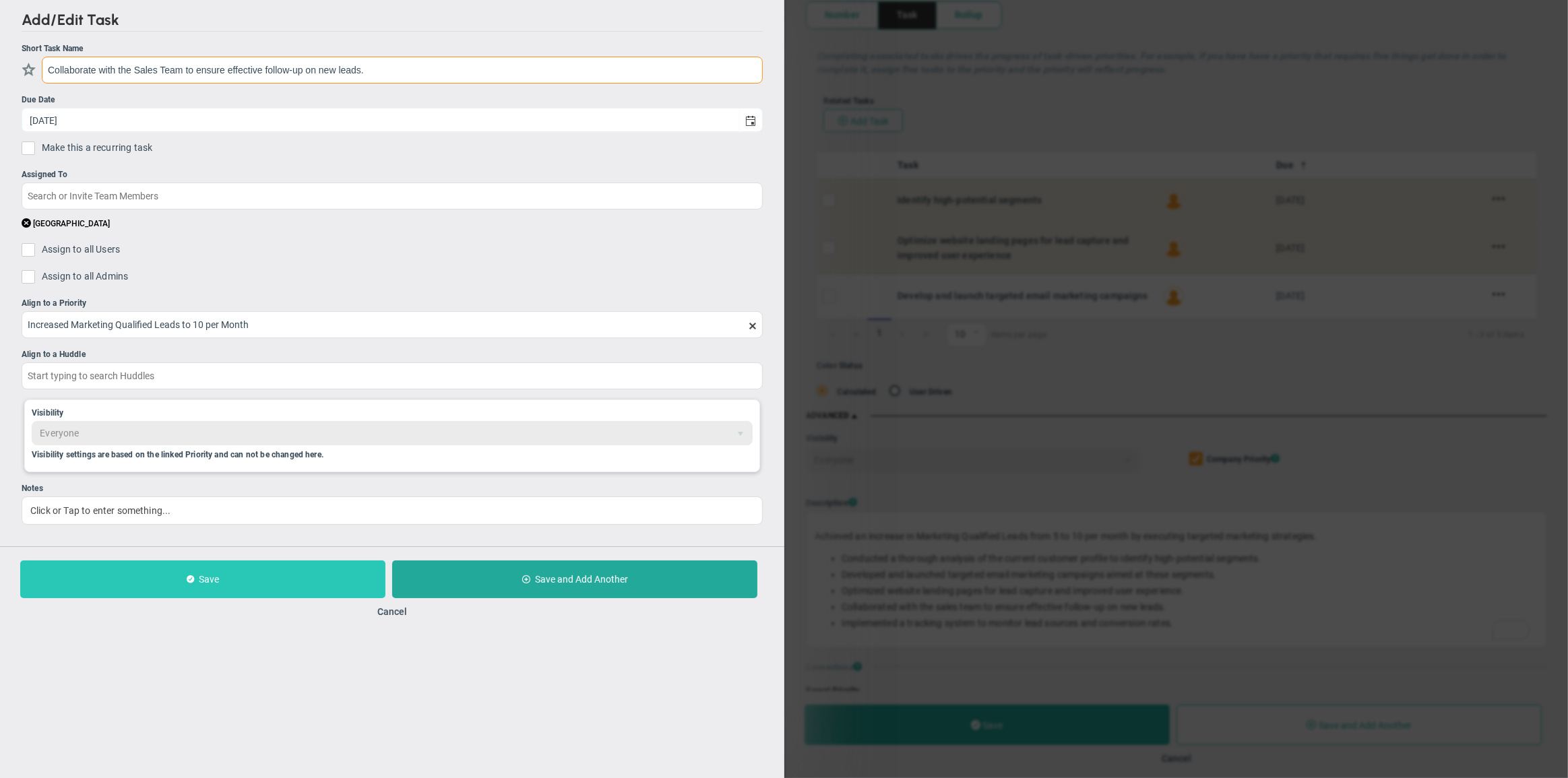
type input "Collaborate with the Sales Team to ensure effective follow-up on new leads."
click at [242, 588] on button "Save" at bounding box center [202, 579] width 365 height 38
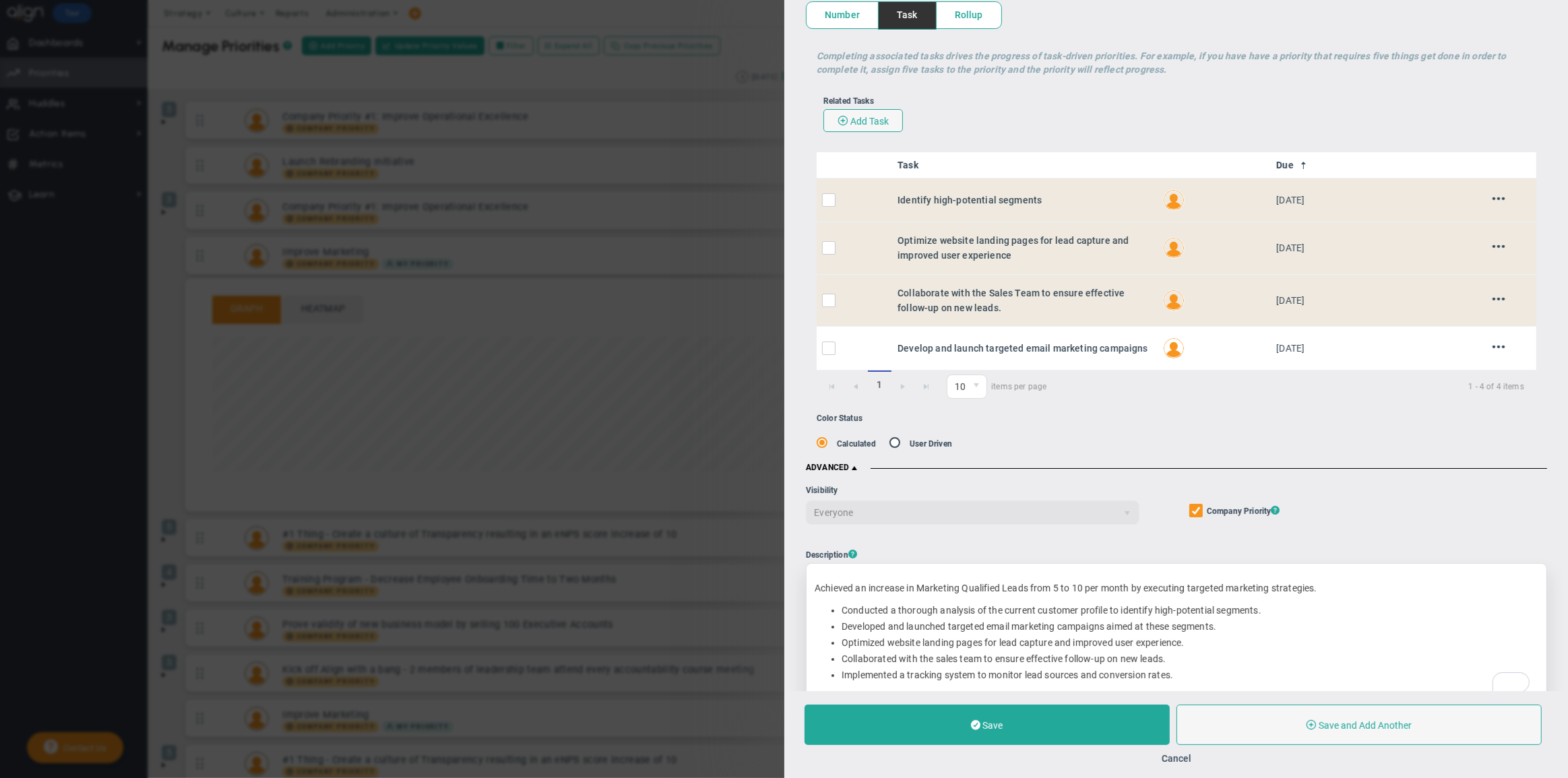
scroll to position [276, 0]
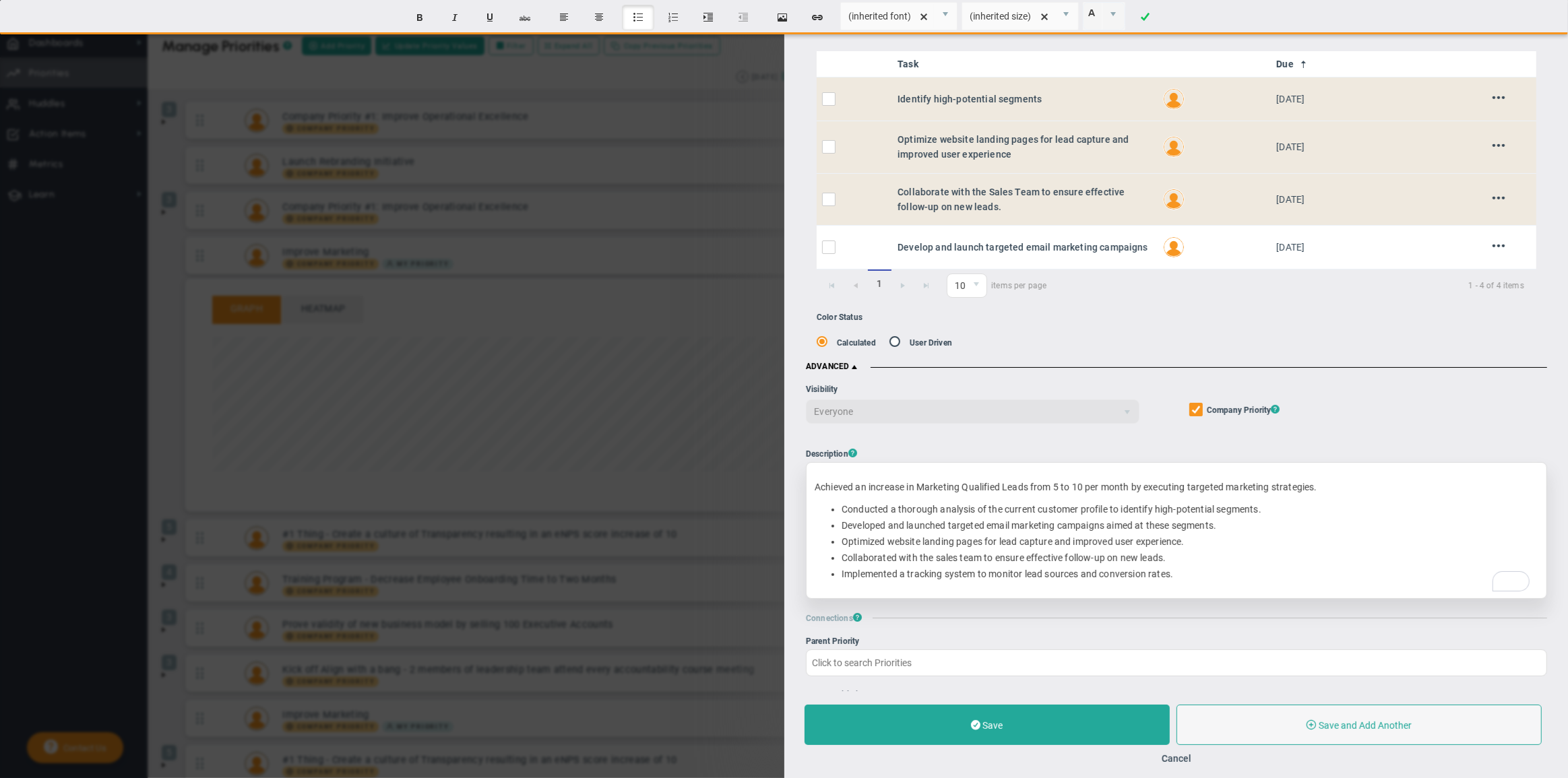
click at [839, 575] on ul "Conducted a thorough analysis of the current customer profile to identify high-…" at bounding box center [1177, 542] width 724 height 77
click at [1174, 576] on li "Implemented a tracking system to monitor lead sources and conversion rates." at bounding box center [1190, 575] width 697 height 13
copy li "Implemented a tracking system to monitor lead sources and conversion rates."
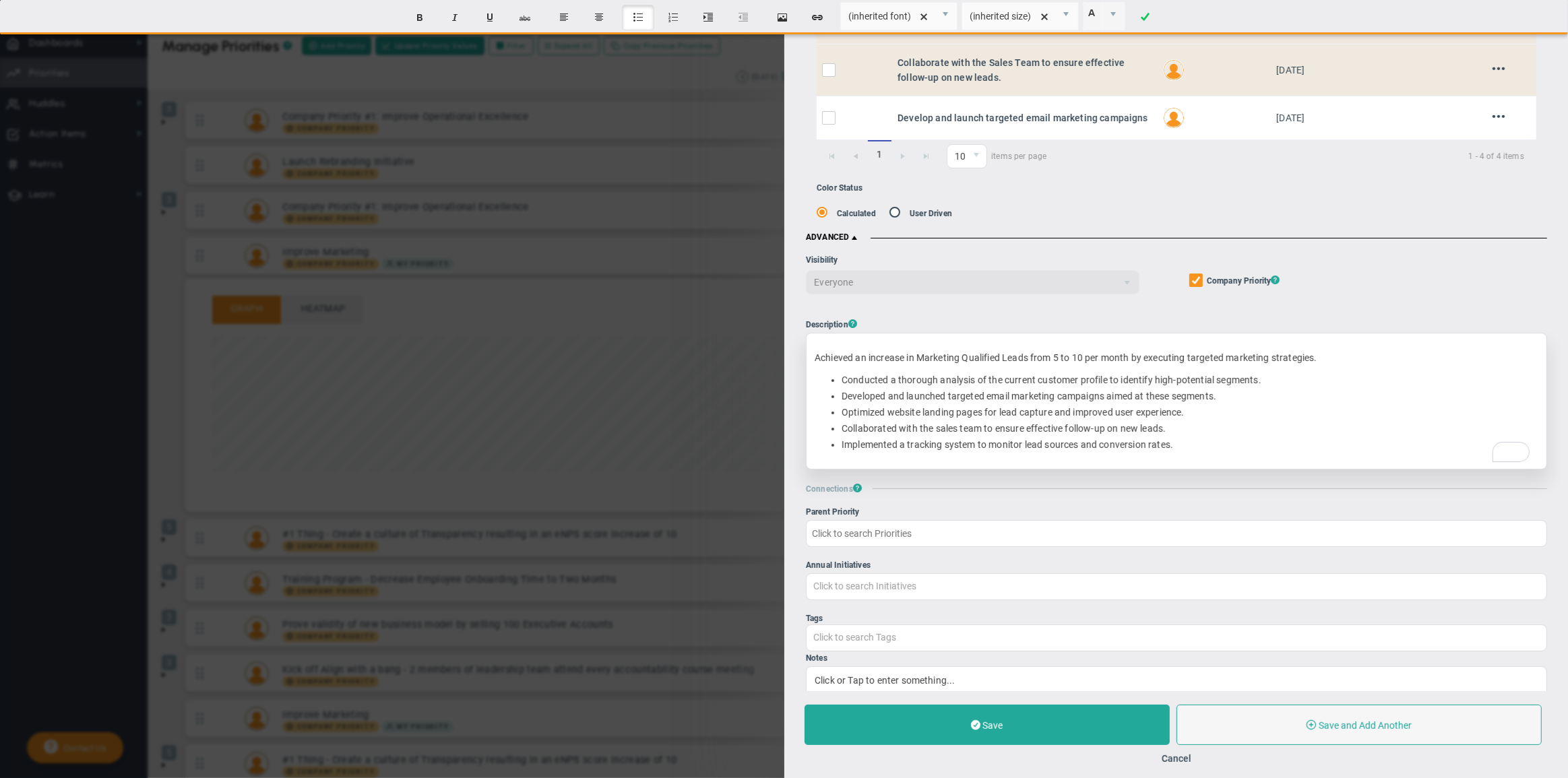
scroll to position [406, 0]
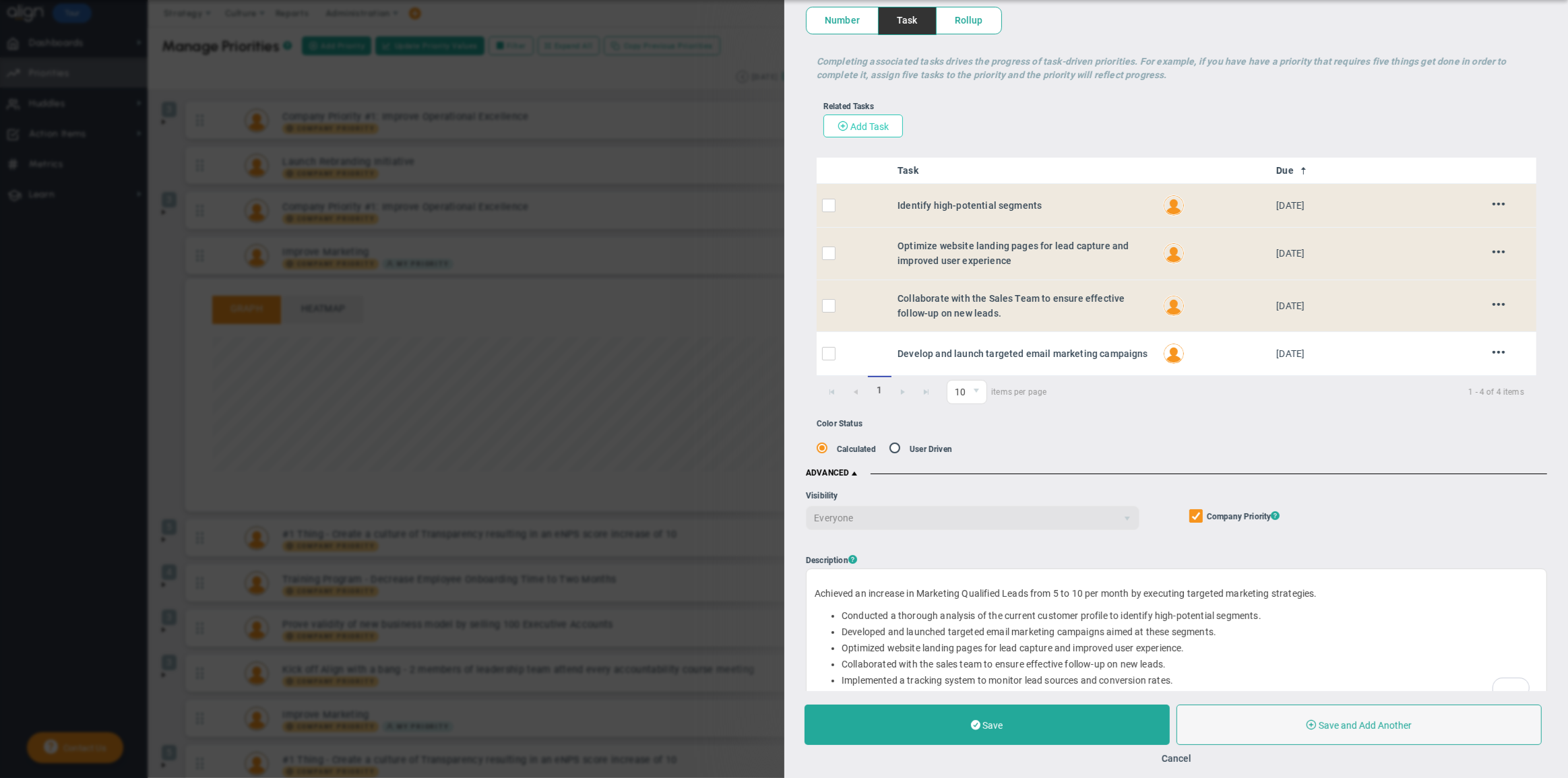
click at [880, 136] on button "Add Task" at bounding box center [863, 126] width 80 height 23
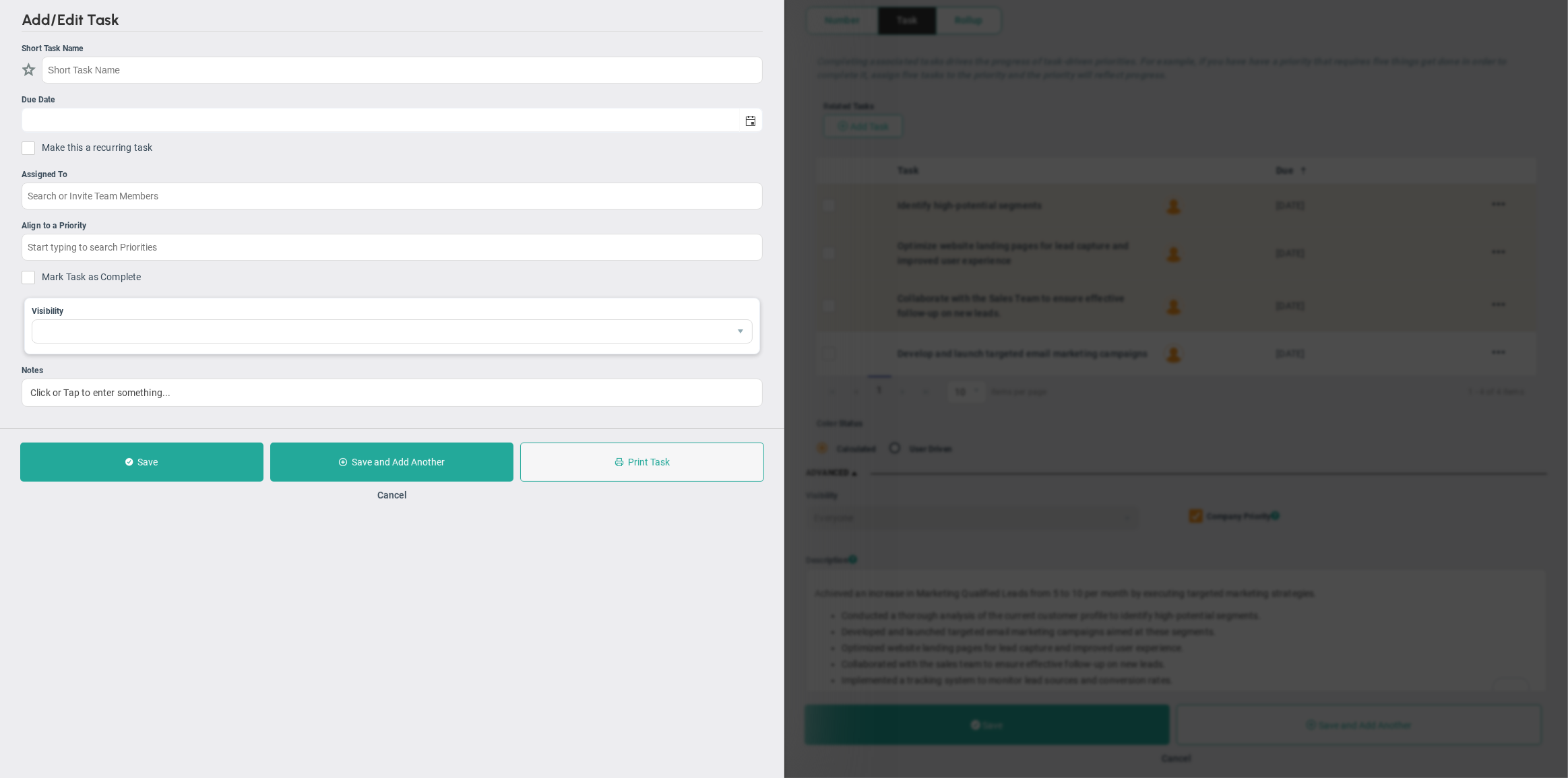
checkbox input "false"
type input "[DATE]"
checkbox input "false"
type input "Increased Marketing Qualified Leads to 10 per Month"
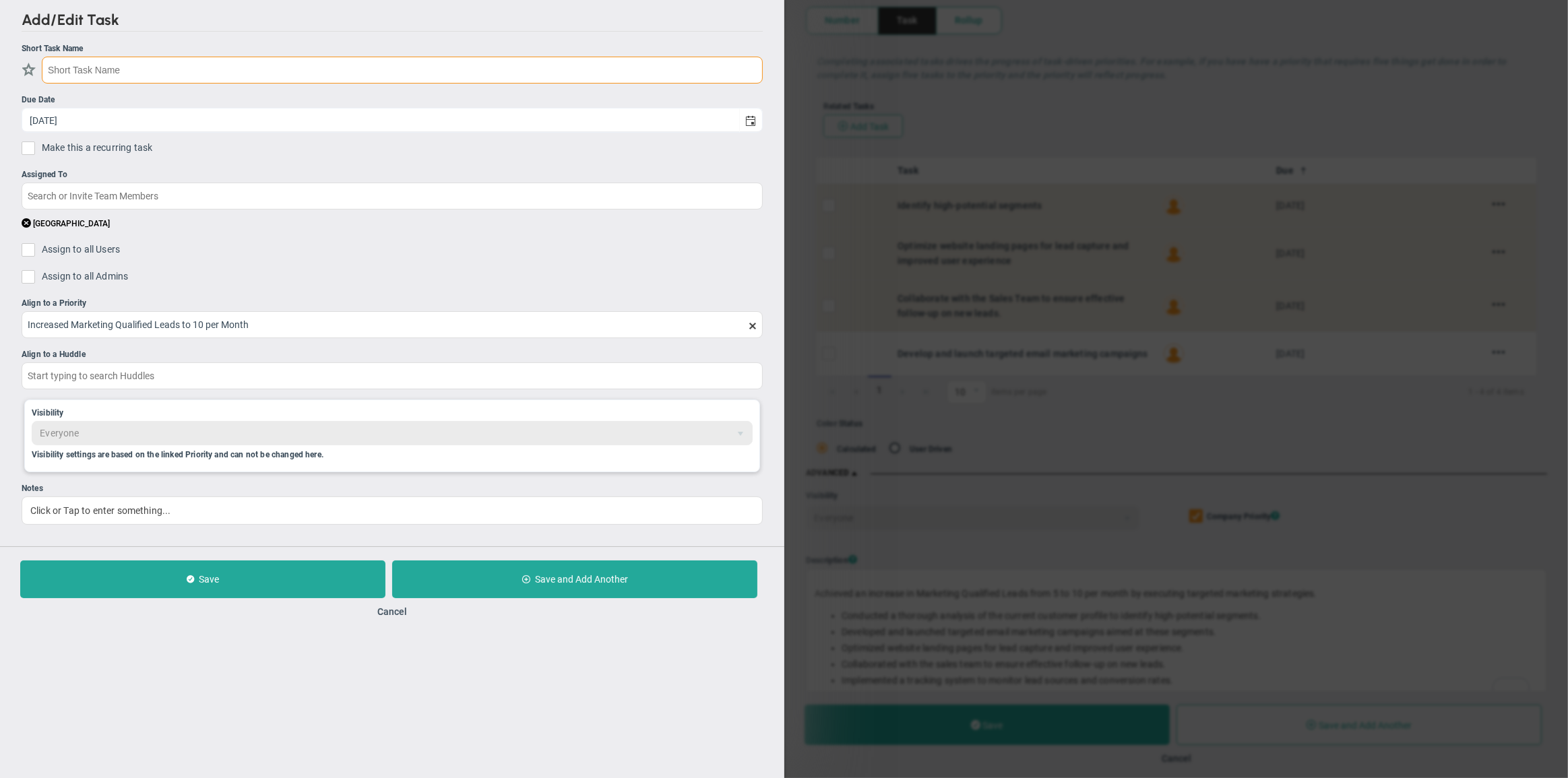
paste input "Implemented a tracking system to monitor lead sources and conversion rates."
click at [102, 67] on input "Implemented a tracking system to monitor lead sources and conversion rates." at bounding box center [402, 70] width 721 height 27
click at [752, 125] on span "select" at bounding box center [750, 119] width 23 height 23
type input "Implement a tracking system to monitor lead sources and conversion rates."
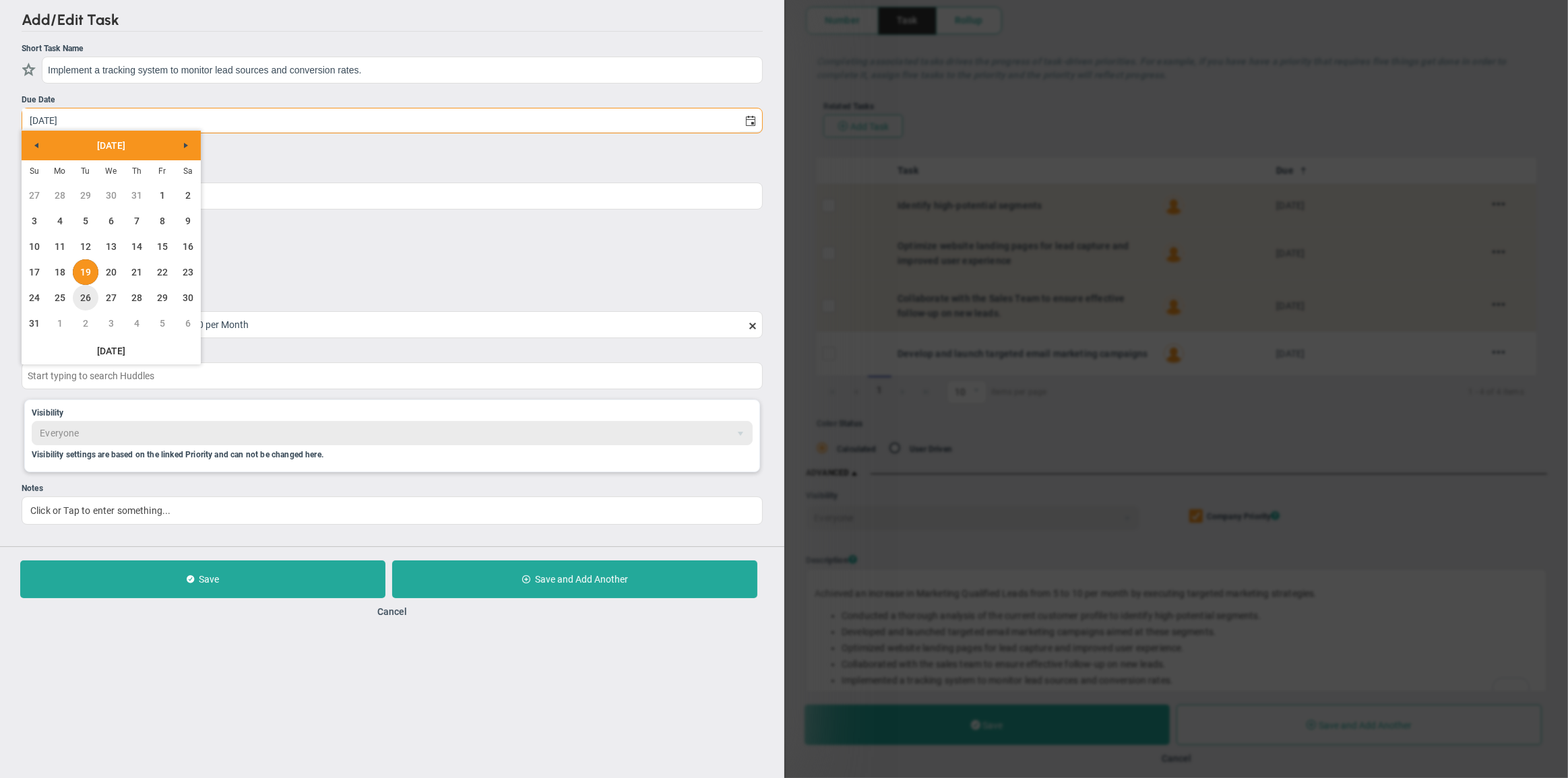
click at [83, 296] on link "26" at bounding box center [85, 298] width 26 height 26
type input "[DATE]"
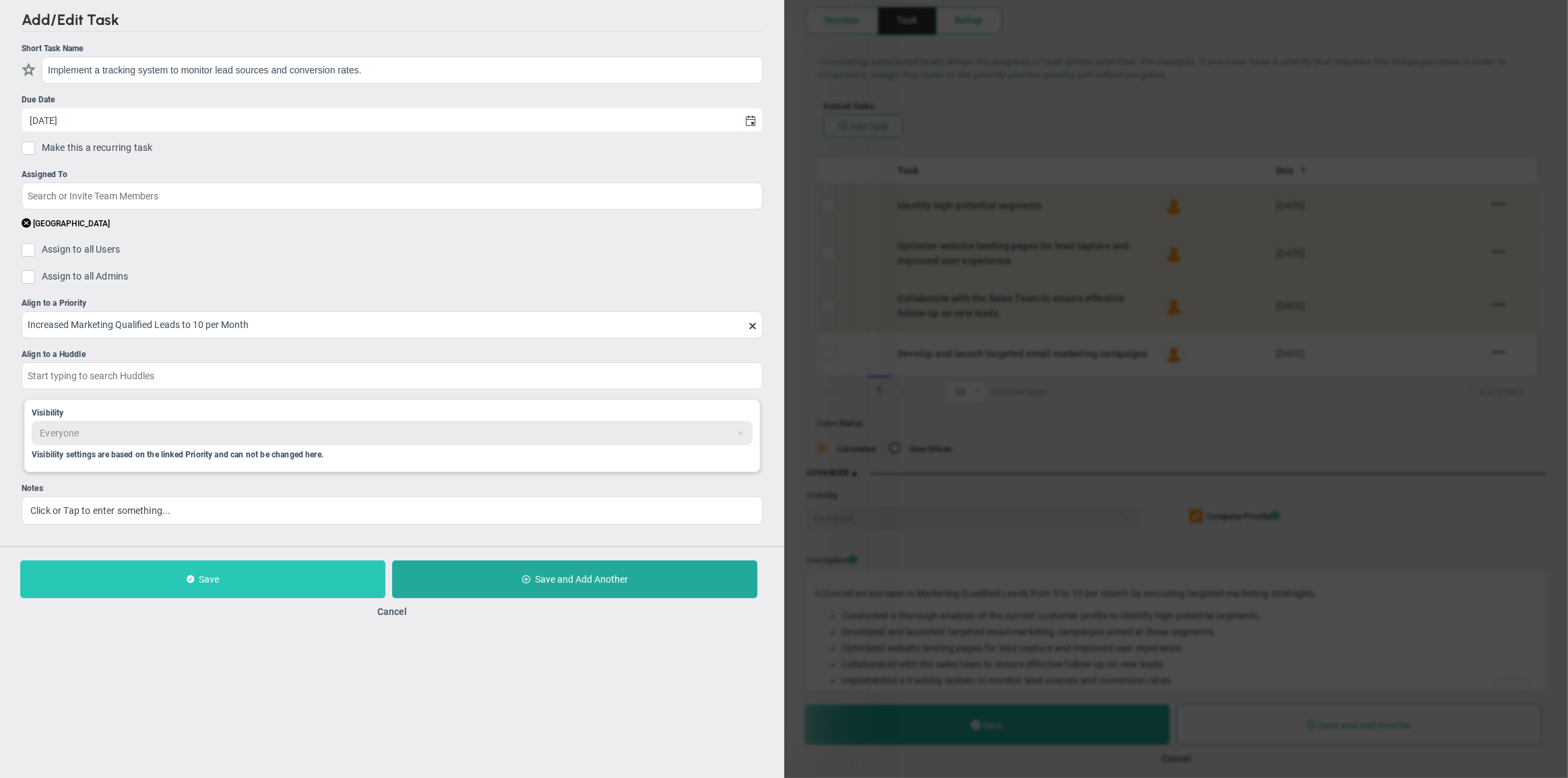
click at [274, 576] on button "Save" at bounding box center [202, 579] width 365 height 38
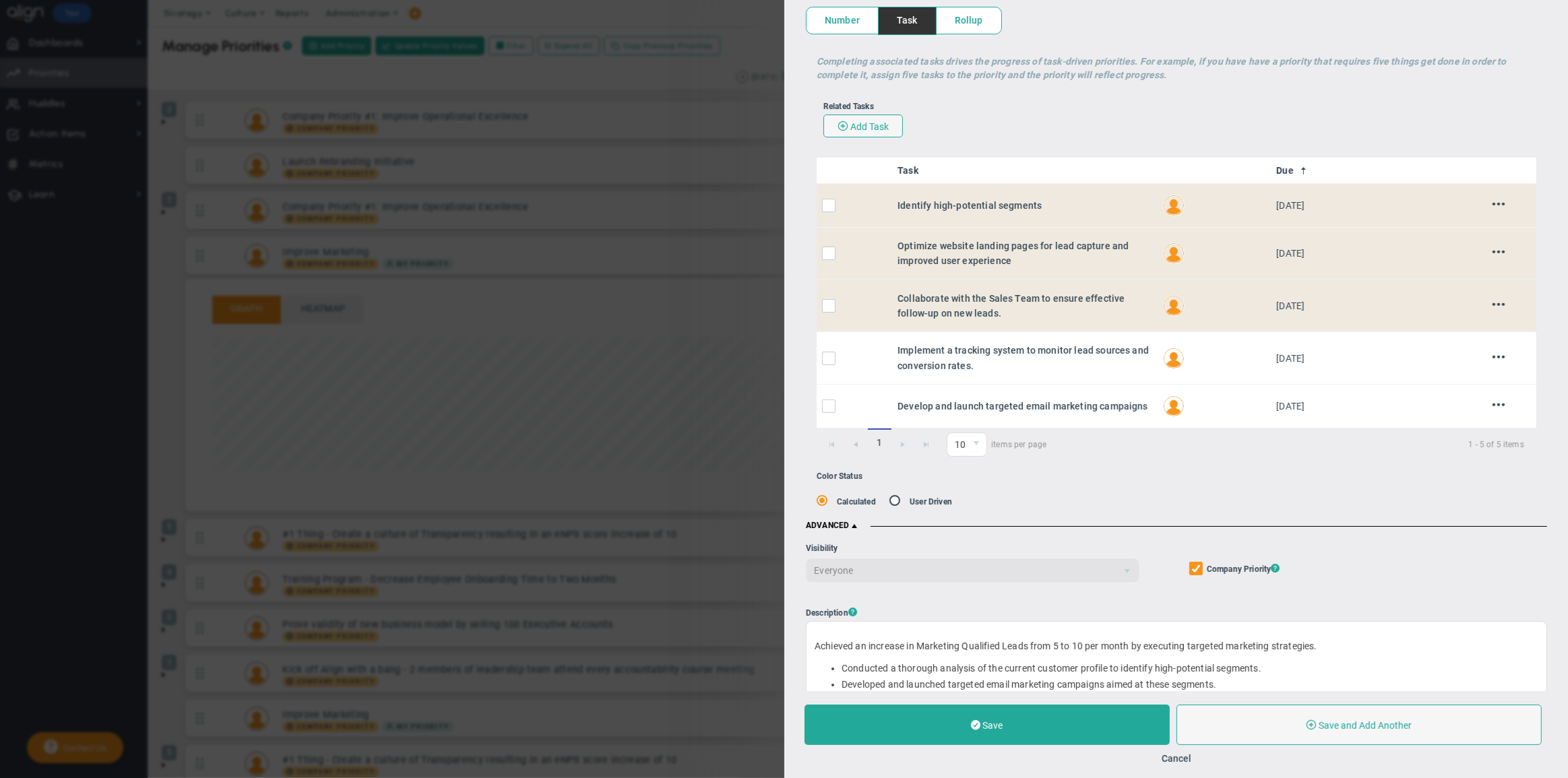
click at [274, 576] on div "Edit Priority OKR Name Priority Name Increased Marketing Qualified Leads to 10 …" at bounding box center [784, 389] width 1568 height 778
click at [1221, 143] on div "Related Tasks Add Task" at bounding box center [1176, 119] width 720 height 49
click at [1492, 199] on span at bounding box center [1498, 204] width 13 height 13
click at [1478, 234] on li "Edit" at bounding box center [1484, 231] width 54 height 17
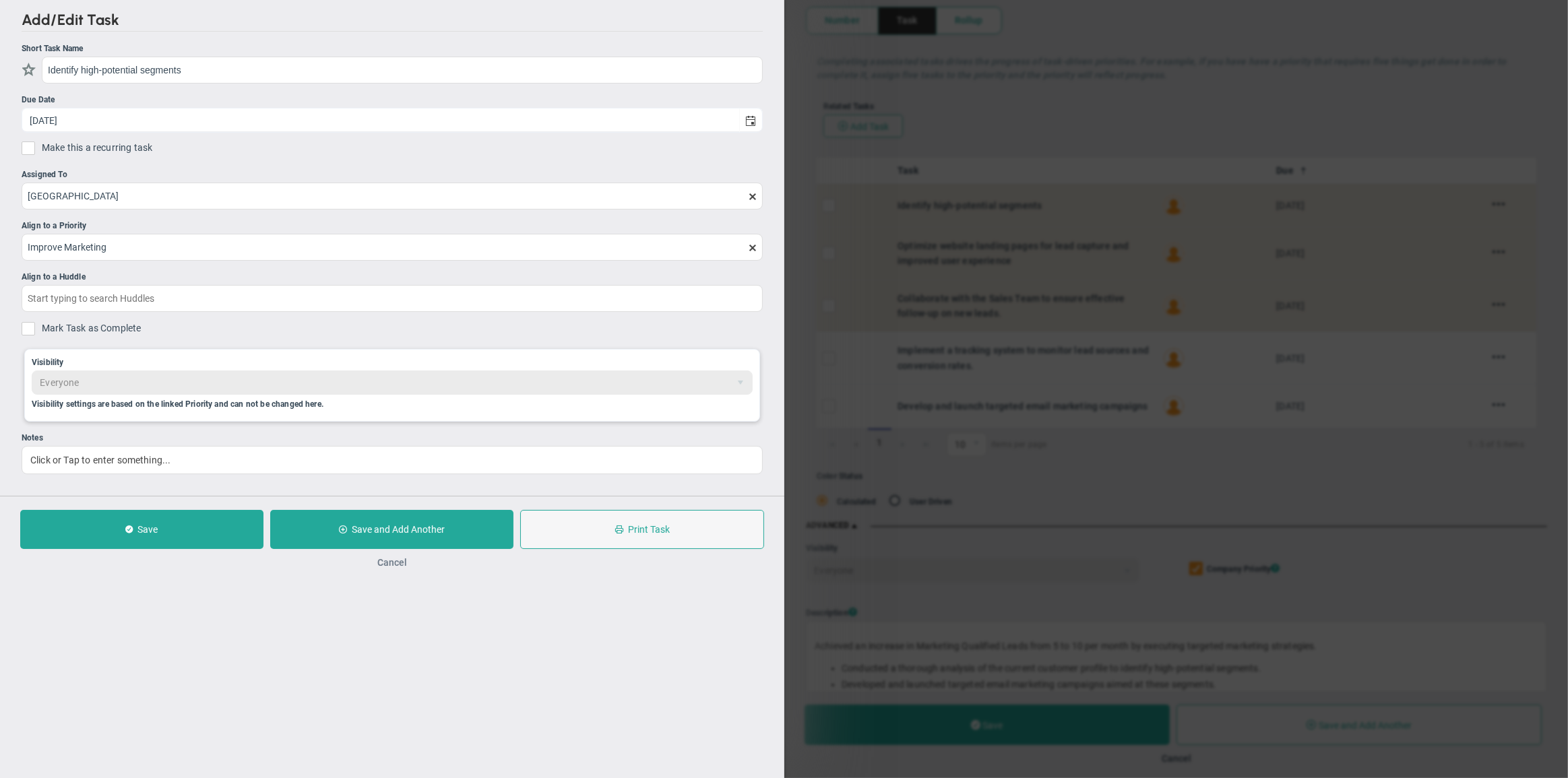
click at [399, 564] on button "Cancel" at bounding box center [392, 562] width 30 height 11
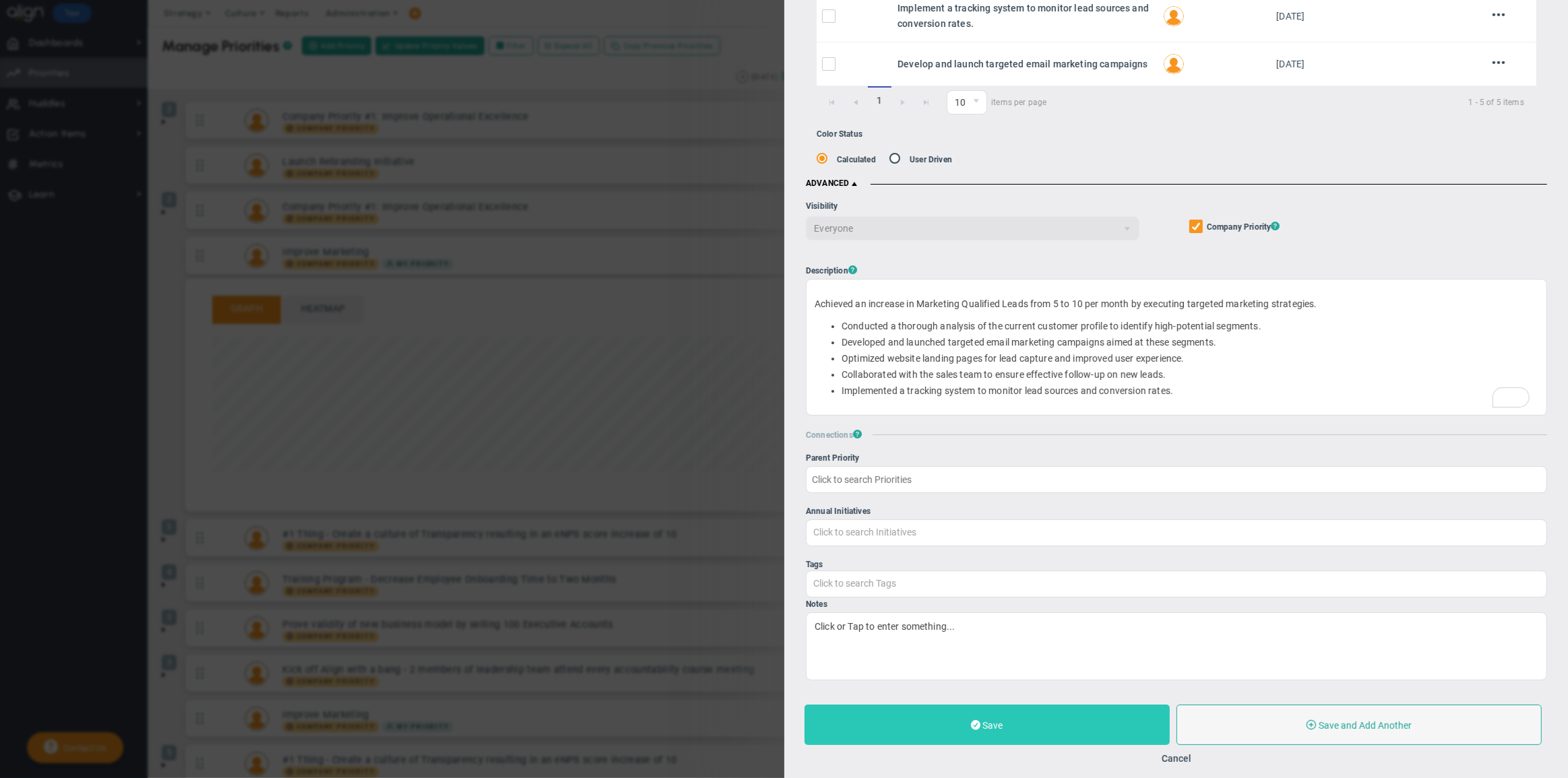
click at [1081, 731] on button "Save" at bounding box center [987, 725] width 365 height 40
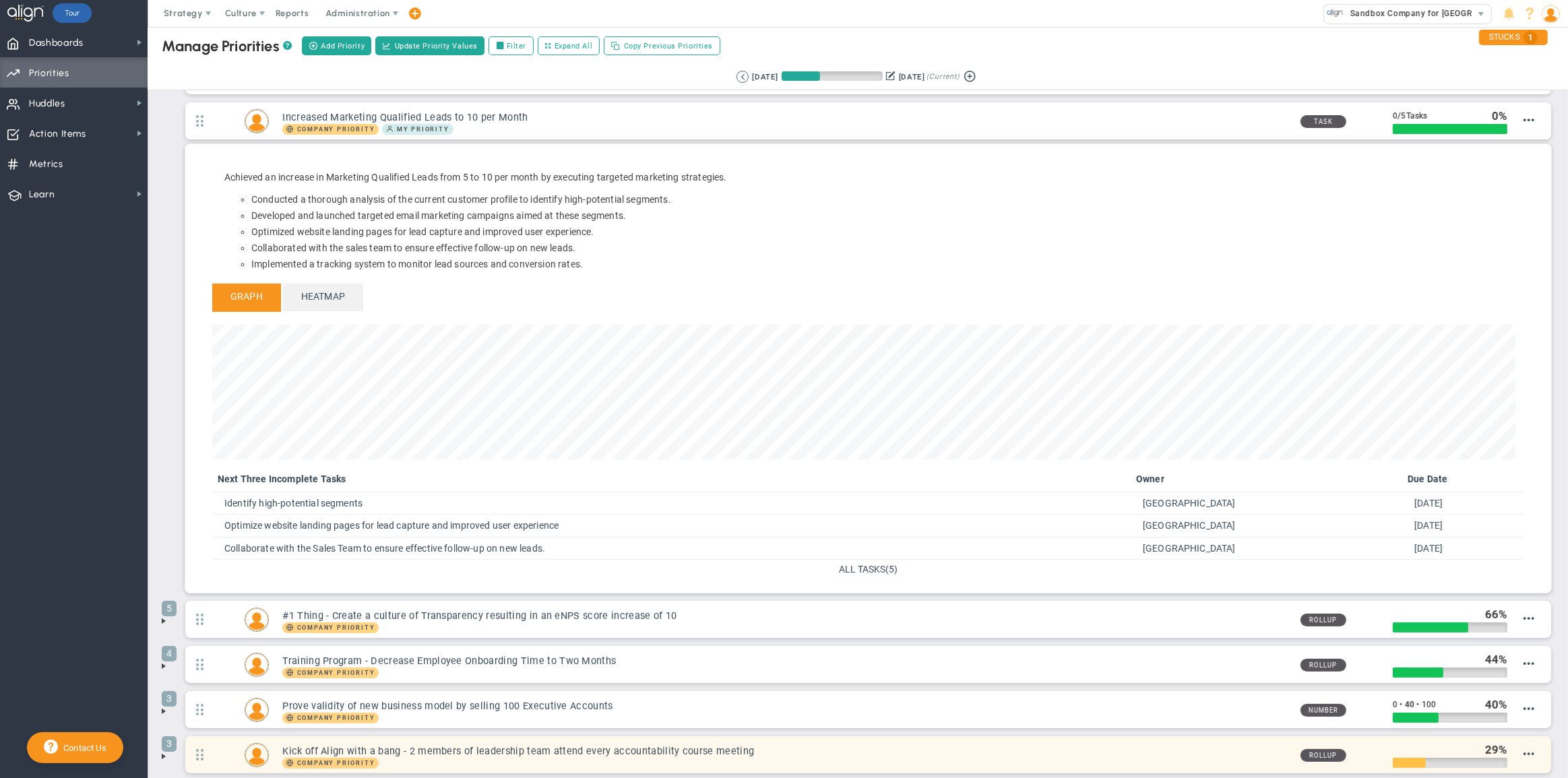
scroll to position [155, 1302]
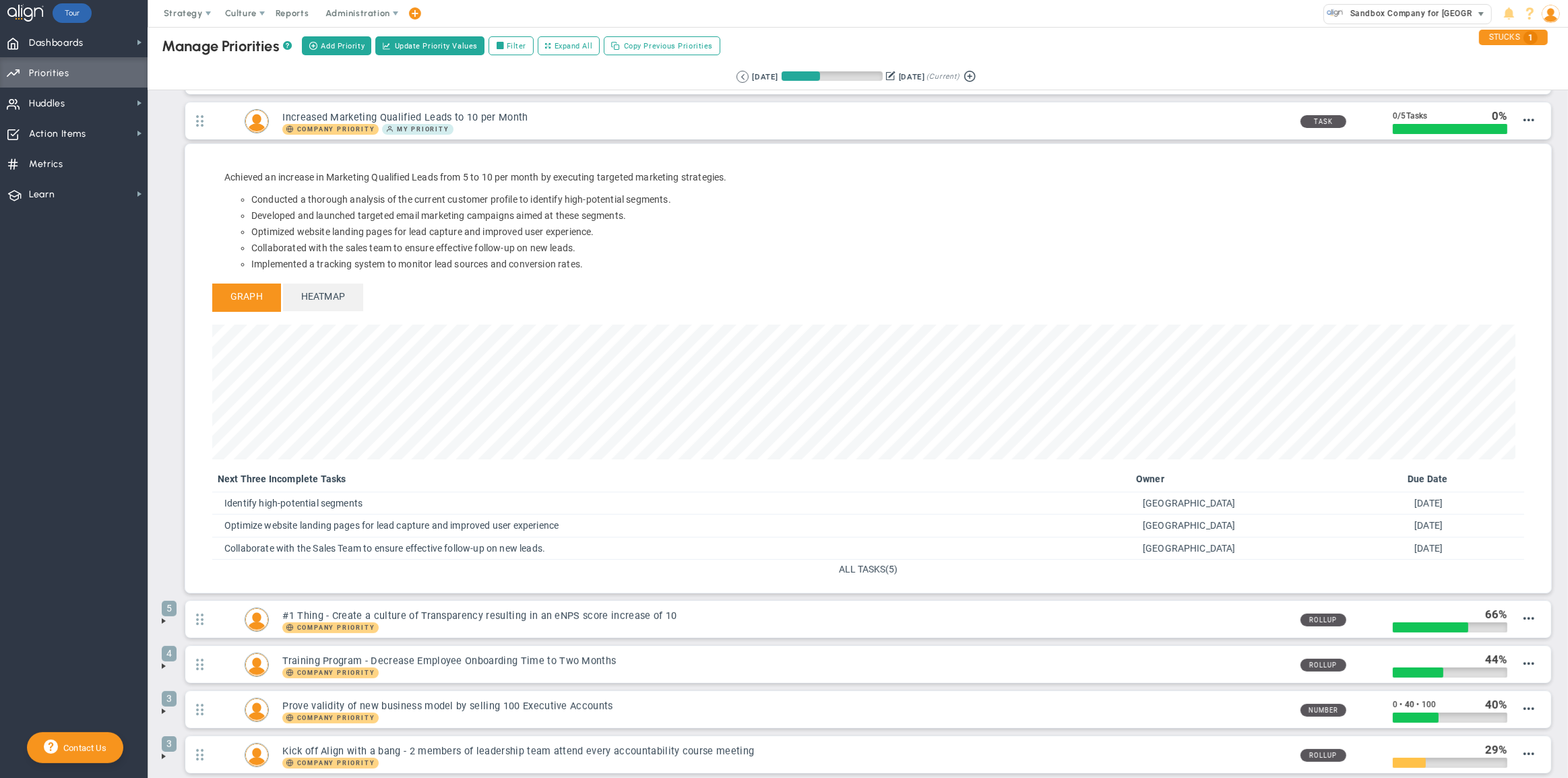
click at [1435, 16] on span "Sandbox Company for [GEOGRAPHIC_DATA]" at bounding box center [1434, 13] width 182 height 18
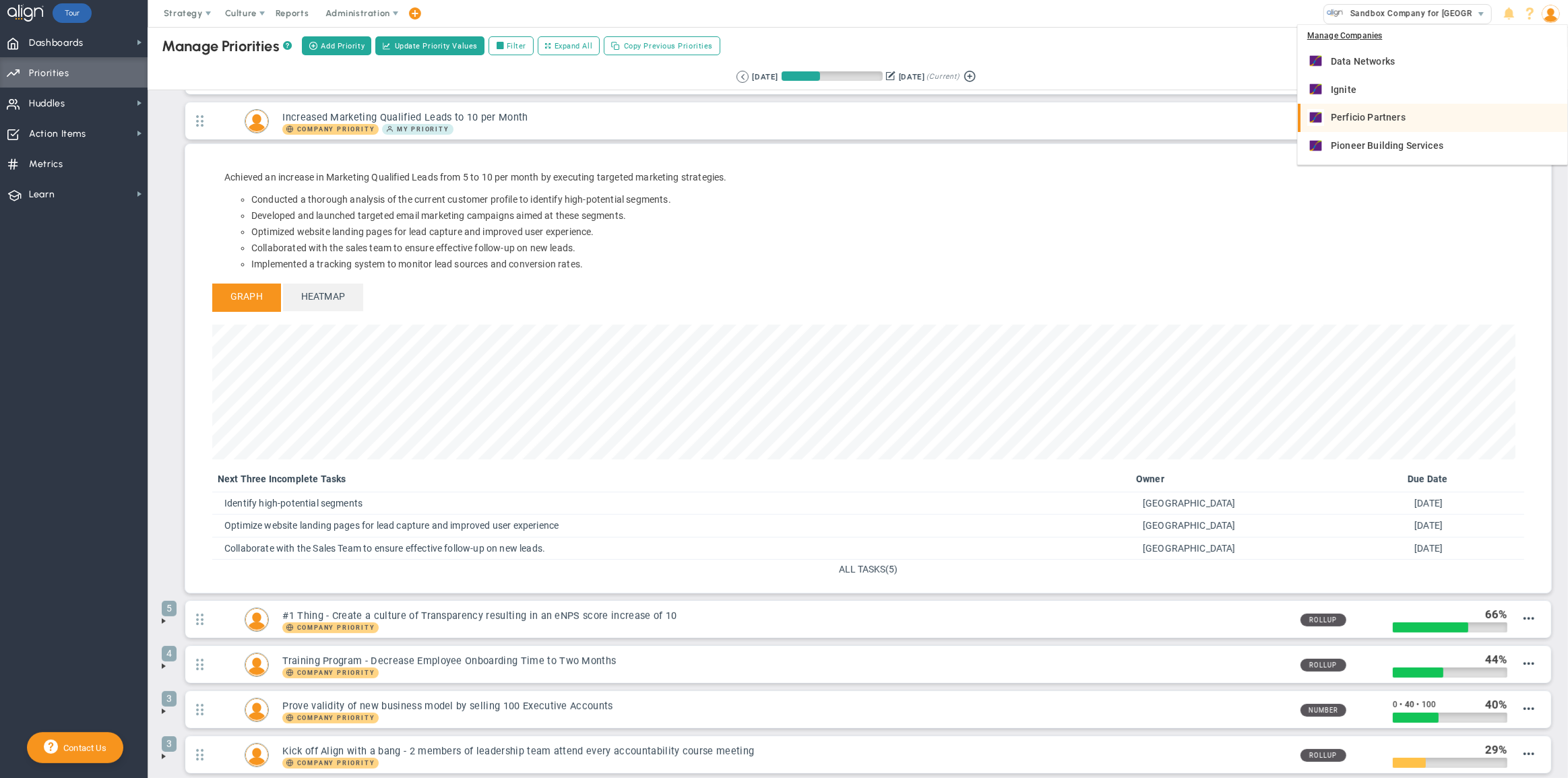
scroll to position [26, 0]
click at [1379, 144] on span "Shore United Bank" at bounding box center [1371, 148] width 81 height 9
